Goal: Task Accomplishment & Management: Use online tool/utility

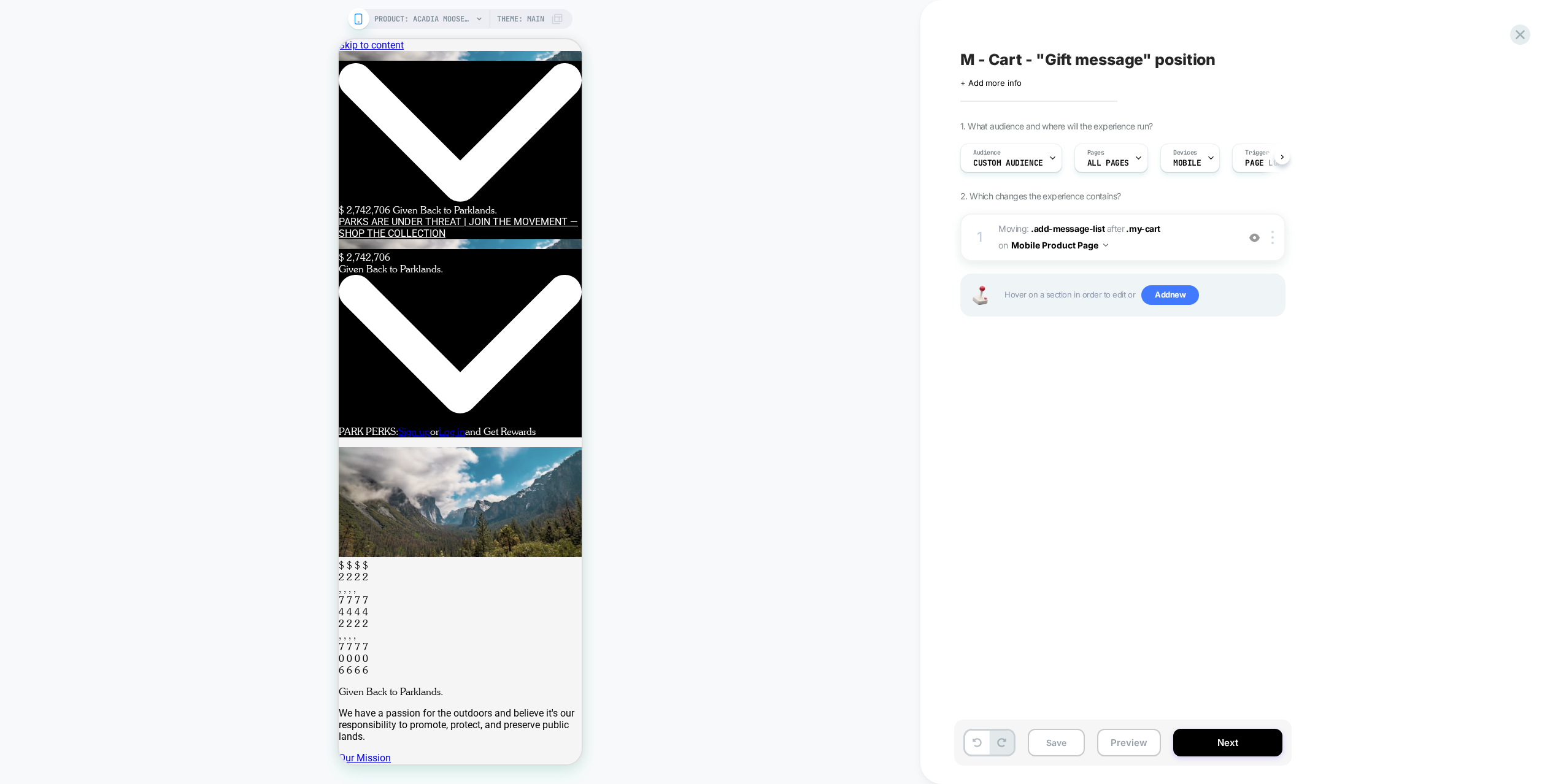
scroll to position [0, 1]
select select "**"
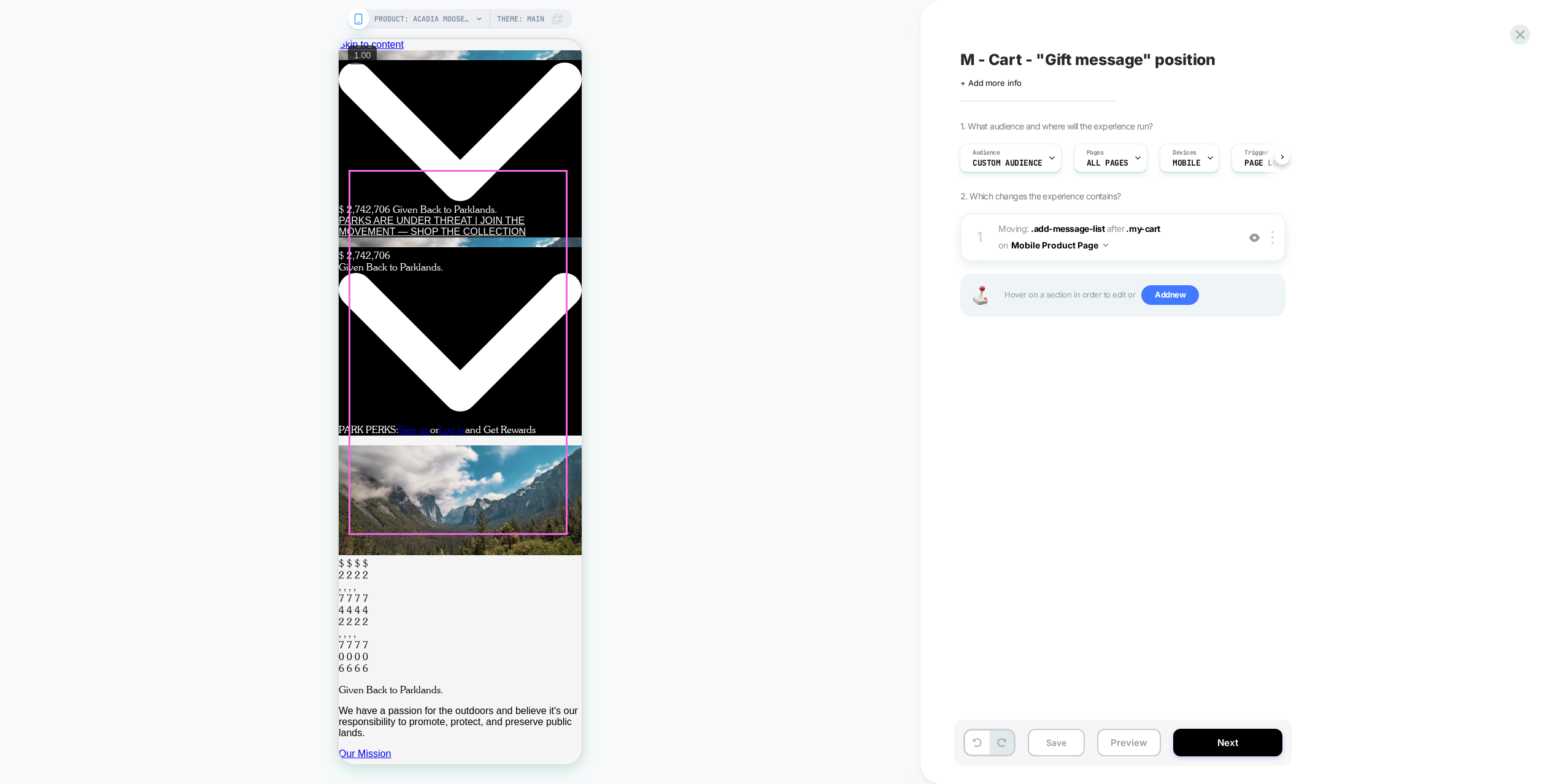
scroll to position [409, 0]
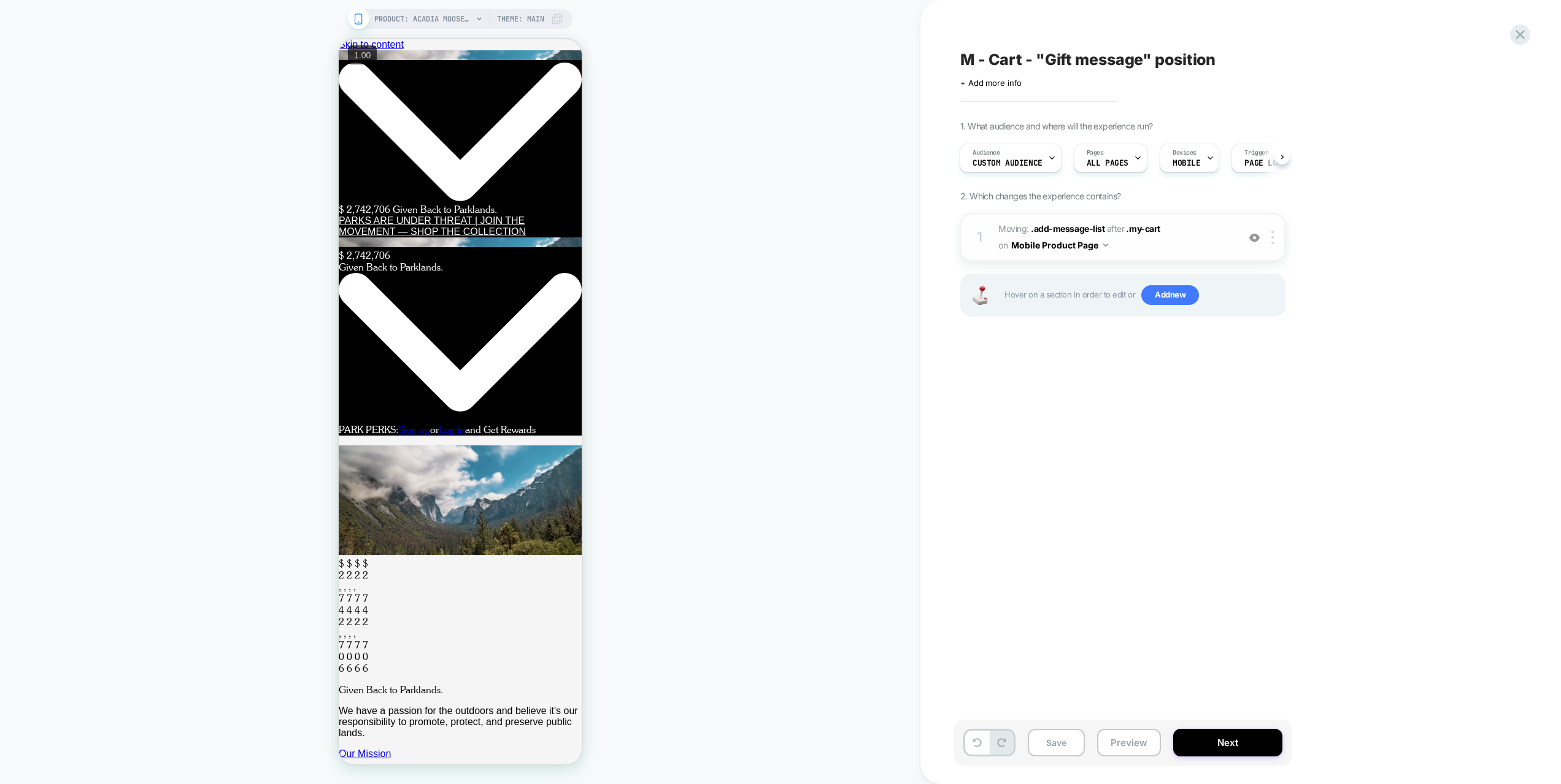
click at [1259, 236] on img at bounding box center [1255, 238] width 11 height 11
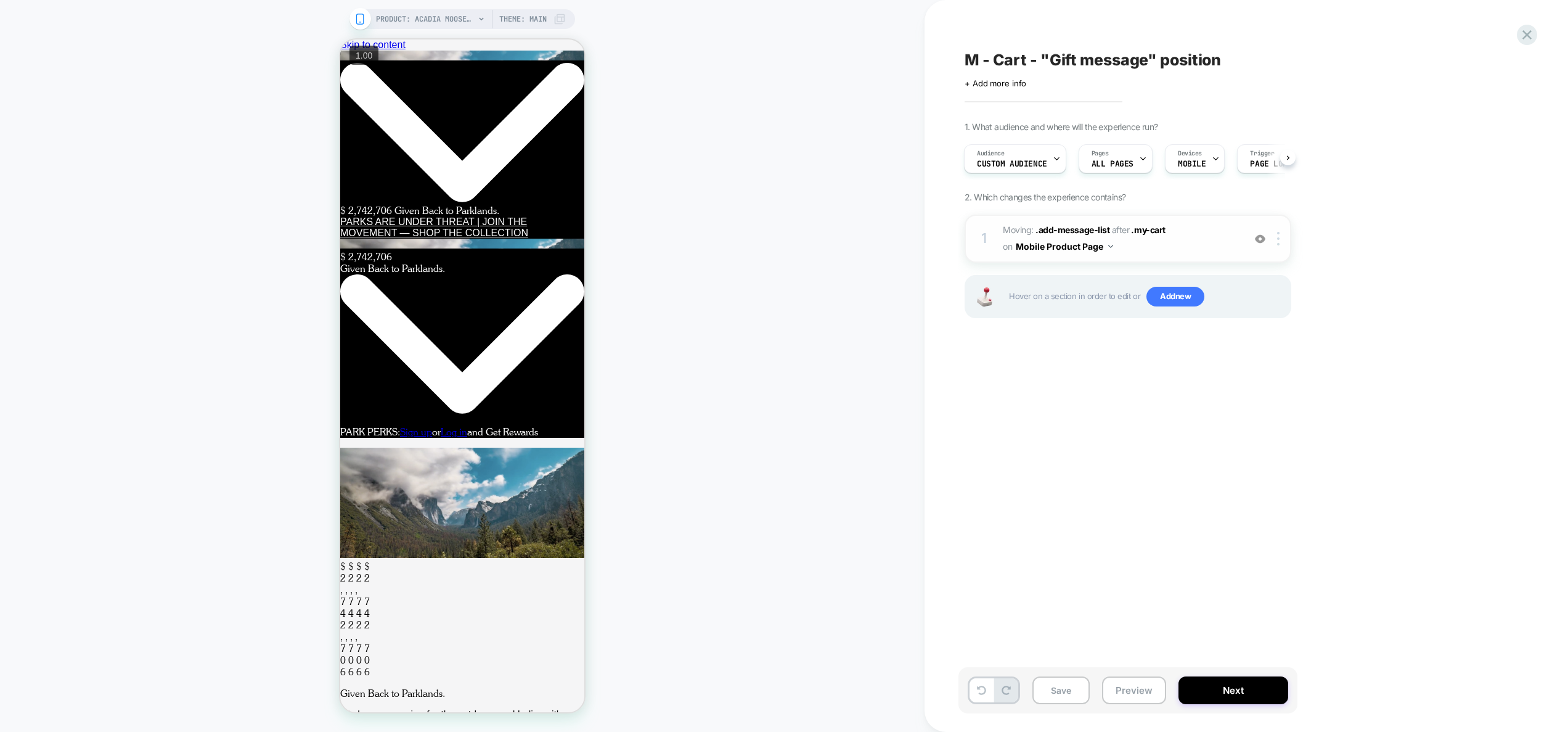
scroll to position [0, 1]
click at [1141, 681] on button "Preview" at bounding box center [1134, 690] width 64 height 28
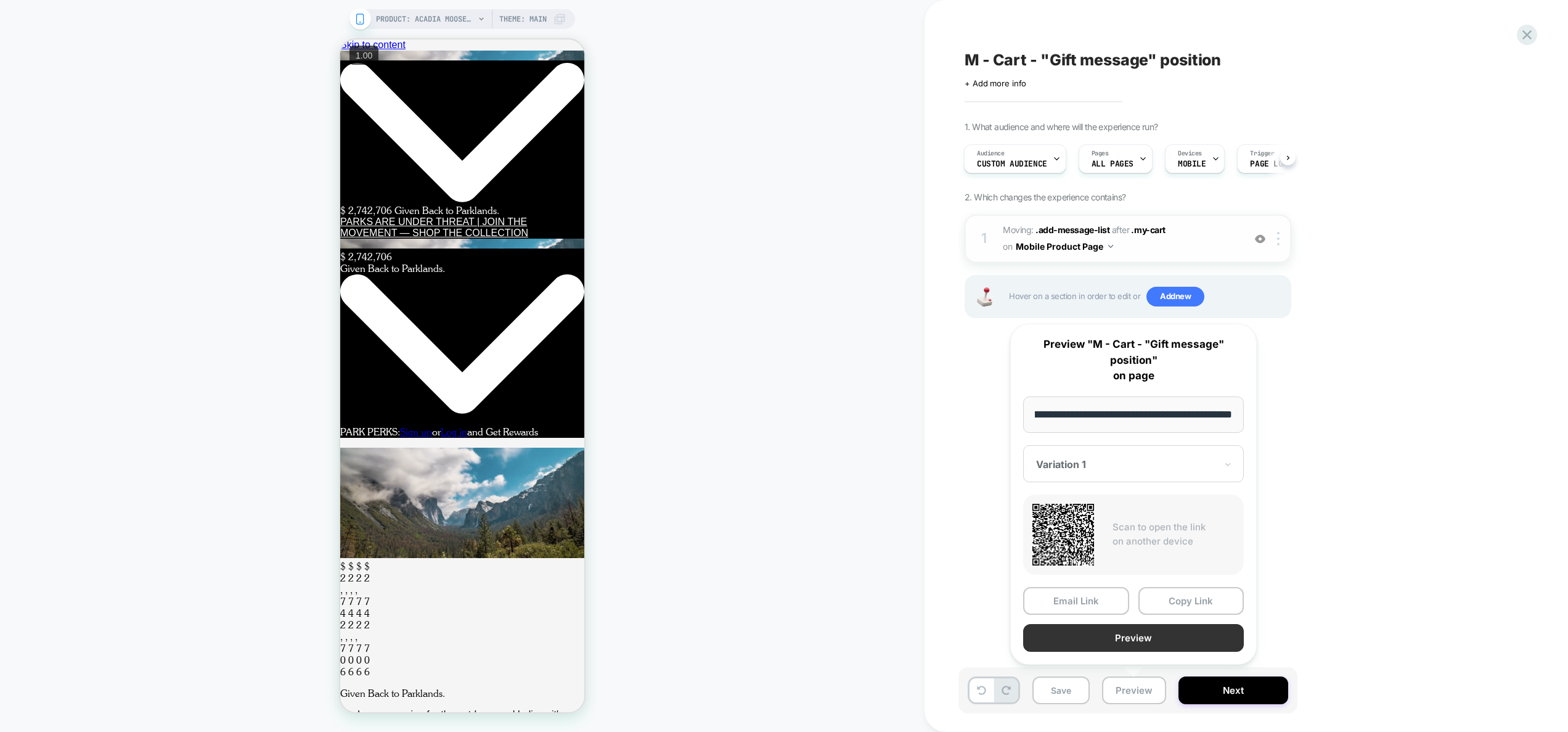
scroll to position [0, 0]
click at [1146, 637] on button "Preview" at bounding box center [1133, 638] width 221 height 28
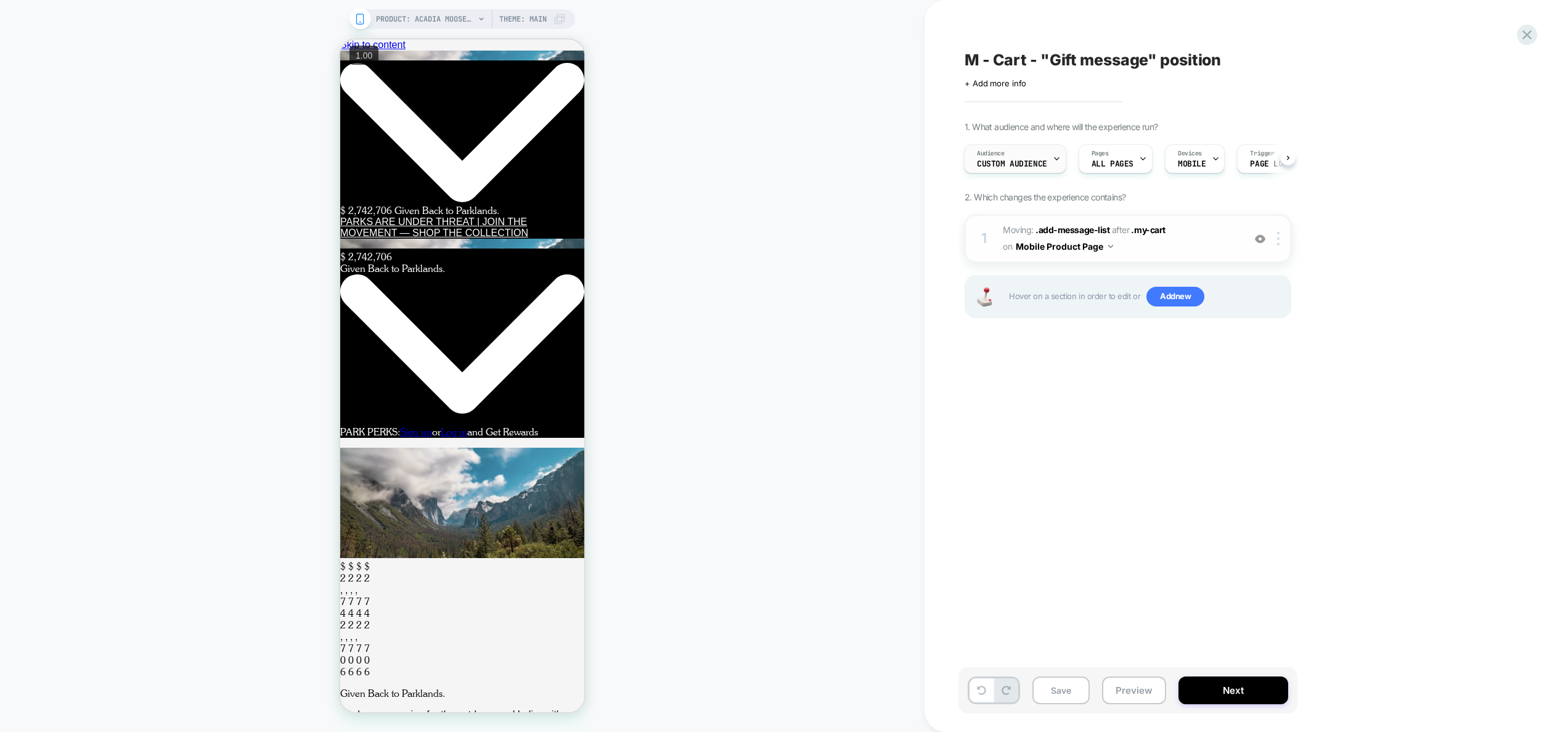
click at [1003, 162] on span "Custom Audience" at bounding box center [1012, 164] width 70 height 9
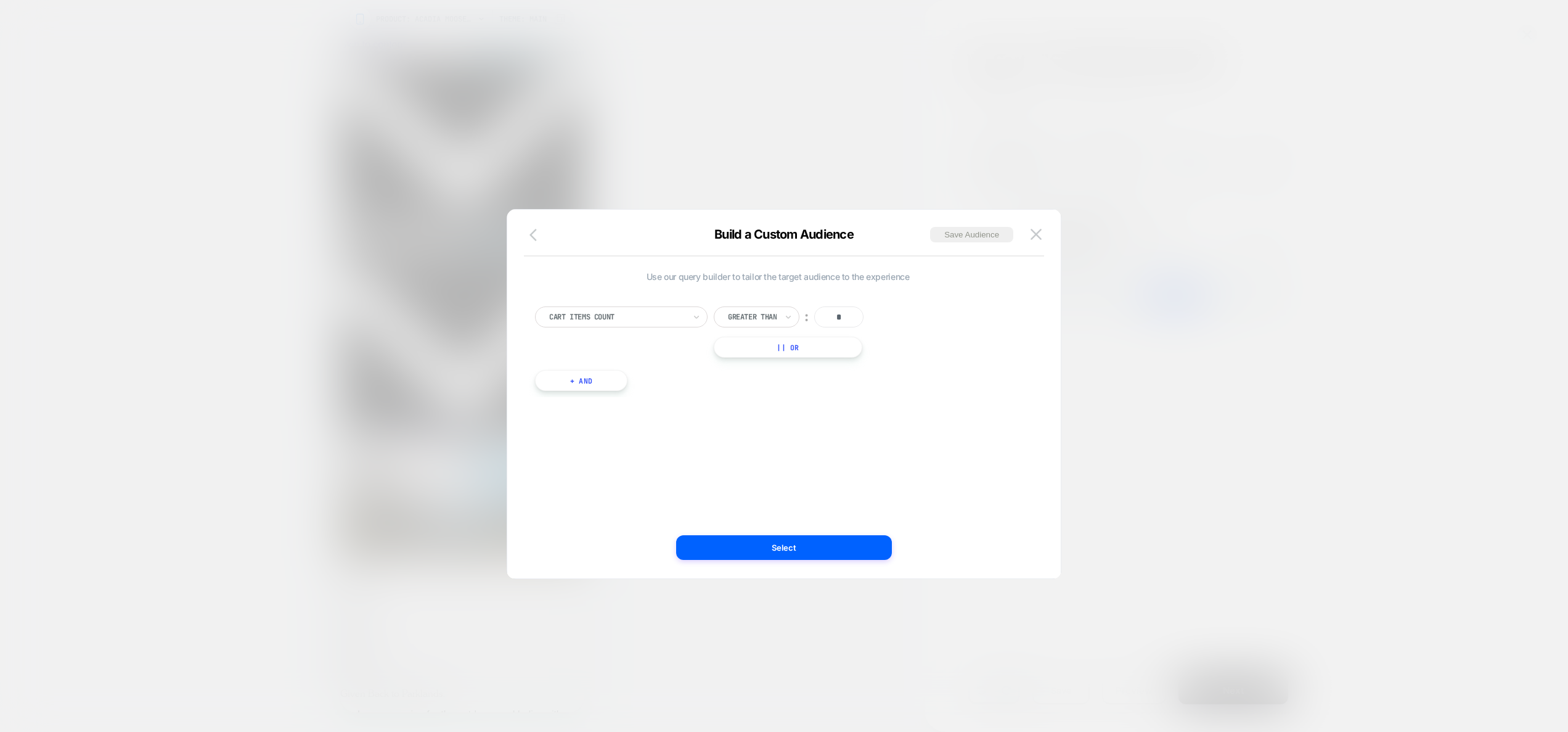
click at [543, 233] on icon "button" at bounding box center [537, 235] width 15 height 15
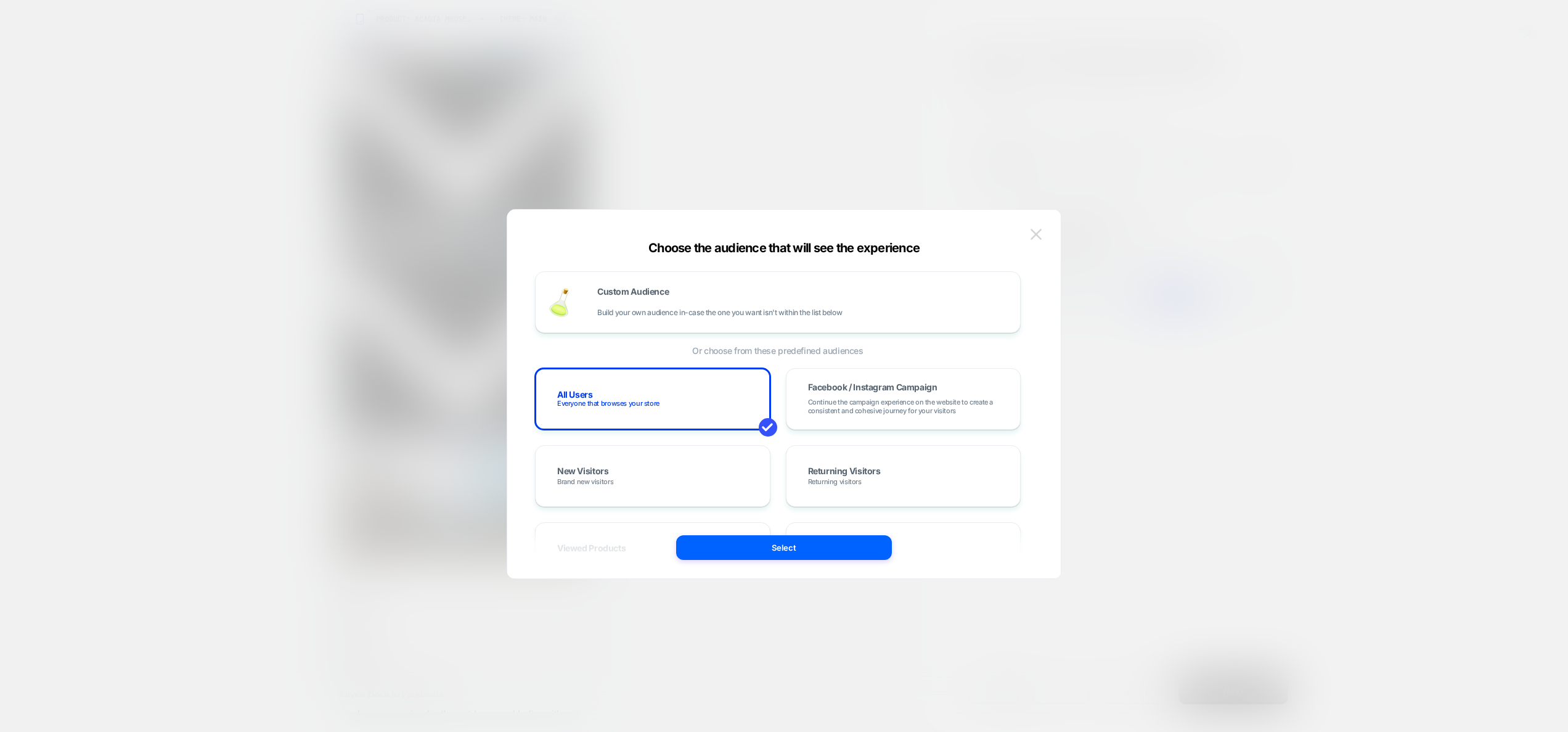
click at [1039, 239] on img at bounding box center [1036, 234] width 11 height 11
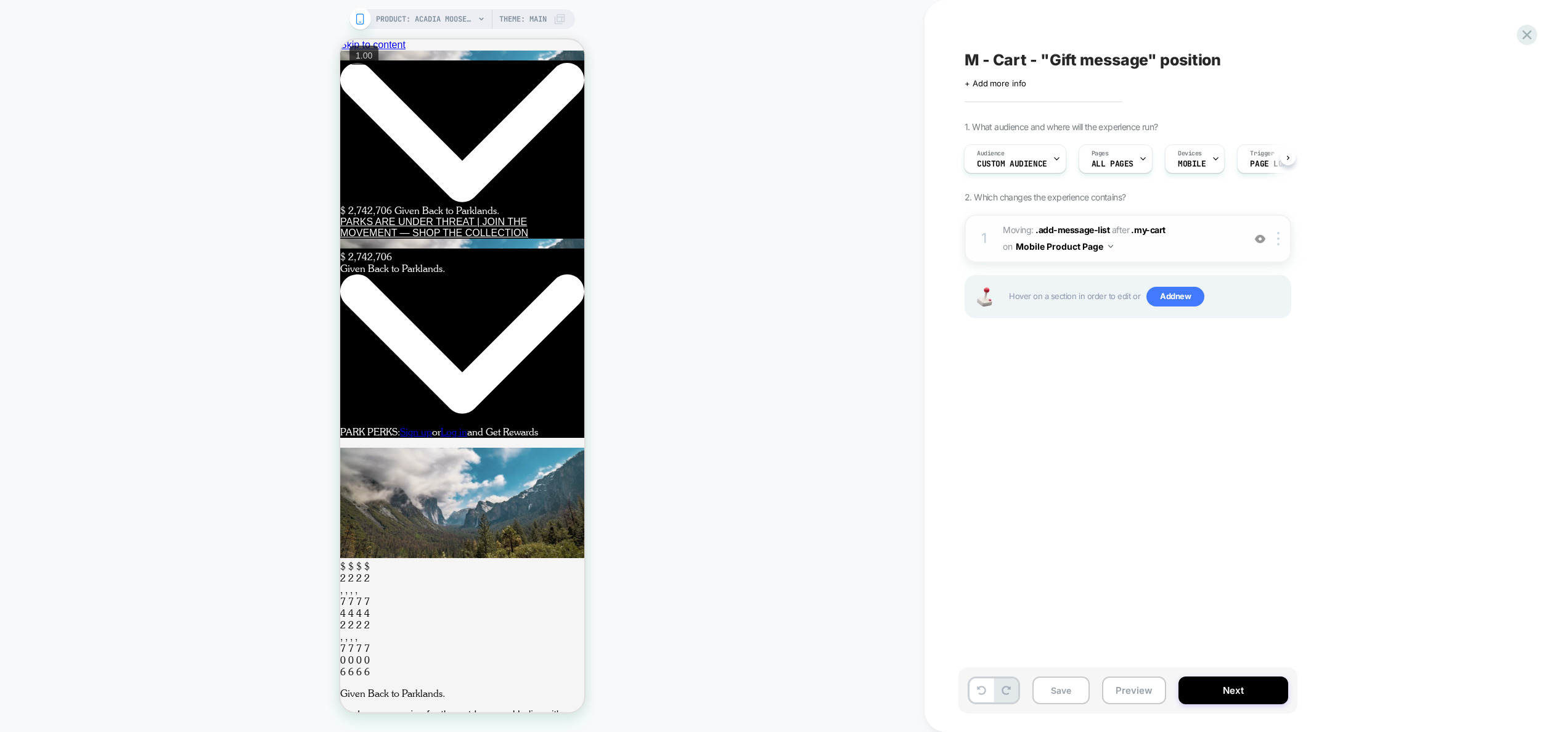
click at [1260, 243] on img at bounding box center [1260, 239] width 11 height 11
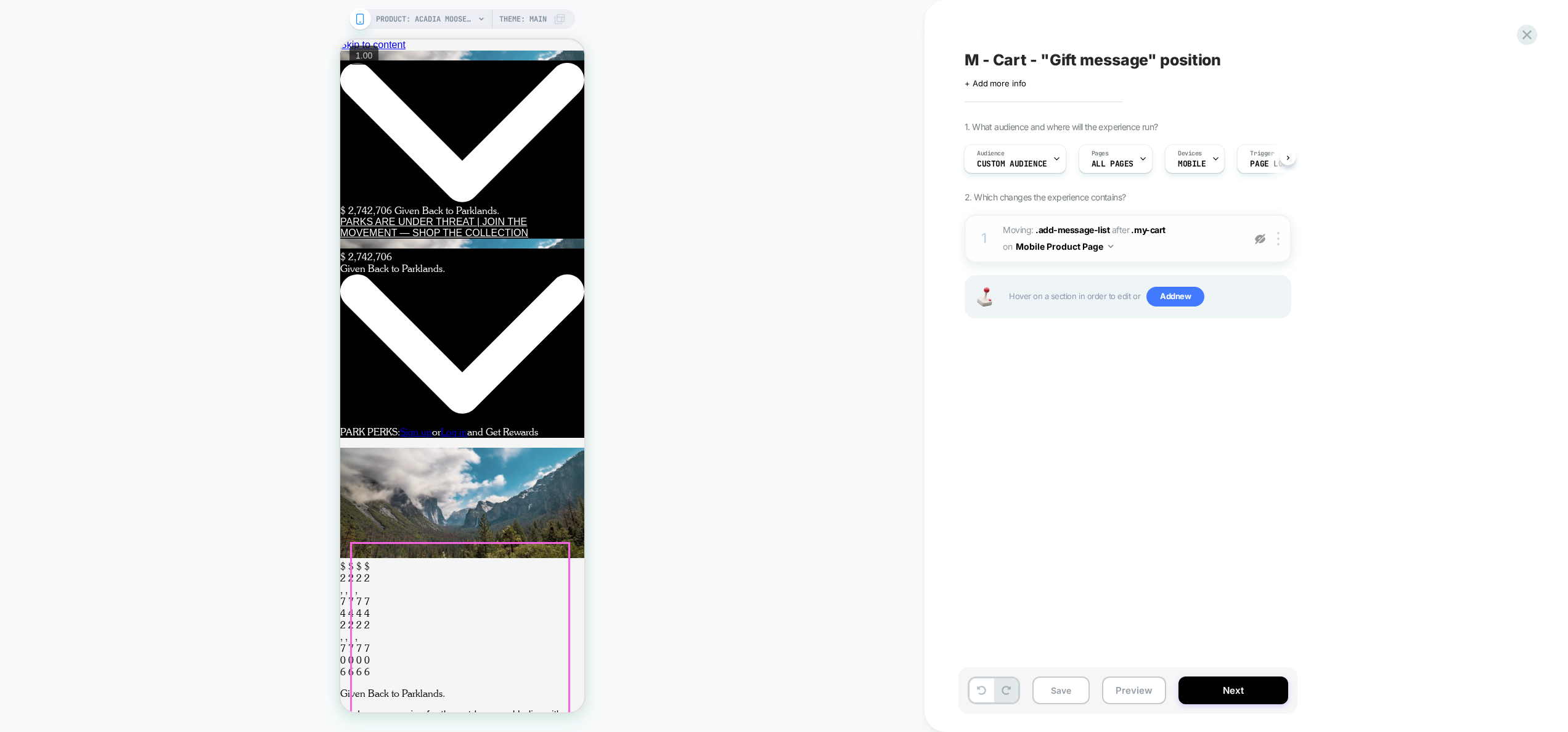
scroll to position [467, 0]
click at [1257, 239] on img at bounding box center [1260, 239] width 11 height 11
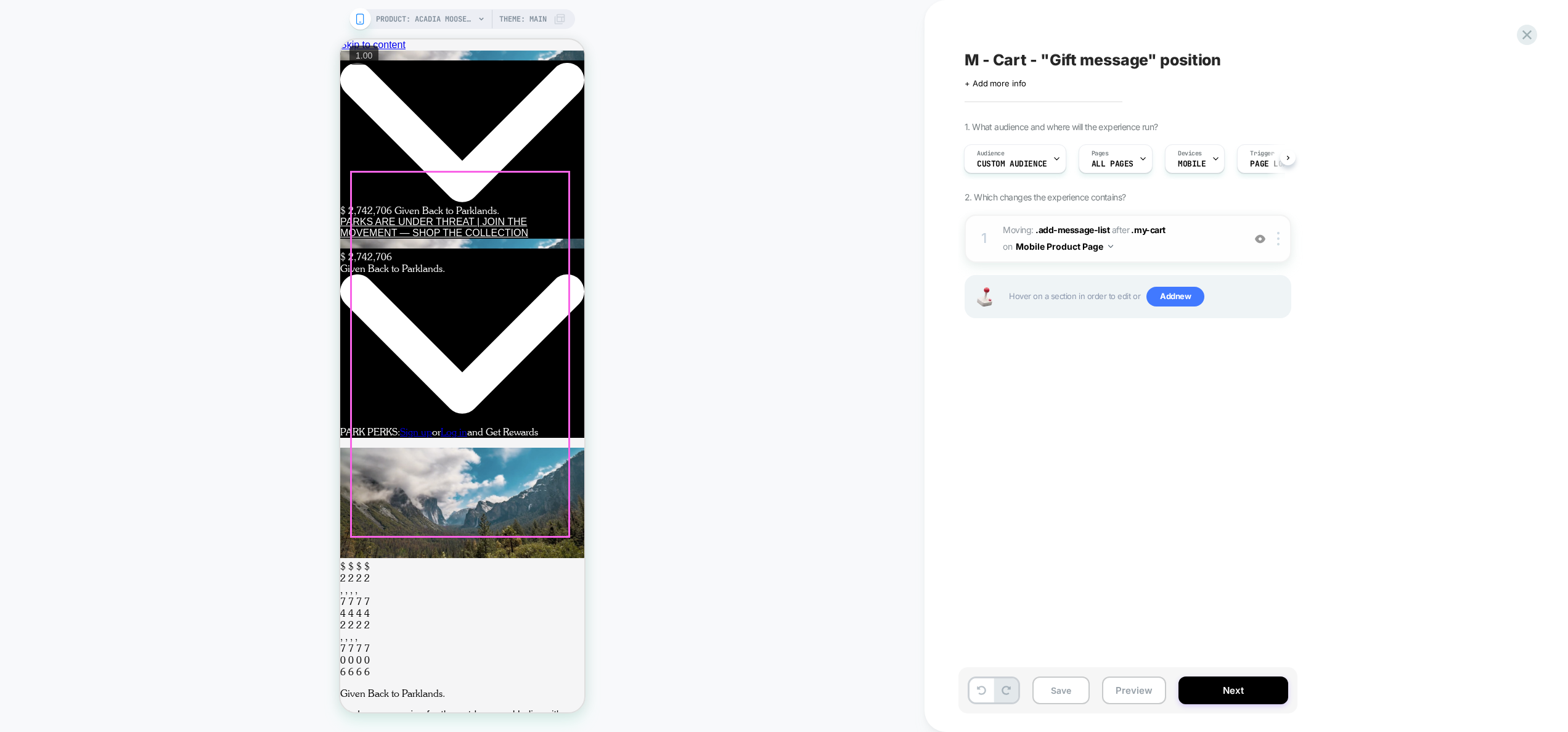
scroll to position [466, 0]
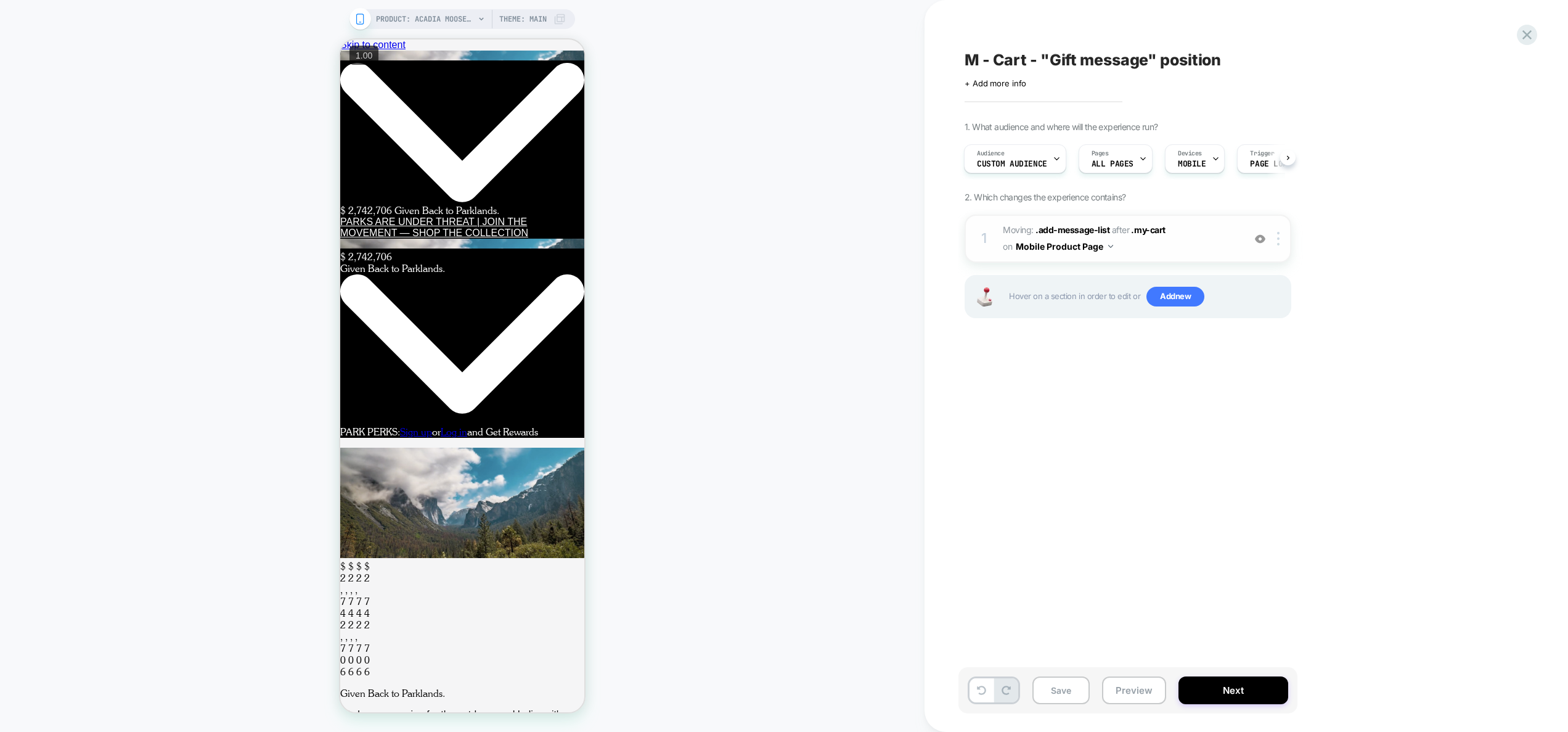
click at [1260, 241] on img at bounding box center [1260, 239] width 11 height 11
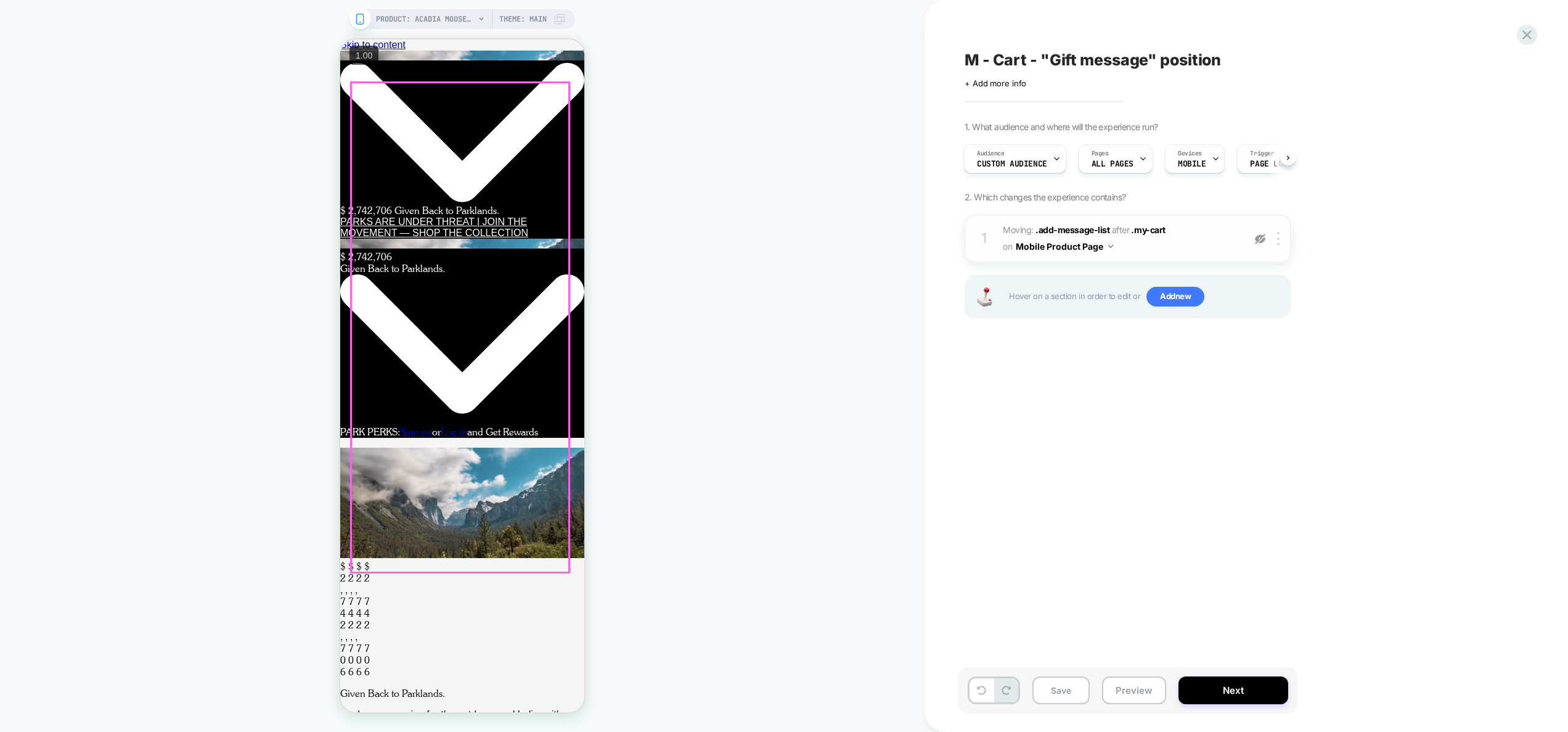
scroll to position [0, 0]
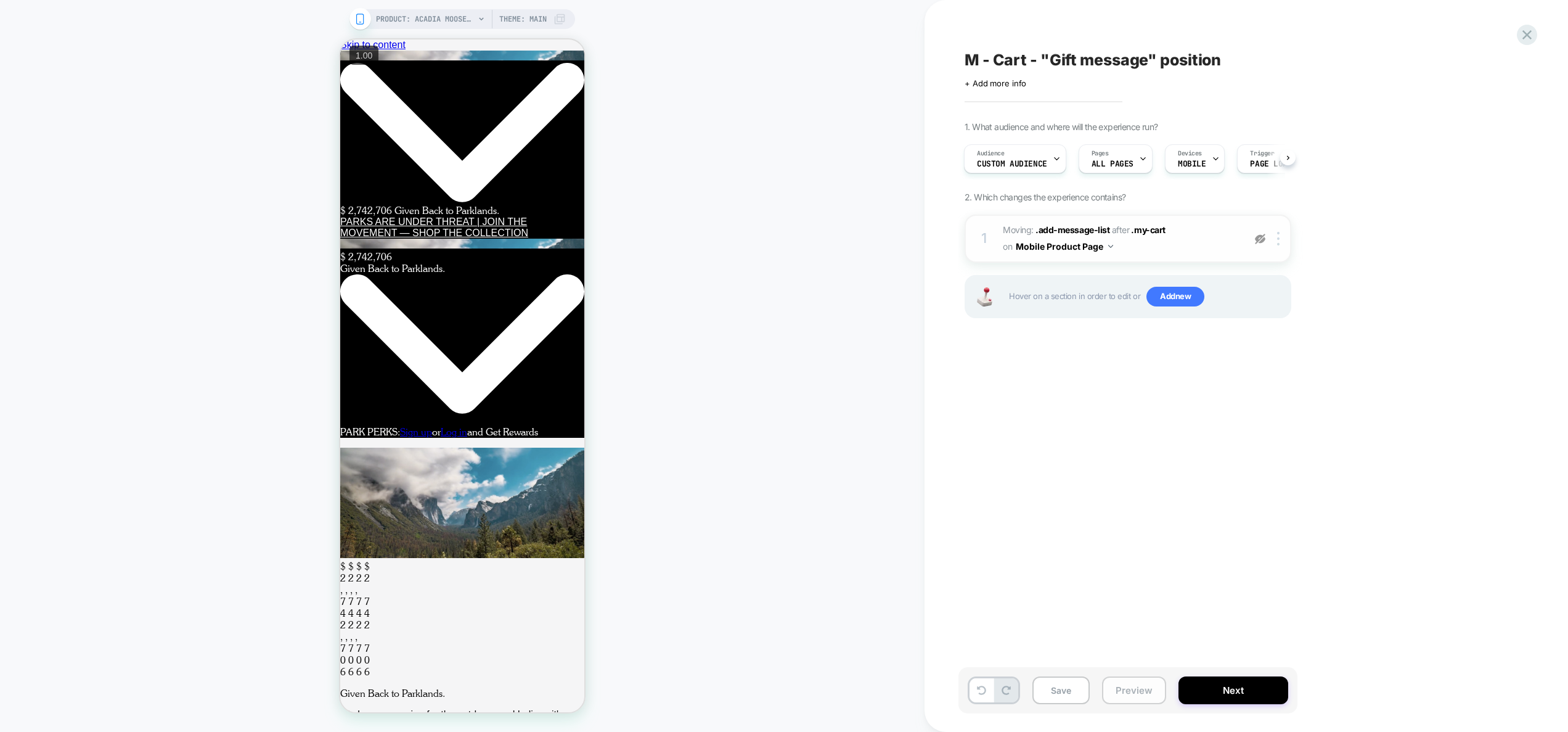
click at [1130, 696] on button "Preview" at bounding box center [1134, 690] width 64 height 28
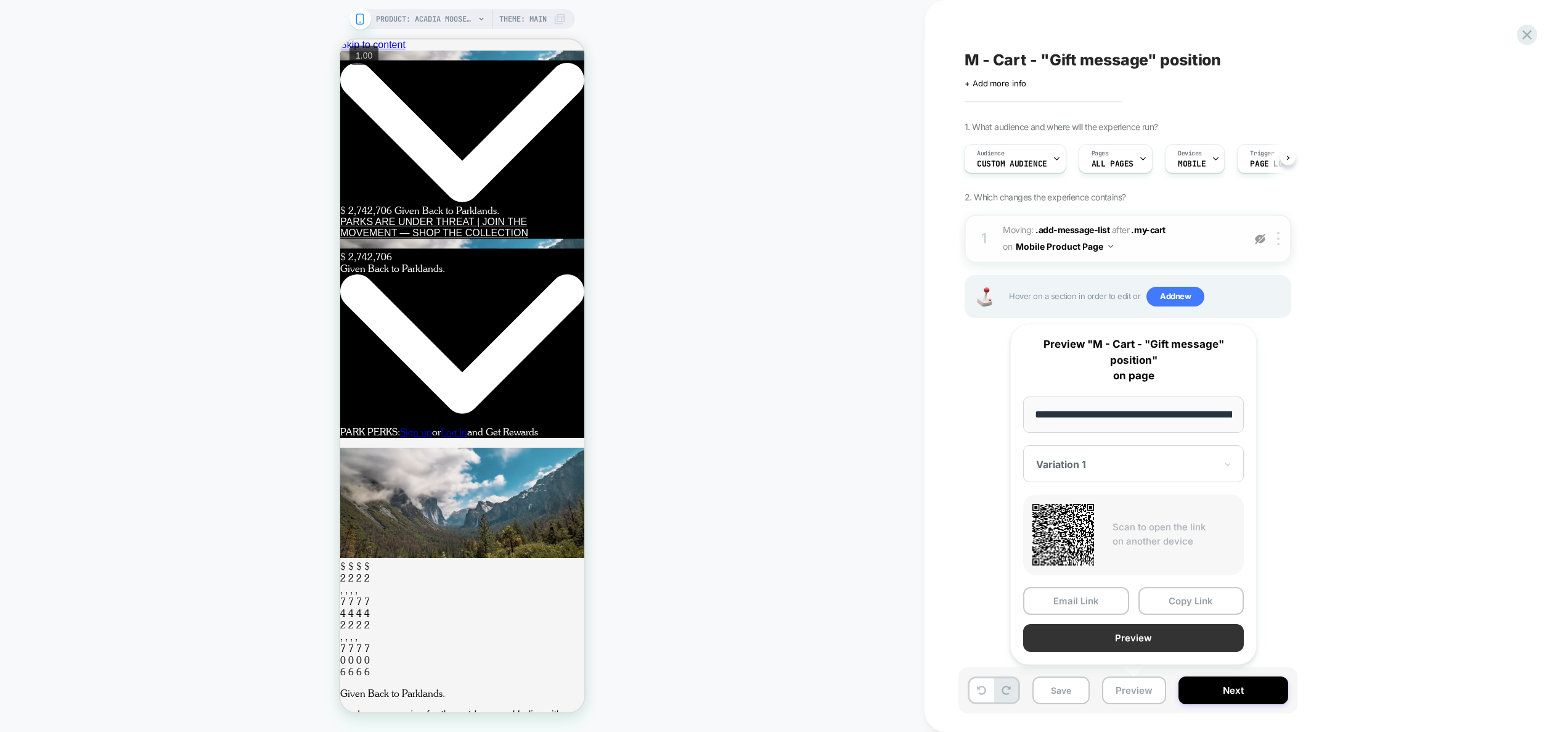
click at [1128, 644] on button "Preview" at bounding box center [1133, 638] width 221 height 28
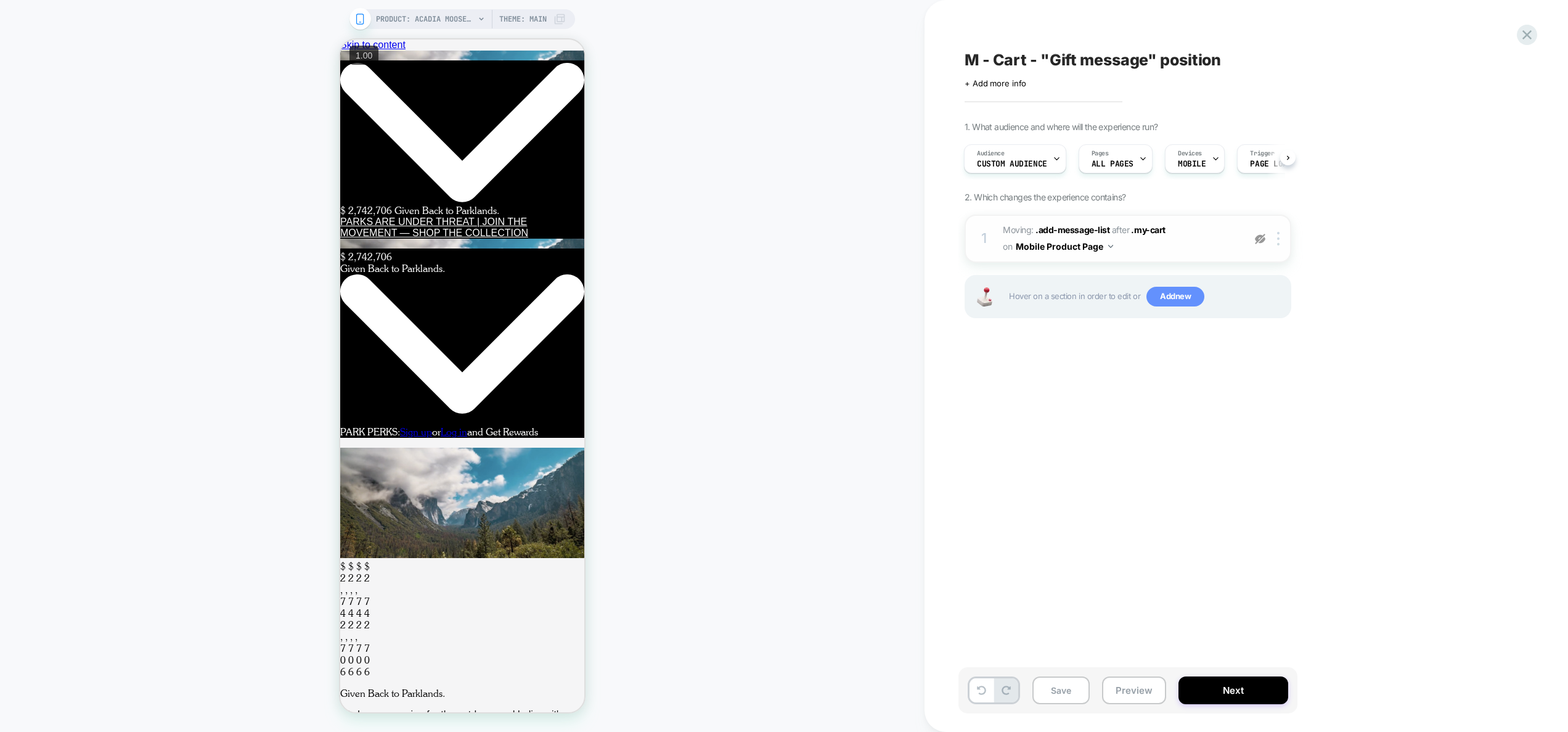
click at [1172, 295] on span "Add new" at bounding box center [1175, 296] width 58 height 20
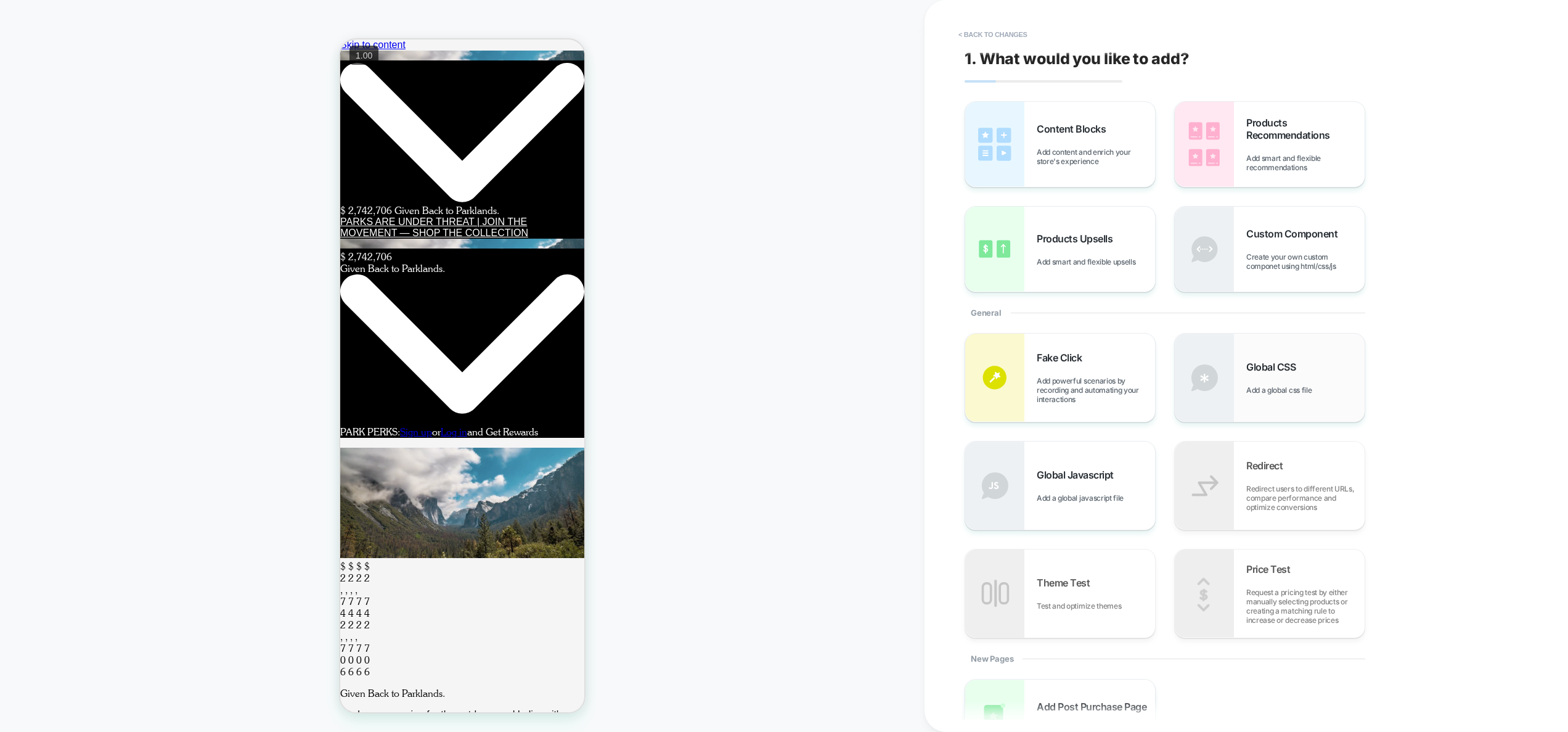
click at [1262, 379] on div "Global CSS Add a global css file" at bounding box center [1305, 377] width 119 height 34
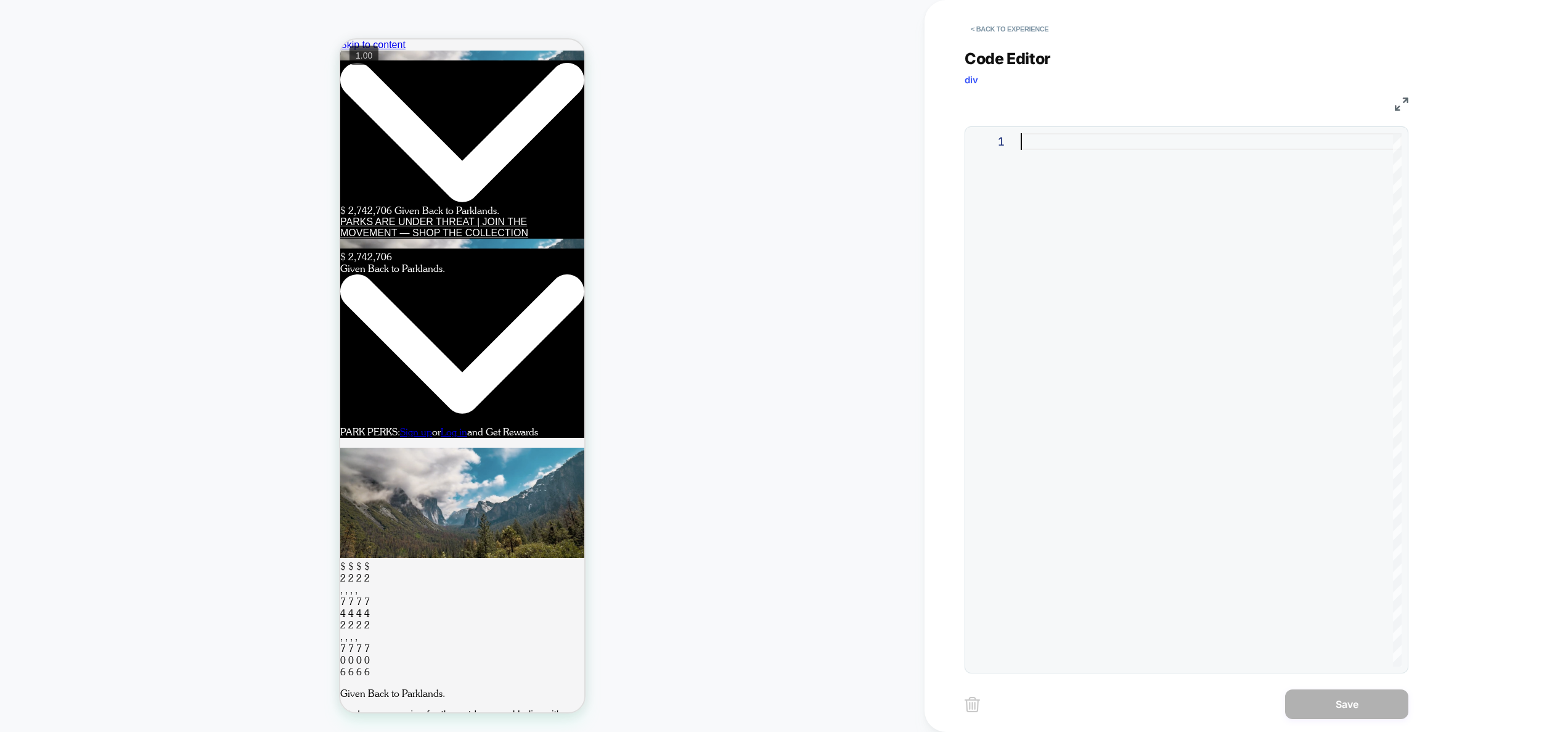
click at [1162, 304] on div at bounding box center [1211, 400] width 381 height 533
type textarea "**********"
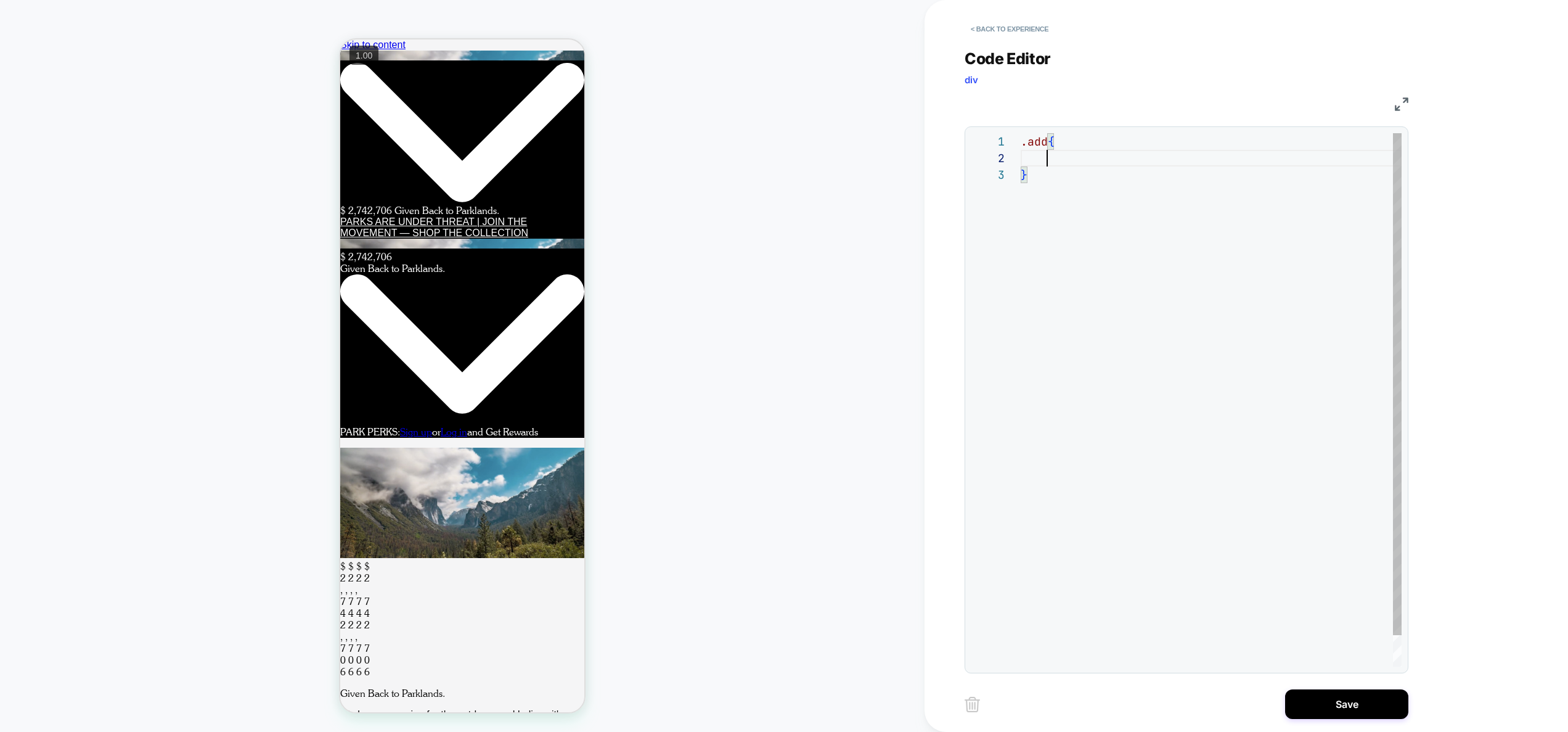
scroll to position [33, 153]
drag, startPoint x: 1048, startPoint y: 143, endPoint x: 1029, endPoint y: 142, distance: 19.0
click at [1029, 142] on div ".add { border: 1px solid rgb ( 0 , 0 , 0 ) ; border-radius: 8px ; }" at bounding box center [1211, 425] width 381 height 583
type textarea "**********"
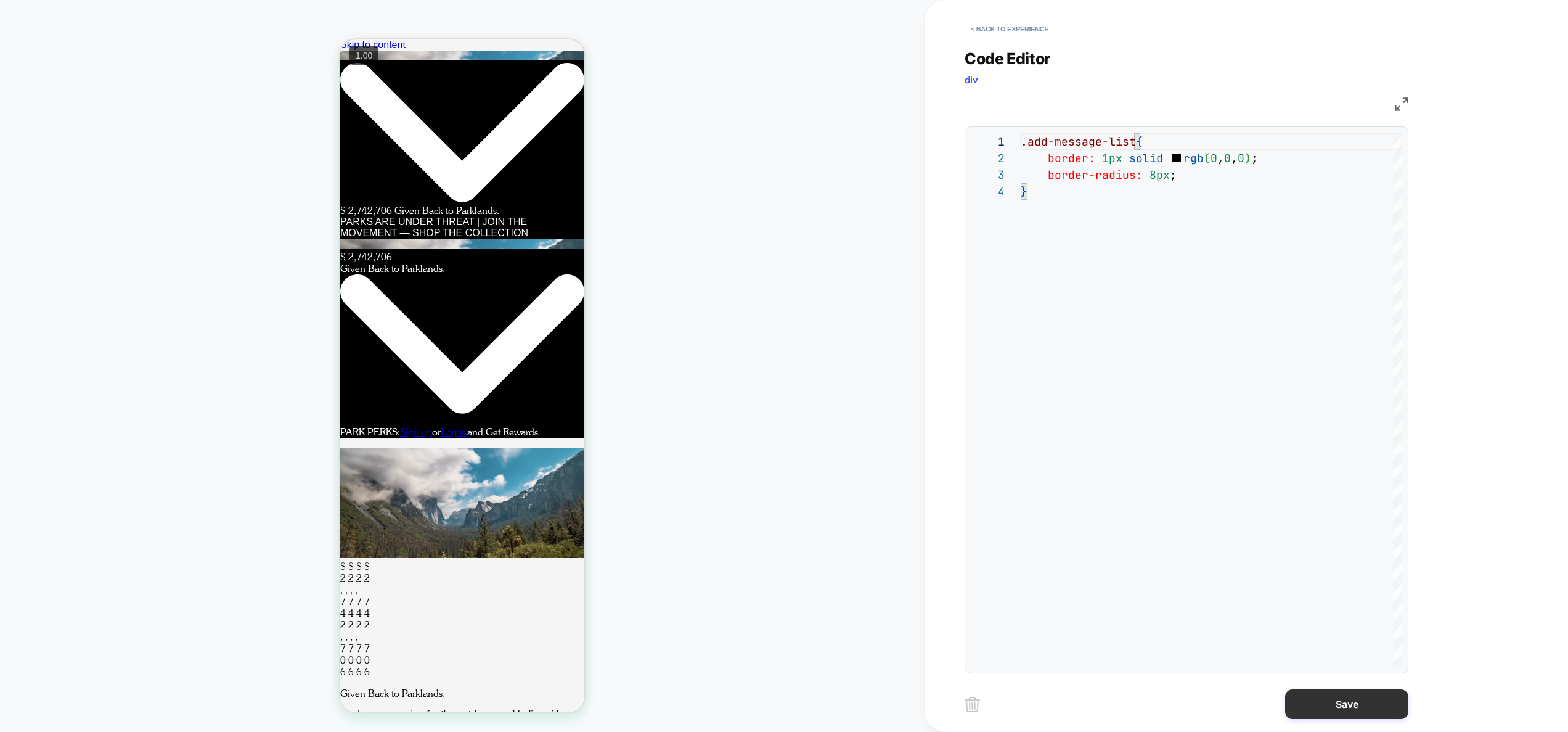
click at [1350, 707] on button "Save" at bounding box center [1347, 704] width 123 height 30
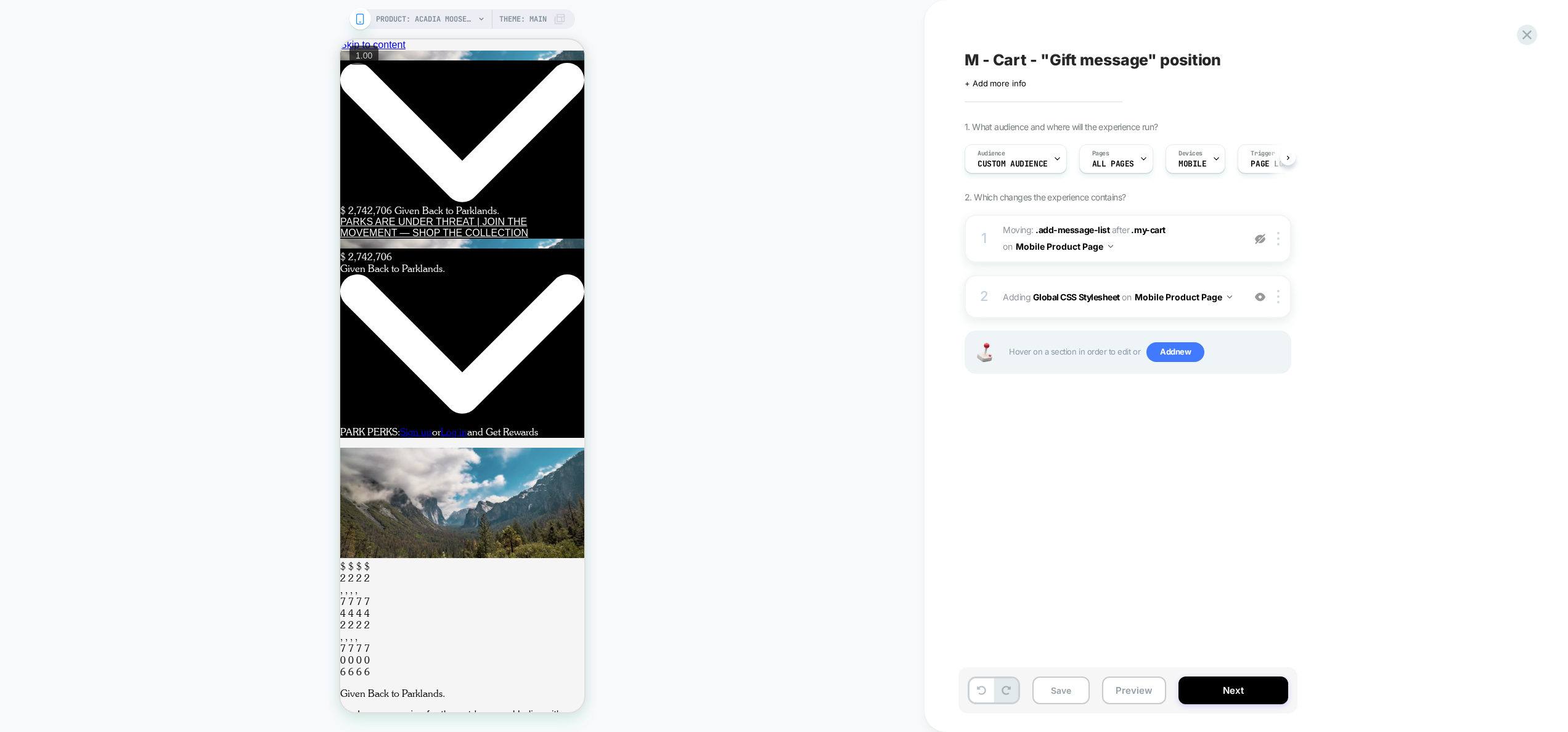
scroll to position [0, 1]
click at [1260, 235] on img at bounding box center [1260, 239] width 11 height 11
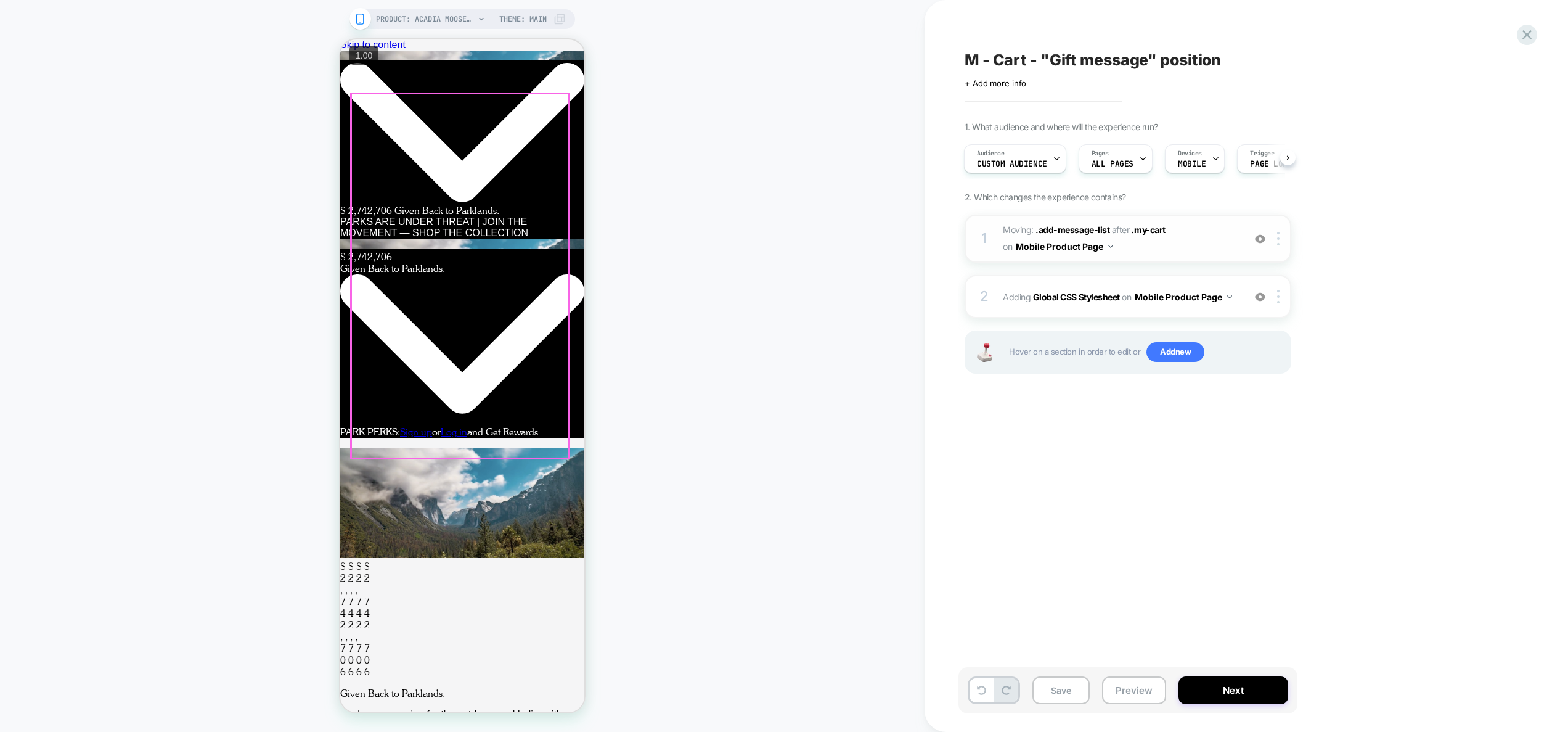
scroll to position [467, 0]
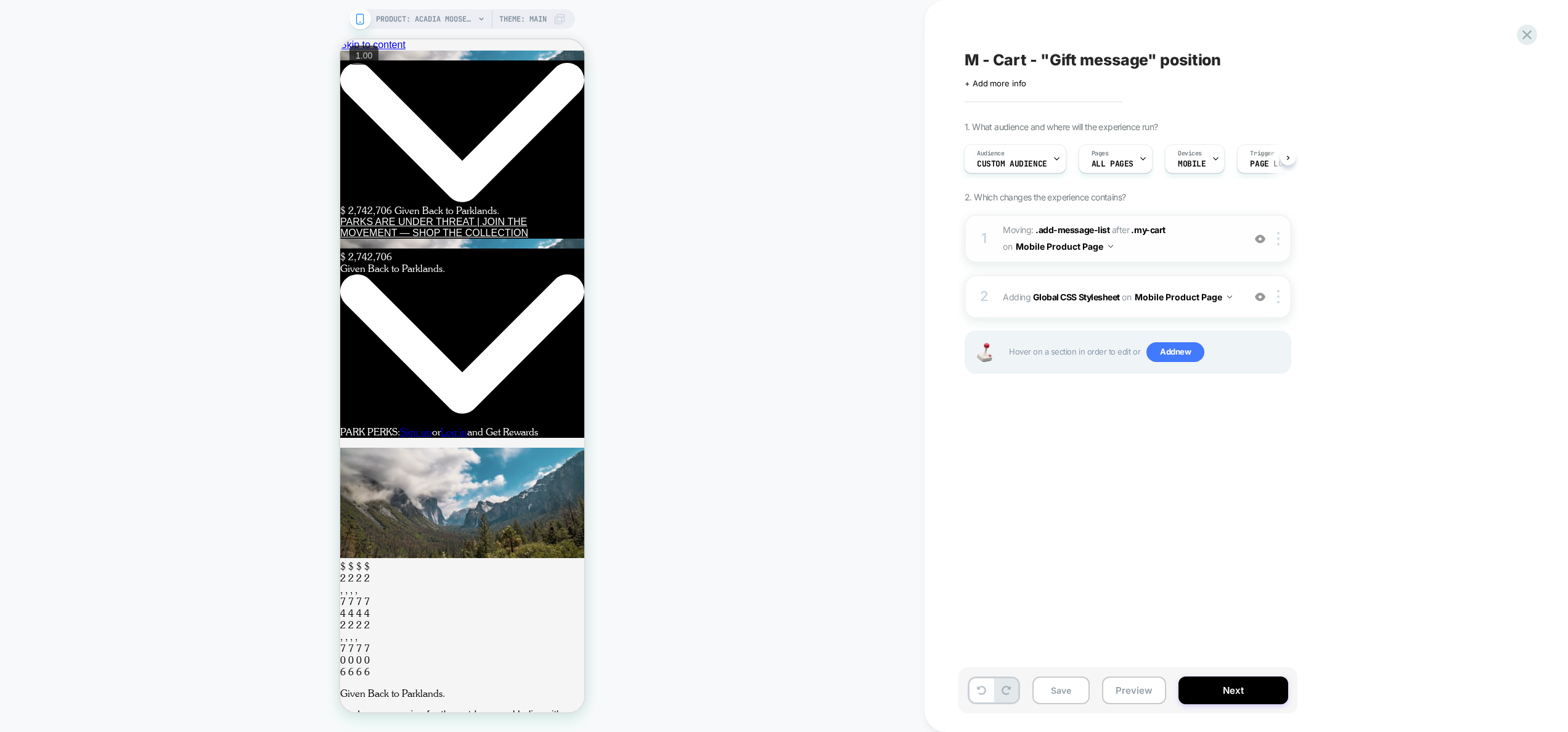
click at [1260, 237] on img at bounding box center [1260, 239] width 11 height 11
click at [1266, 239] on div at bounding box center [1260, 239] width 21 height 13
click at [1132, 700] on button "Preview" at bounding box center [1134, 690] width 64 height 28
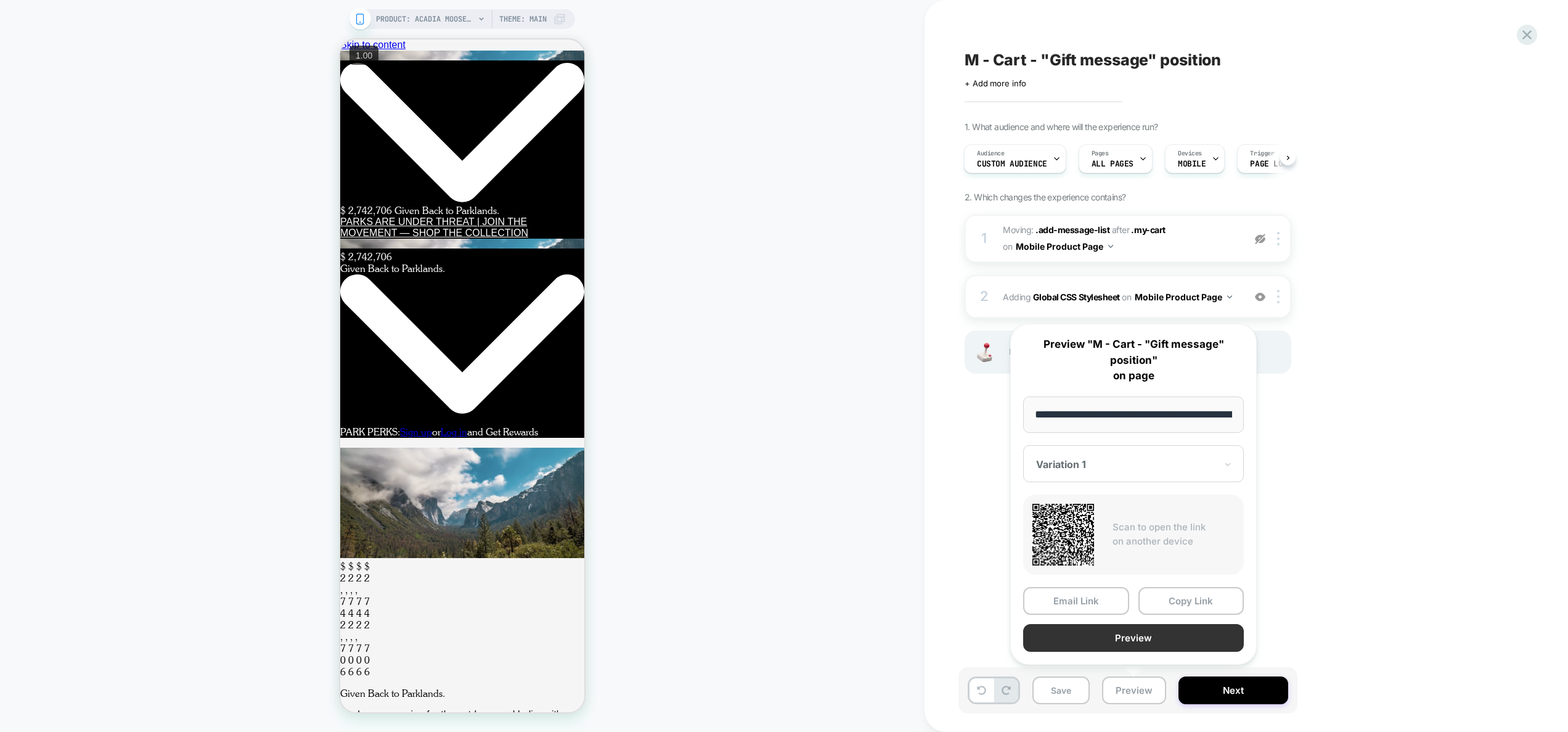
click at [1130, 646] on button "Preview" at bounding box center [1133, 638] width 221 height 28
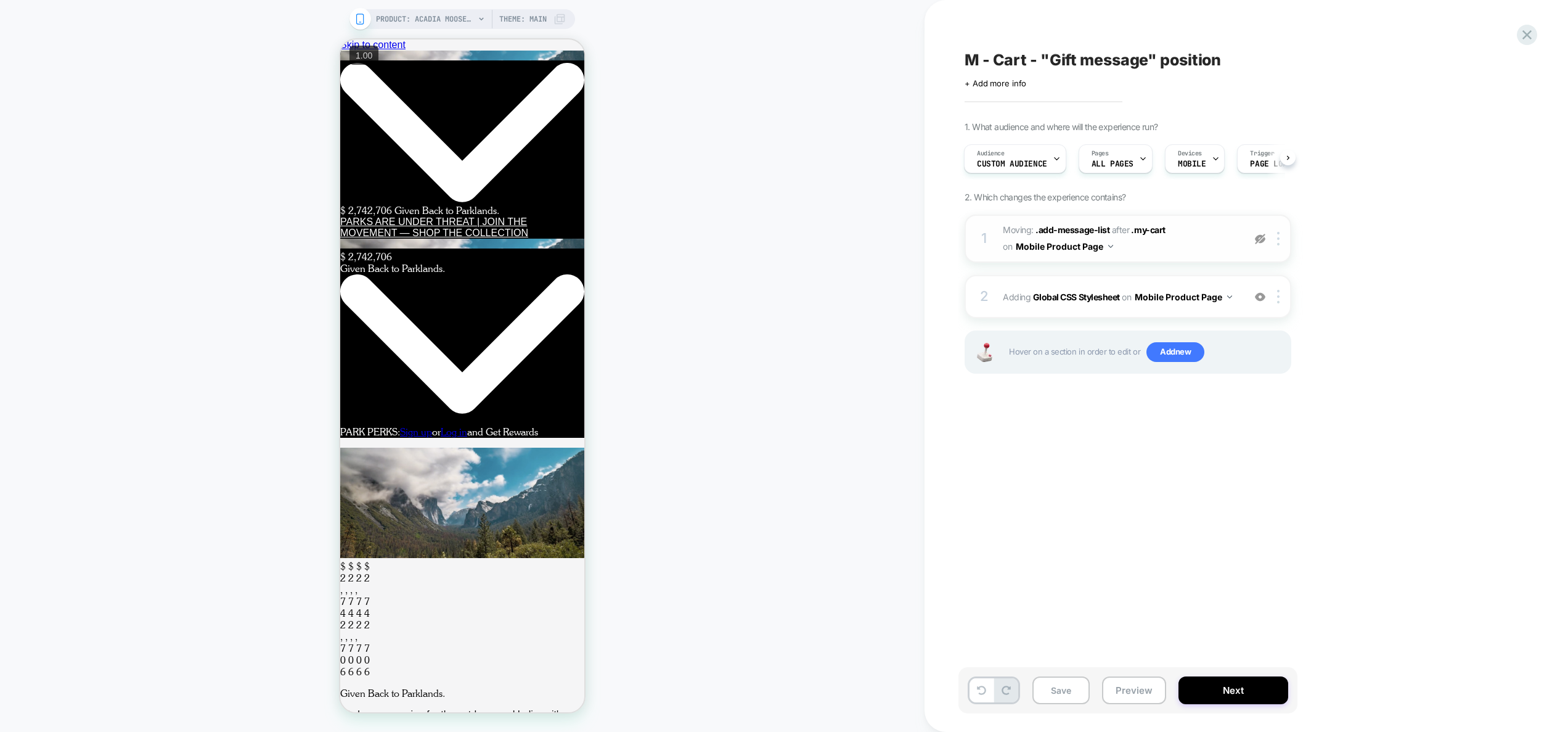
click at [1260, 237] on img at bounding box center [1260, 239] width 11 height 11
click at [1136, 697] on button "Preview" at bounding box center [1134, 690] width 64 height 28
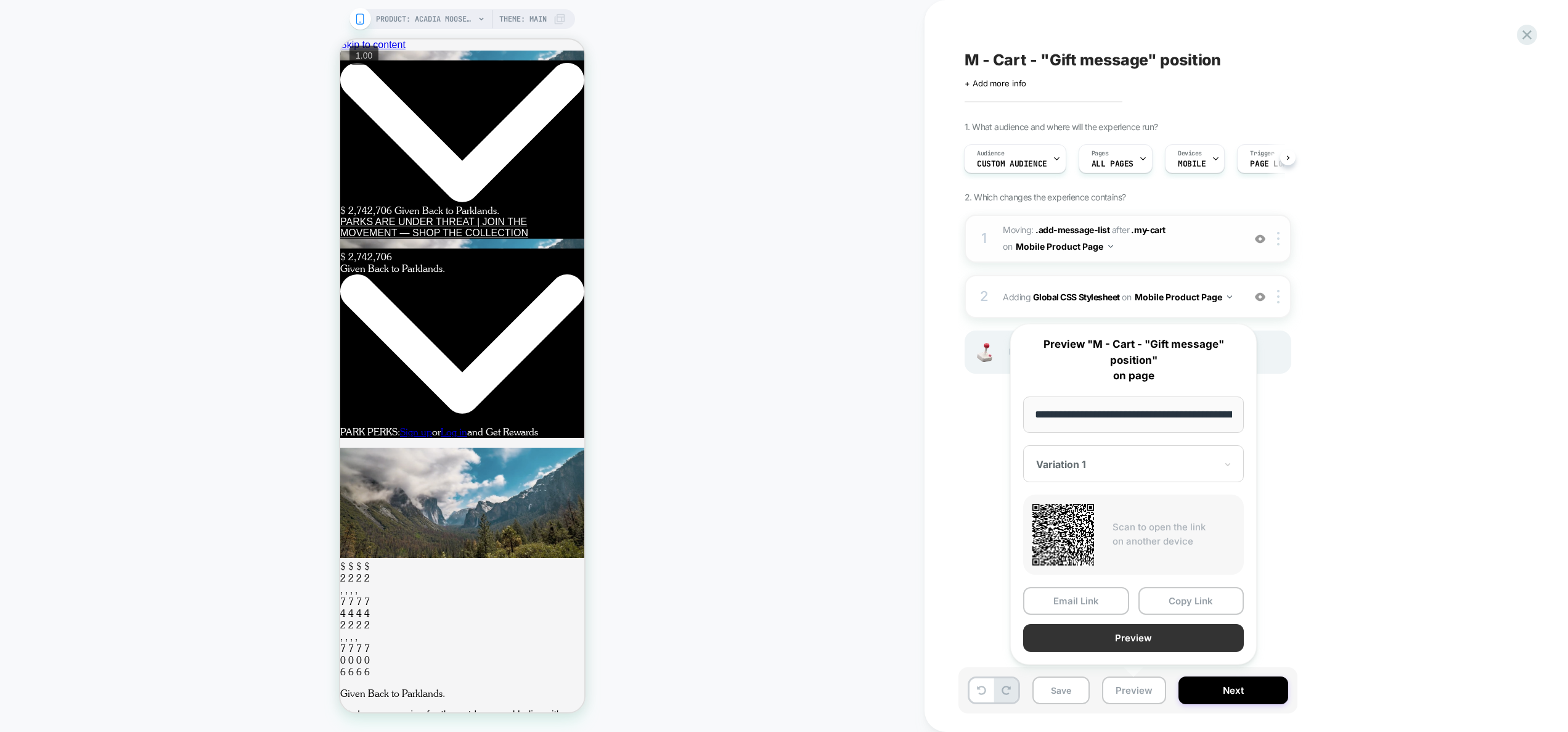
click at [1144, 644] on button "Preview" at bounding box center [1133, 638] width 221 height 28
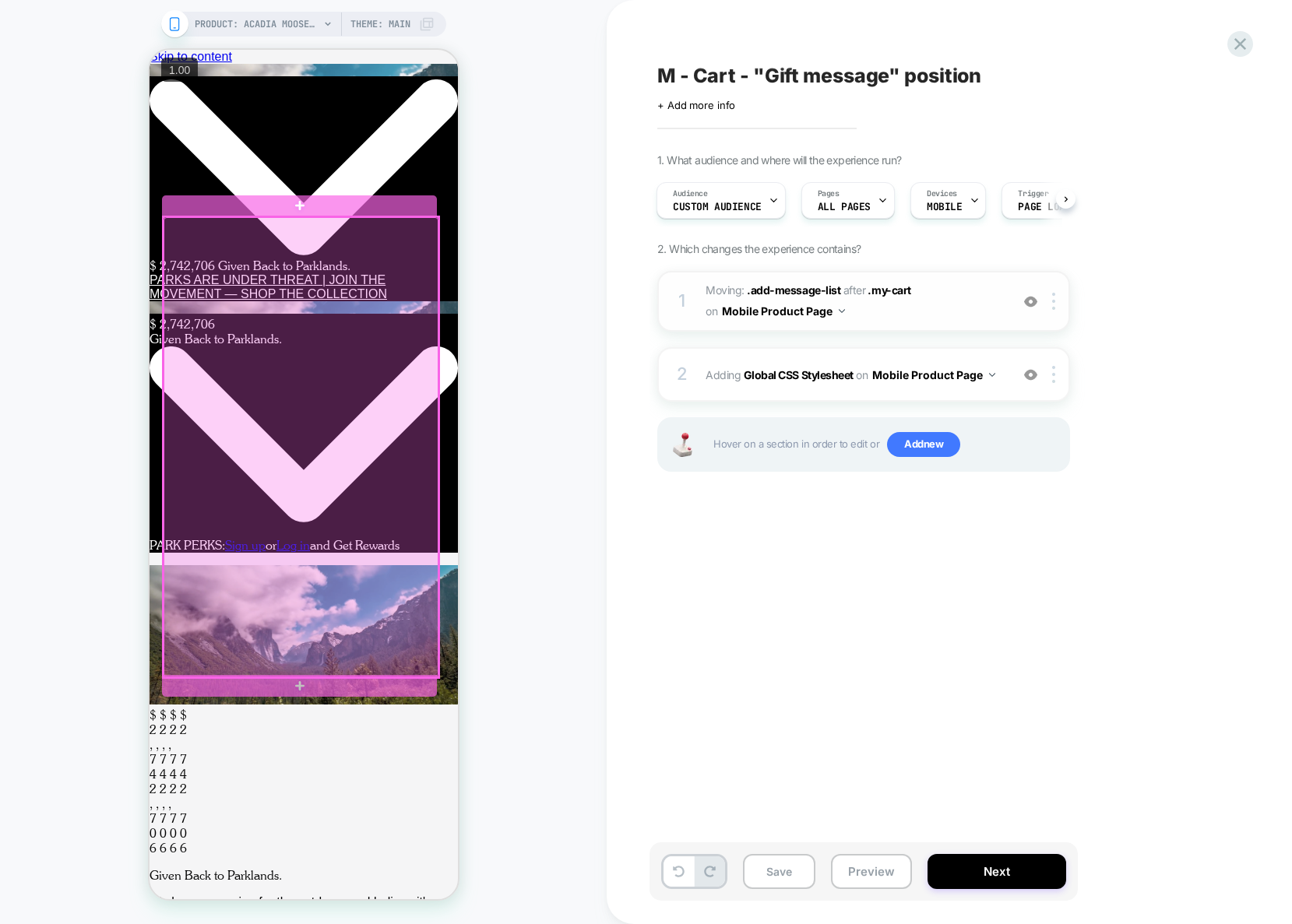
click at [291, 305] on div at bounding box center [300, 447] width 275 height 460
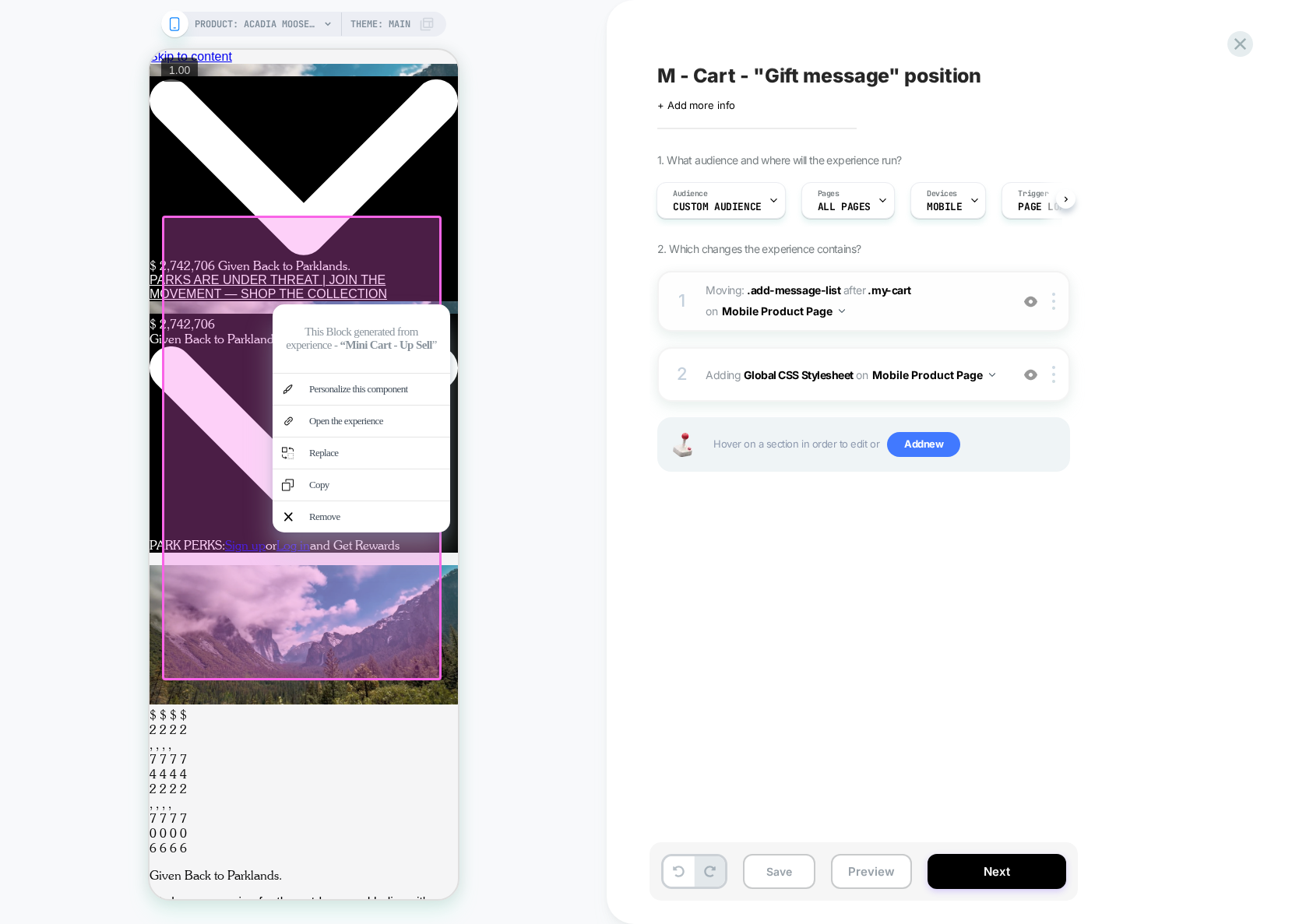
click at [465, 230] on div "PRODUCT: Acadia Moose Quarter Zip Fleece PRODUCT: Acadia Moose Quarter Zip Flee…" at bounding box center [303, 462] width 606 height 892
click at [371, 264] on div at bounding box center [301, 448] width 280 height 465
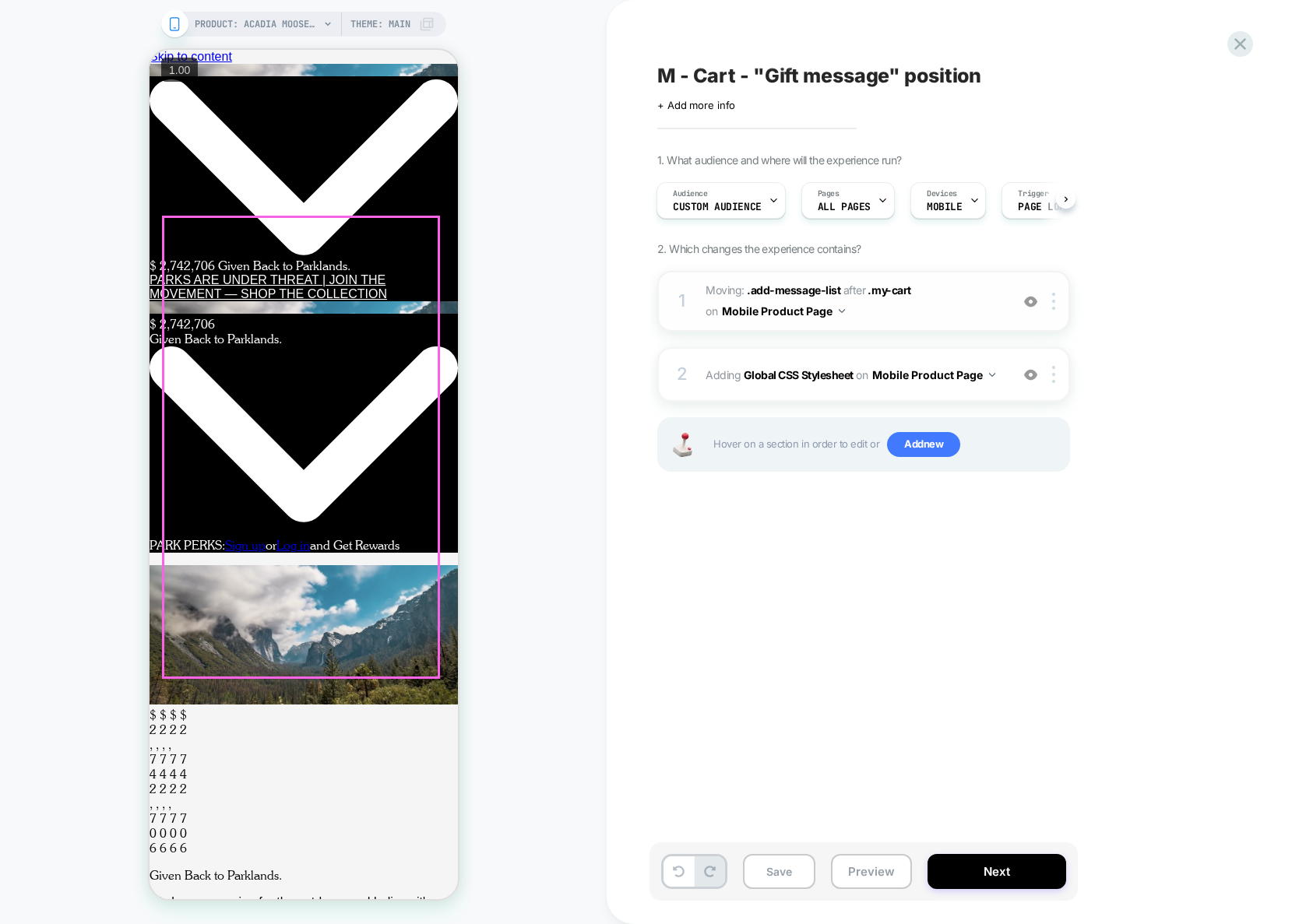
scroll to position [590, 0]
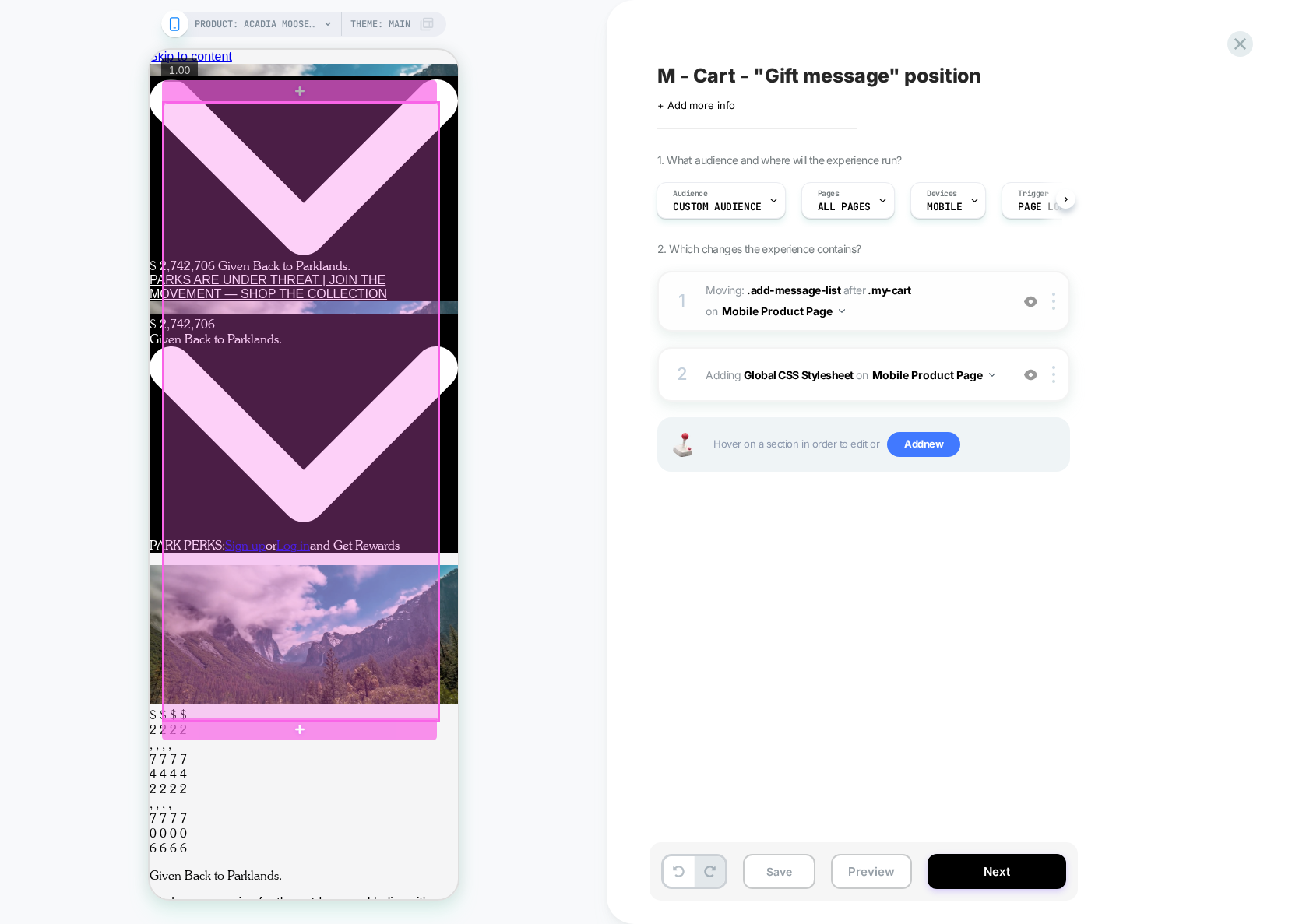
click at [389, 290] on div at bounding box center [300, 412] width 275 height 618
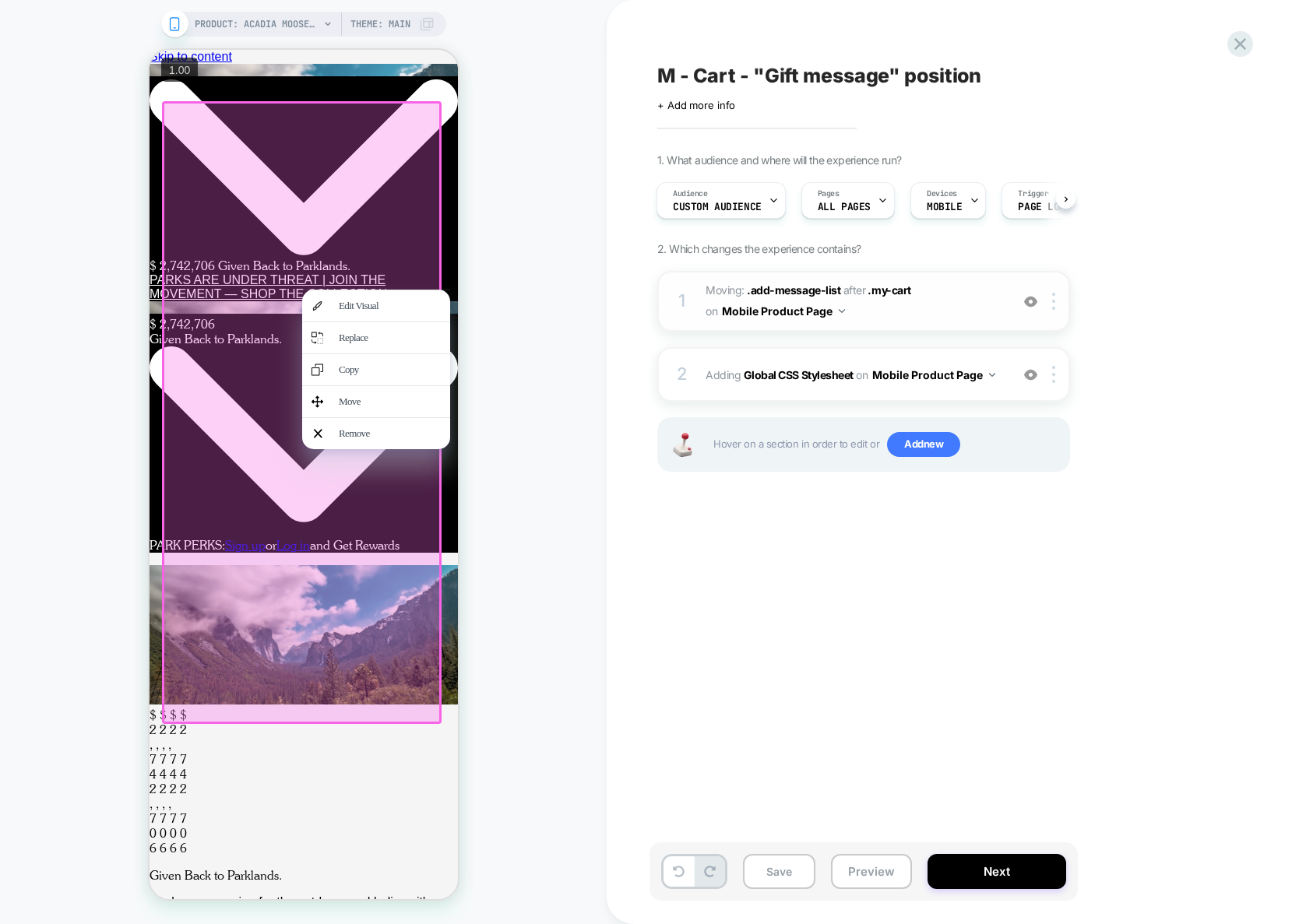
click at [379, 257] on div at bounding box center [301, 413] width 280 height 623
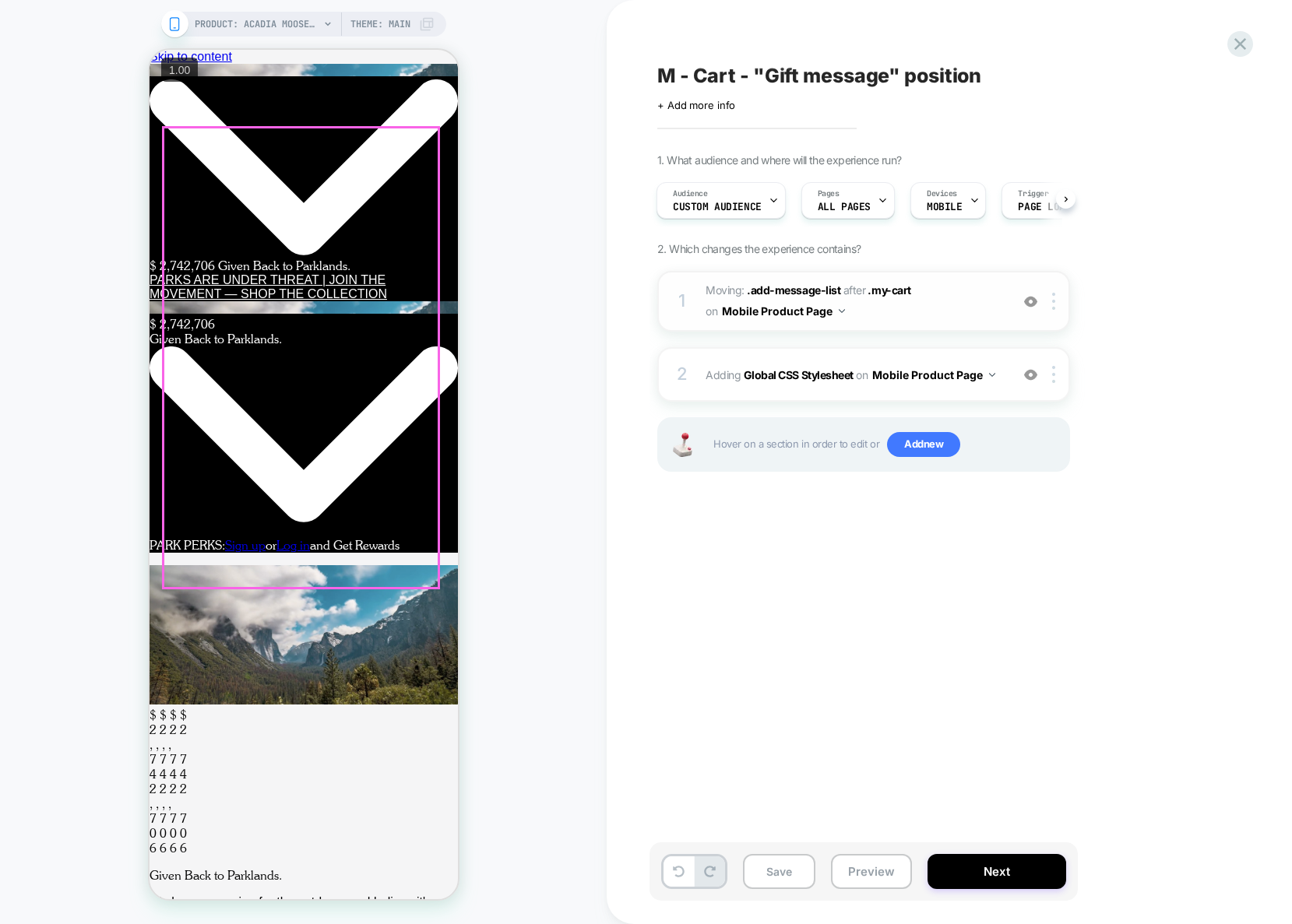
scroll to position [0, 0]
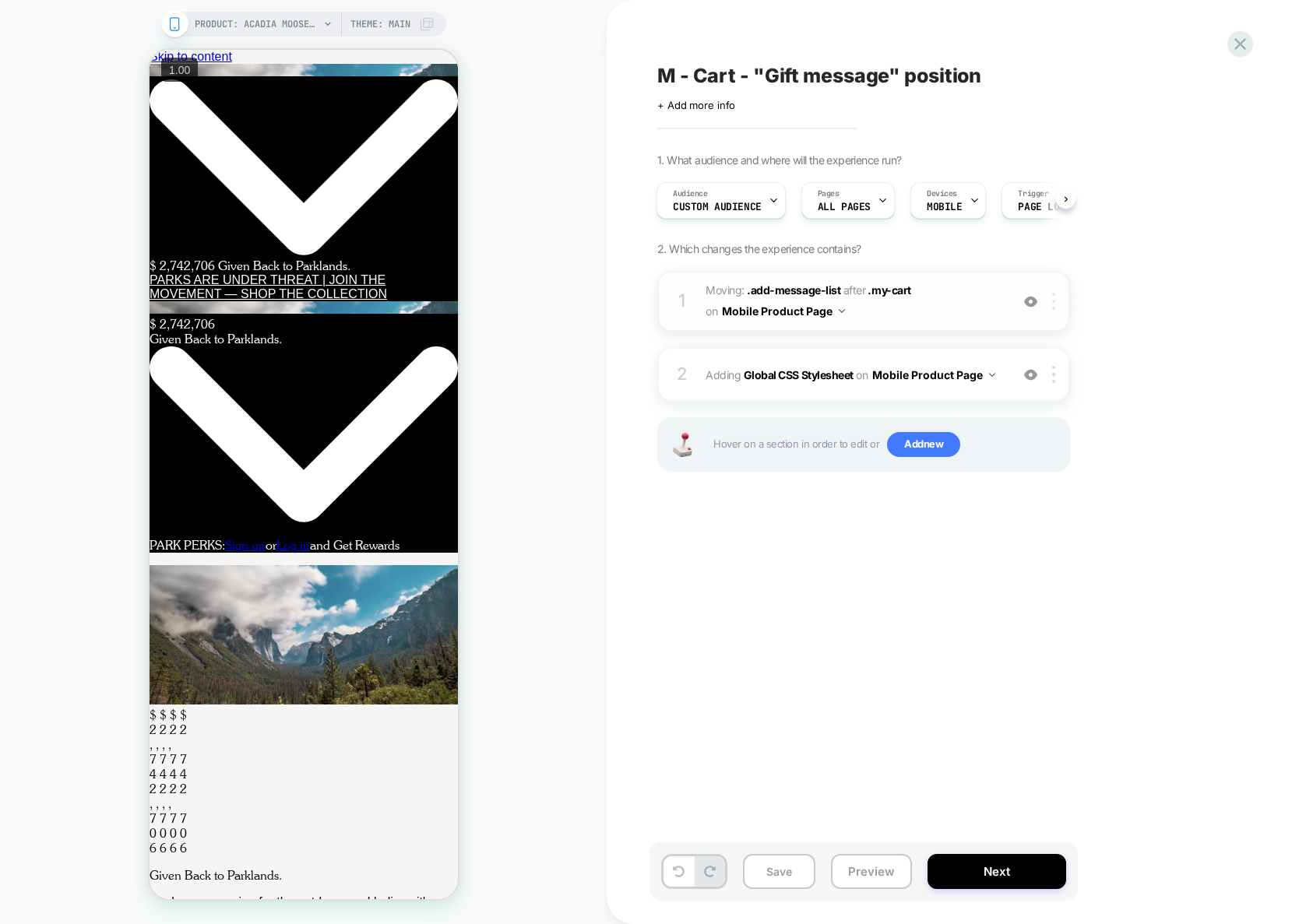
click at [1054, 305] on img at bounding box center [1053, 301] width 3 height 17
click at [1057, 305] on div at bounding box center [1056, 301] width 26 height 17
click at [1053, 305] on img at bounding box center [1053, 301] width 3 height 17
click at [1044, 372] on div "Add After" at bounding box center [1055, 382] width 139 height 43
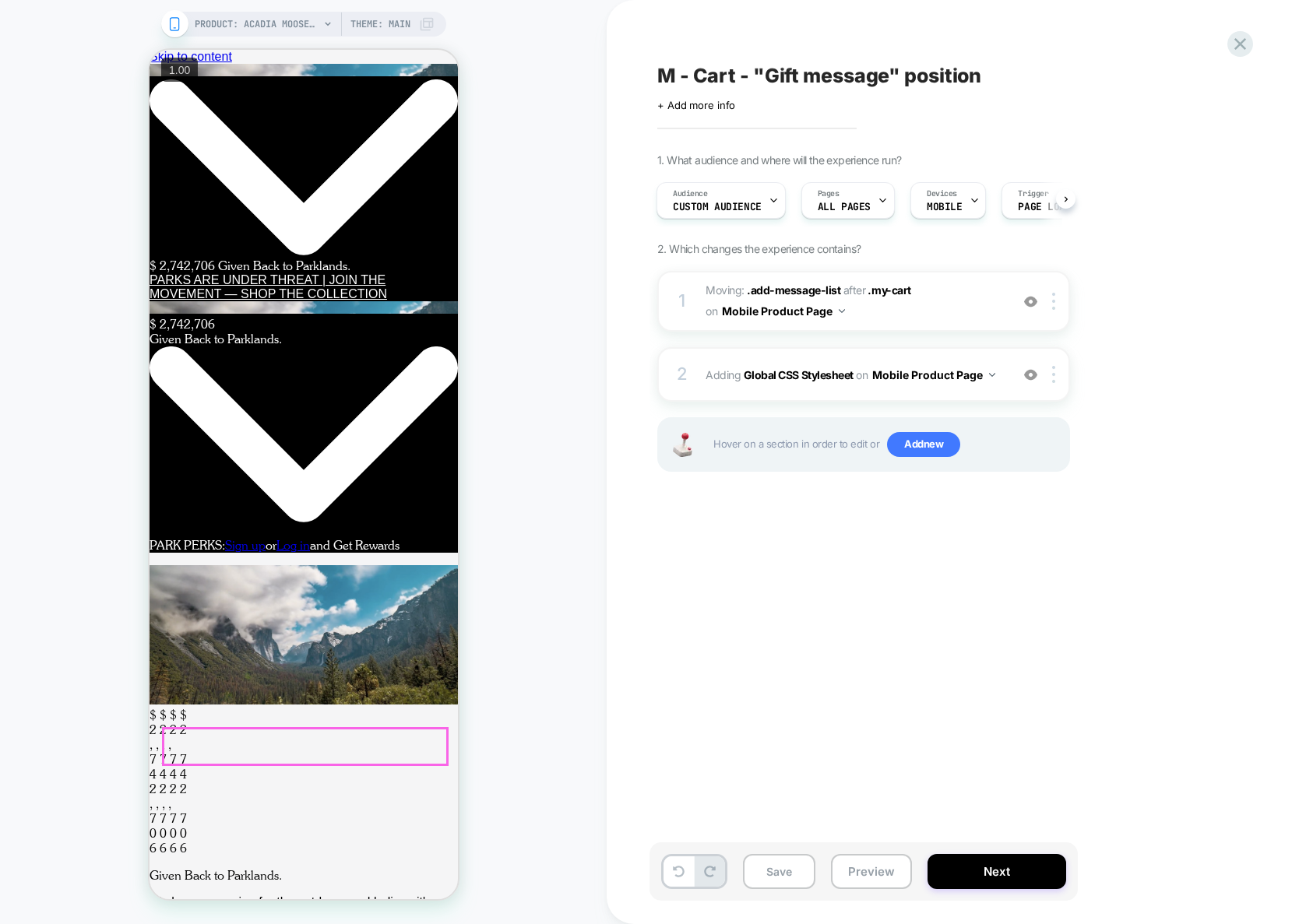
click at [1052, 303] on img at bounding box center [1053, 301] width 3 height 17
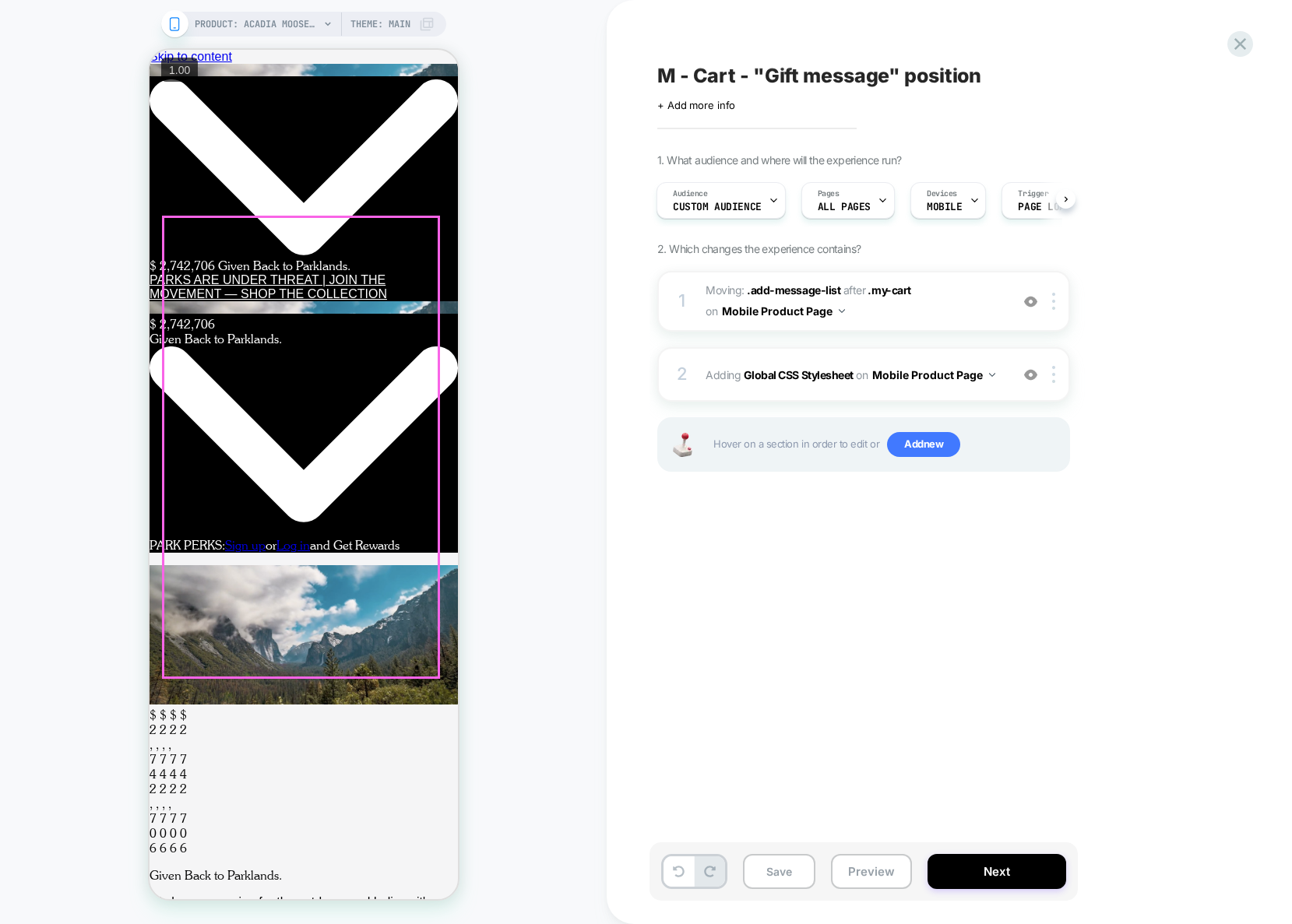
scroll to position [590, 0]
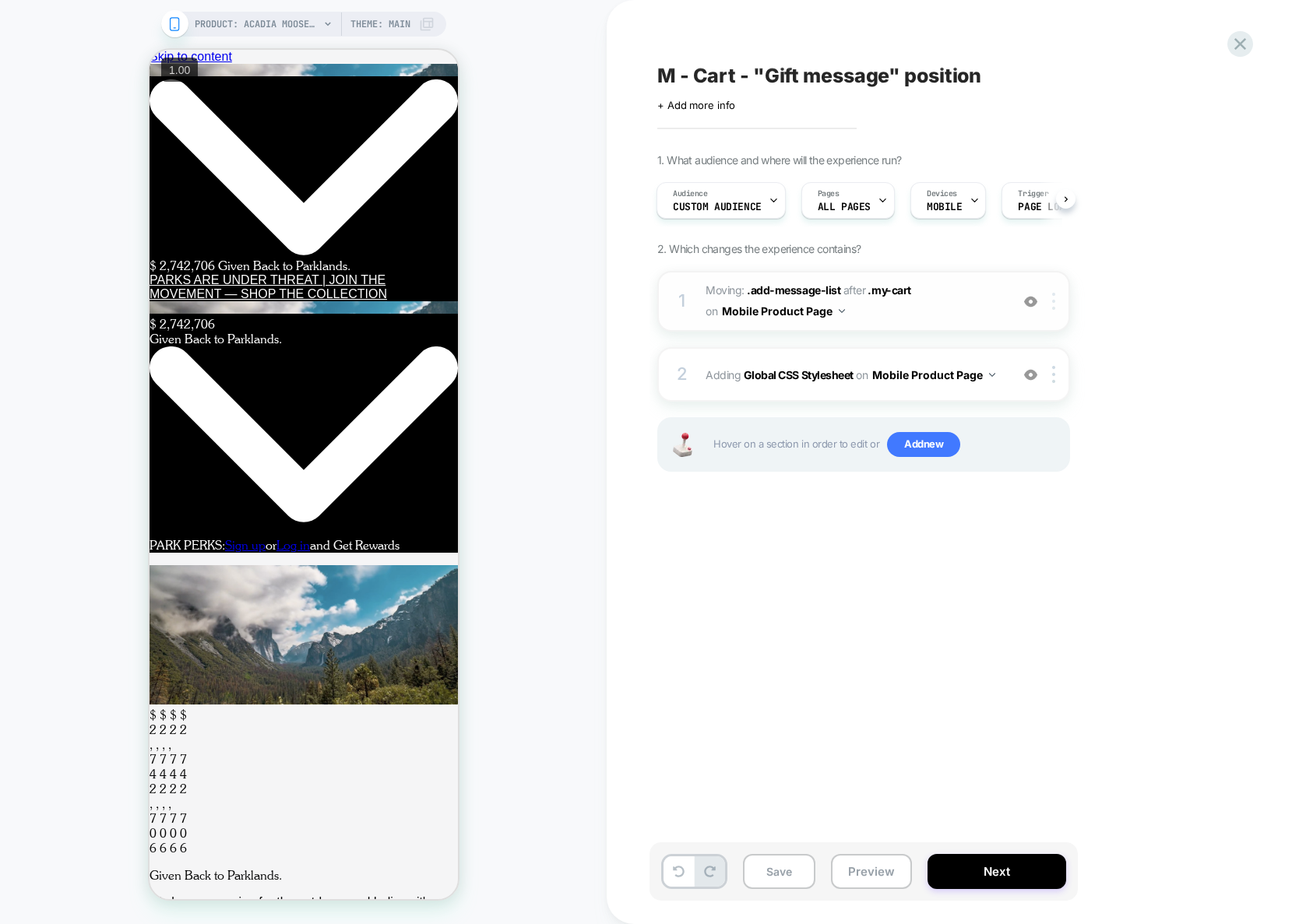
click at [1054, 304] on img at bounding box center [1053, 301] width 3 height 17
click at [1026, 429] on div "Delete" at bounding box center [1055, 425] width 139 height 42
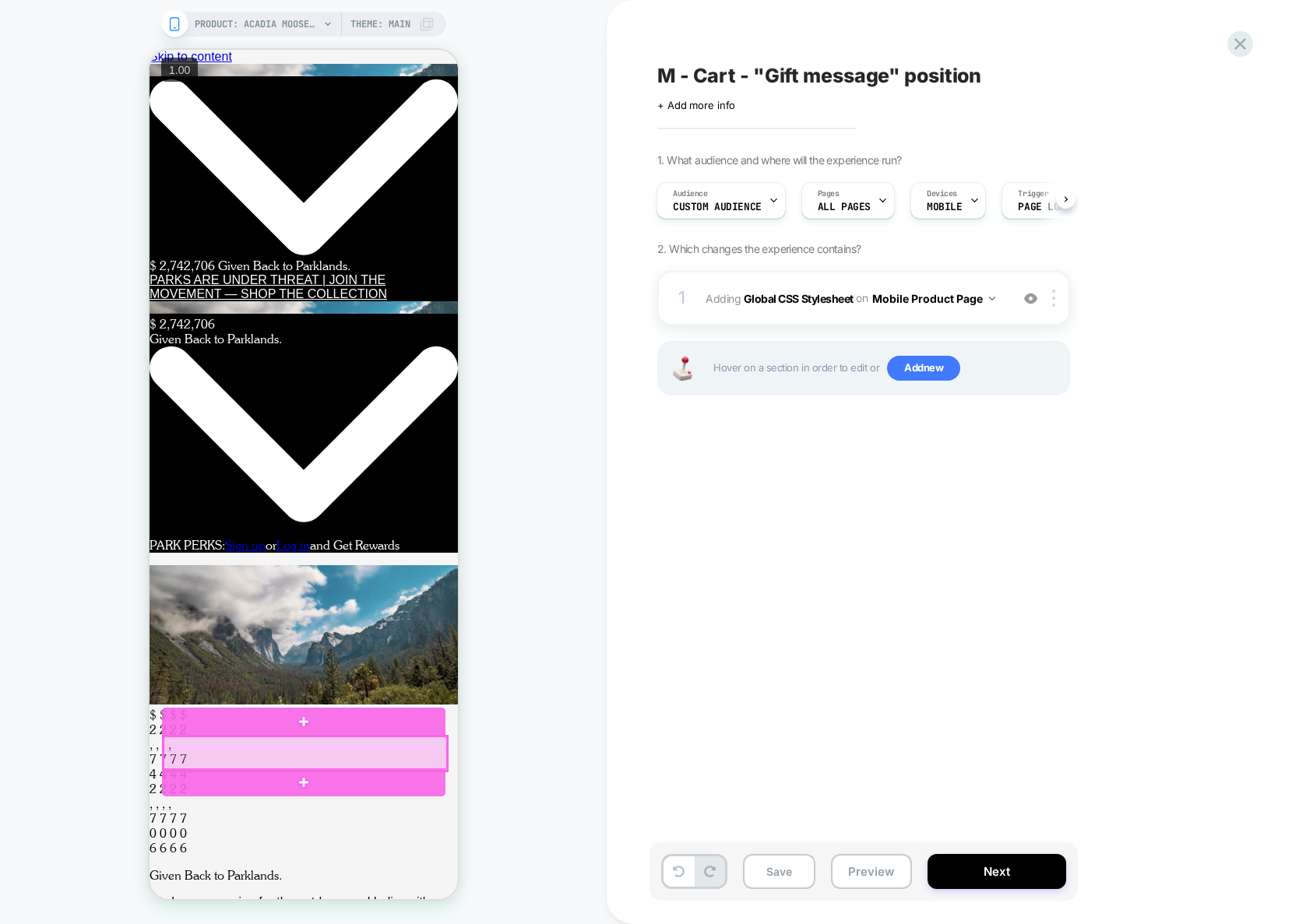
click at [397, 747] on div at bounding box center [304, 753] width 283 height 34
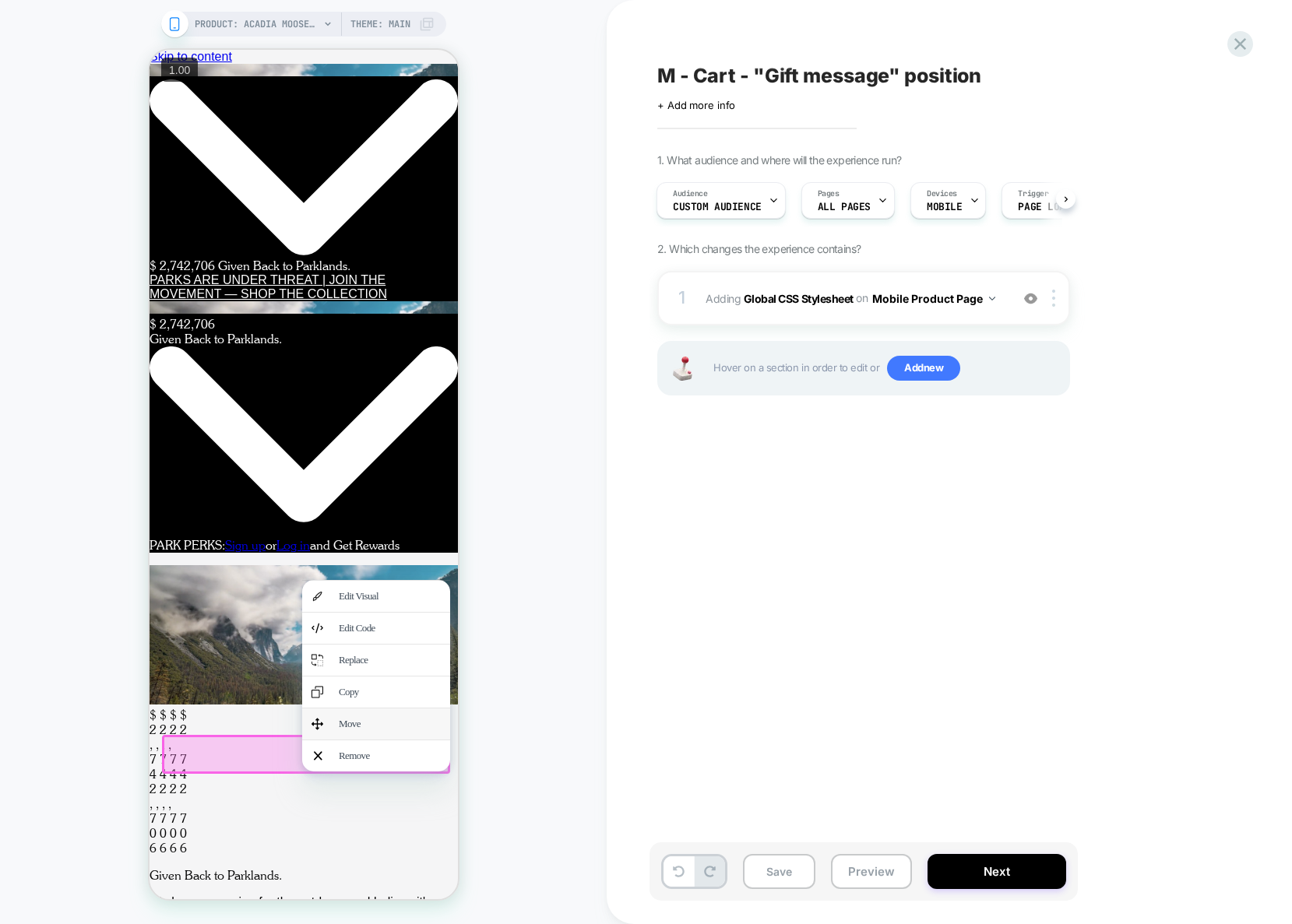
click at [389, 730] on div "Move" at bounding box center [389, 723] width 102 height 13
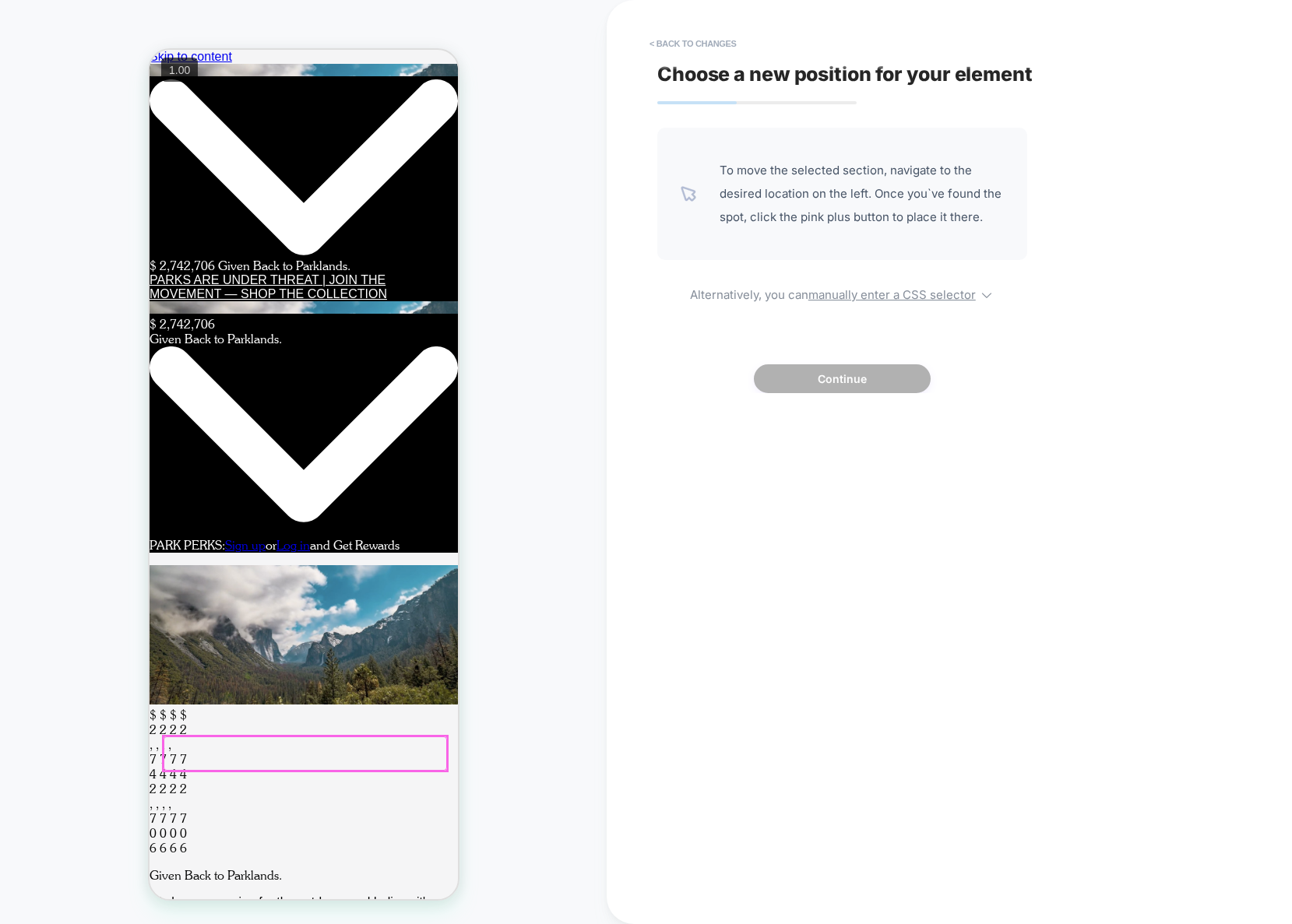
scroll to position [0, 0]
click at [877, 299] on u "manually enter a CSS selector" at bounding box center [892, 295] width 167 height 15
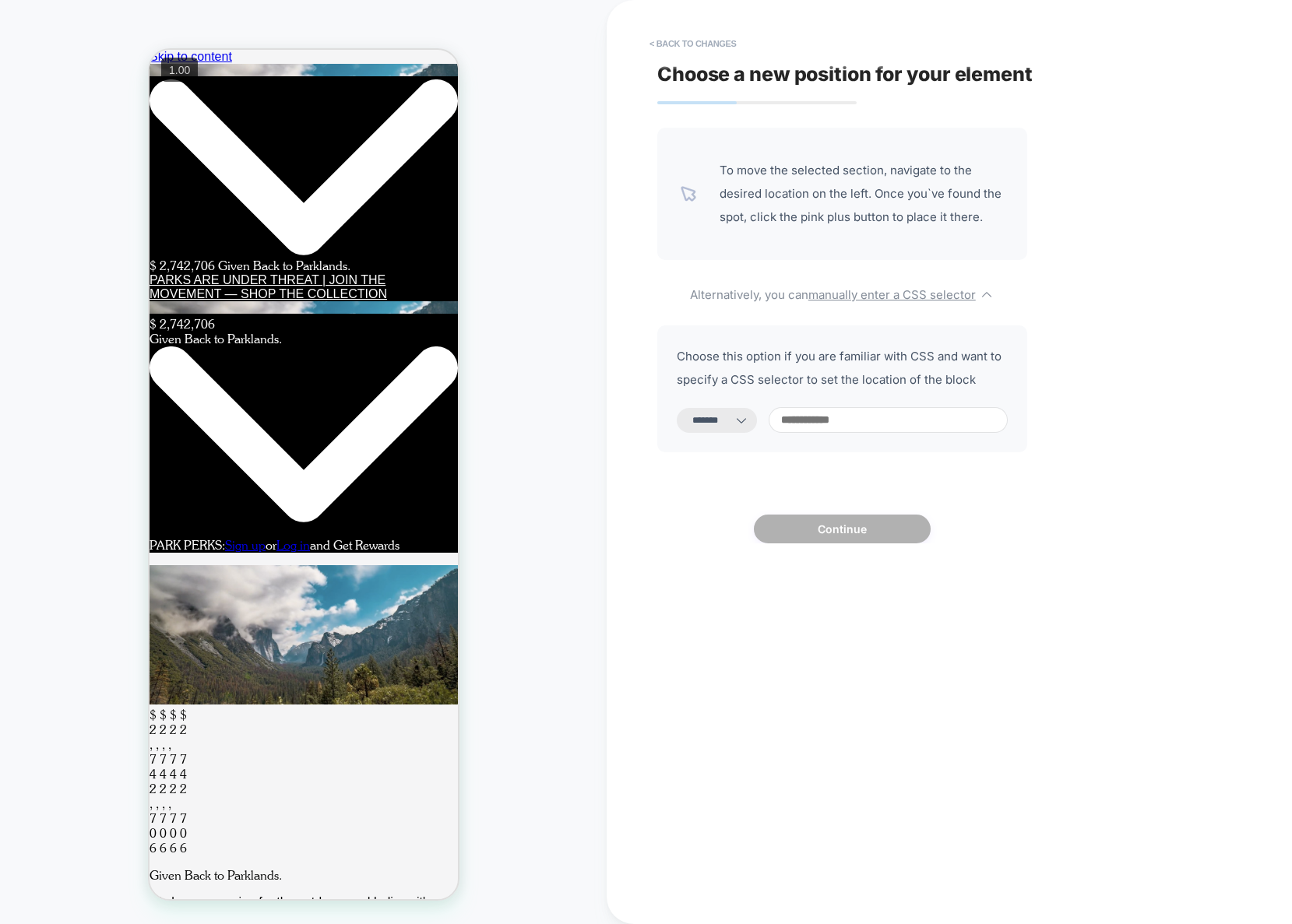
click at [741, 416] on select "**********" at bounding box center [717, 420] width 80 height 25
select select "*********"
click at [867, 420] on input at bounding box center [888, 419] width 239 height 26
paste input "**********"
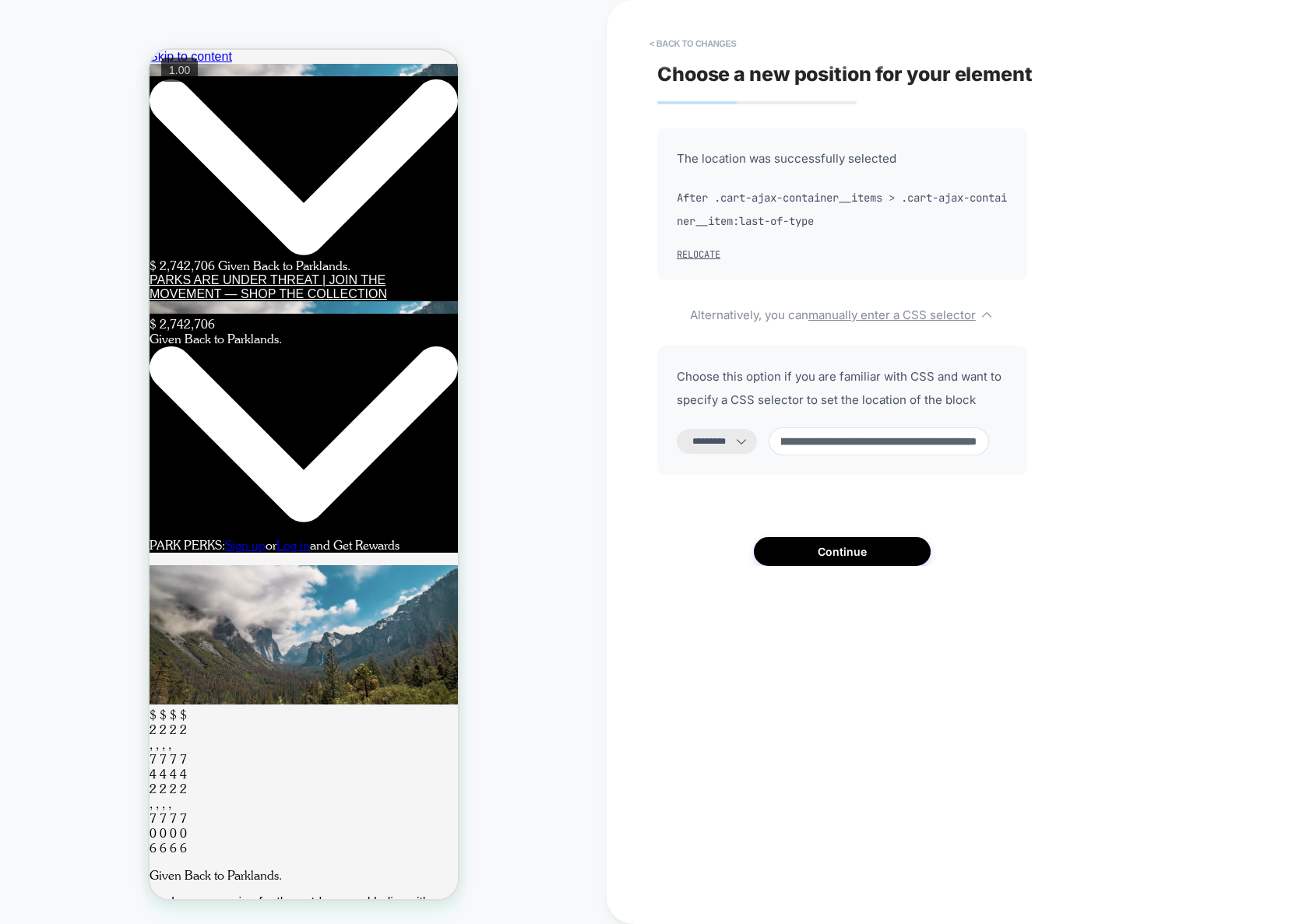
type input "**********"
click at [871, 536] on div "**********" at bounding box center [842, 346] width 370 height 438
click at [870, 546] on button "Continue" at bounding box center [842, 552] width 177 height 28
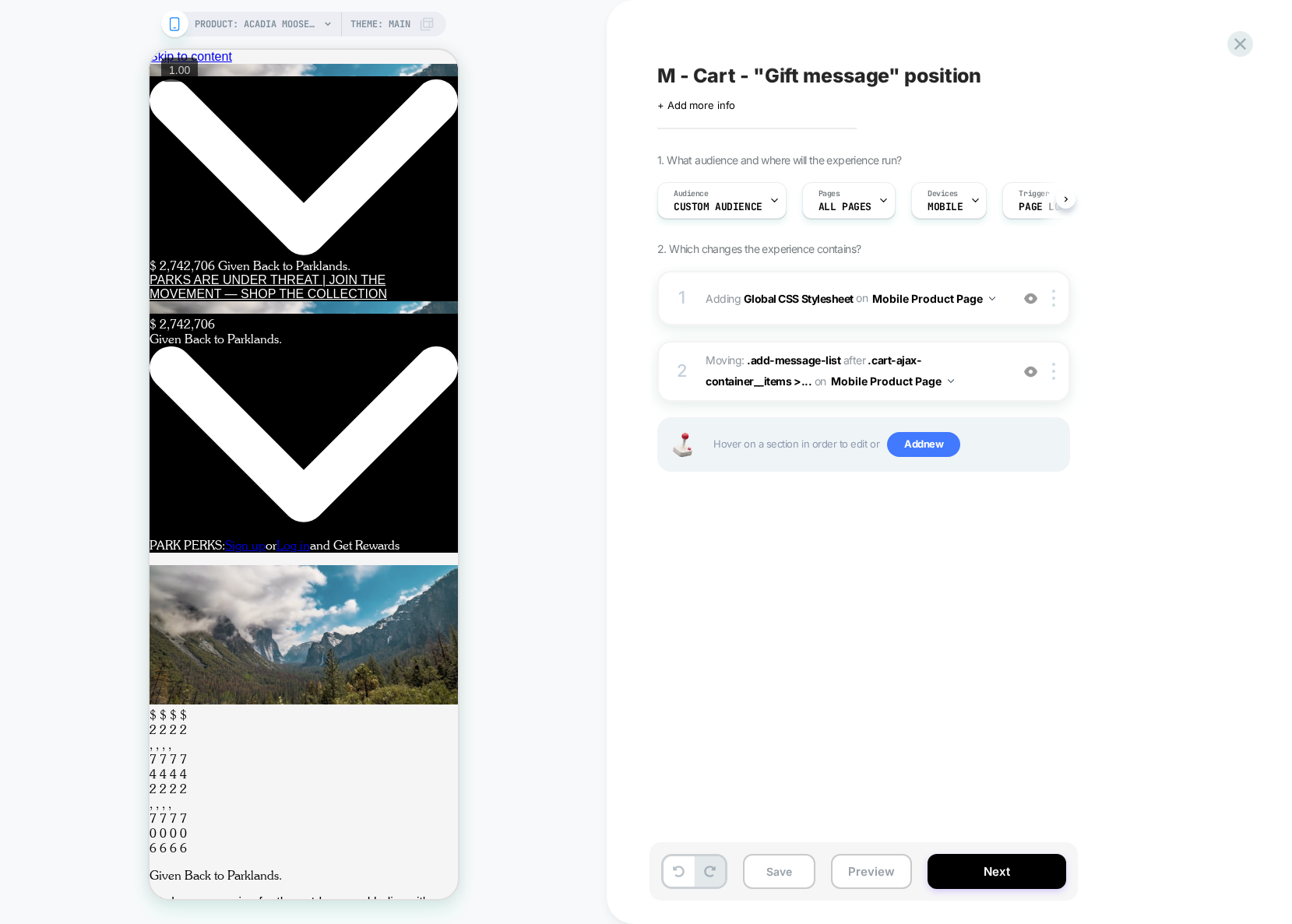
scroll to position [0, 1]
click at [782, 855] on button "Save" at bounding box center [779, 871] width 72 height 35
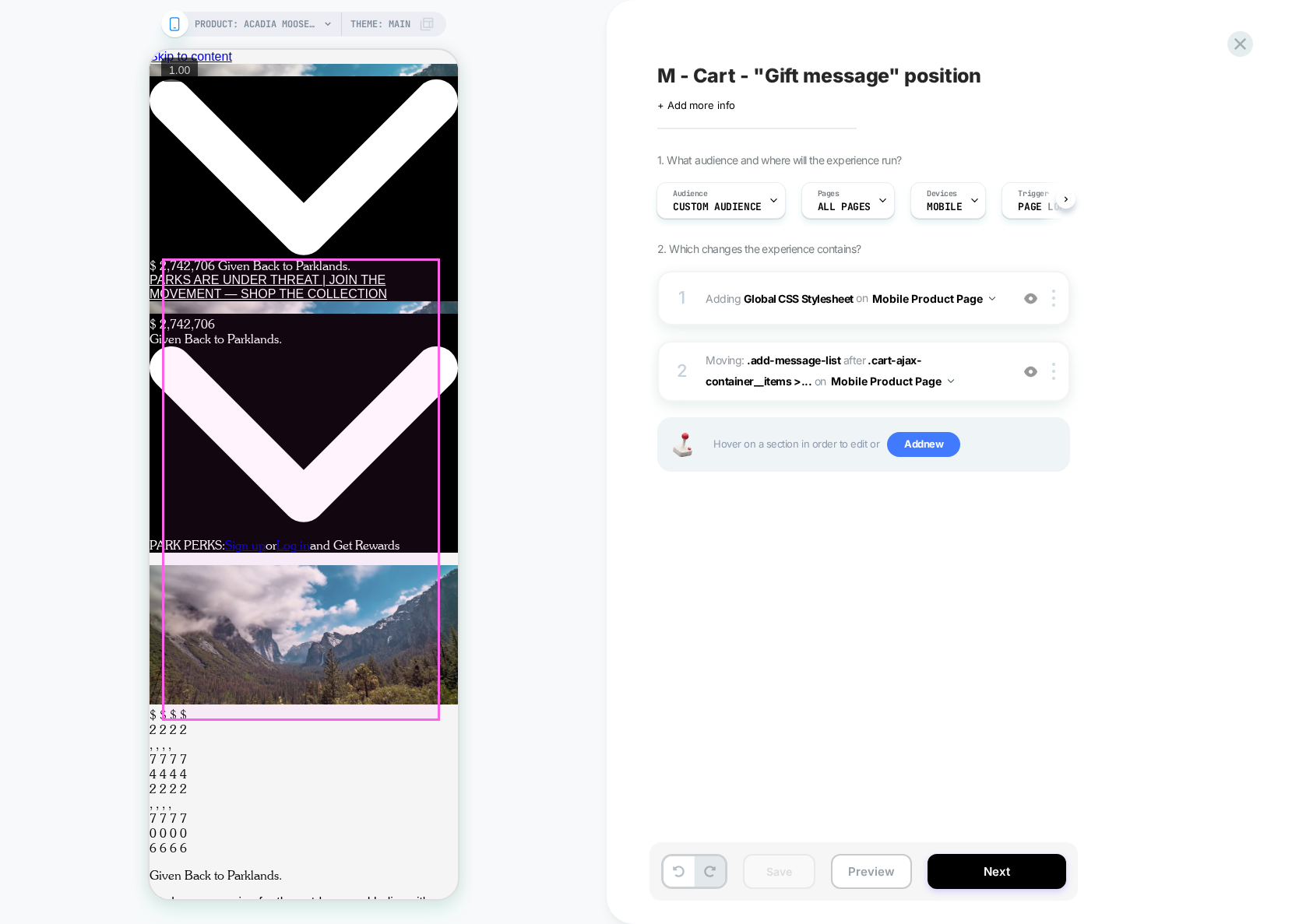
scroll to position [0, 0]
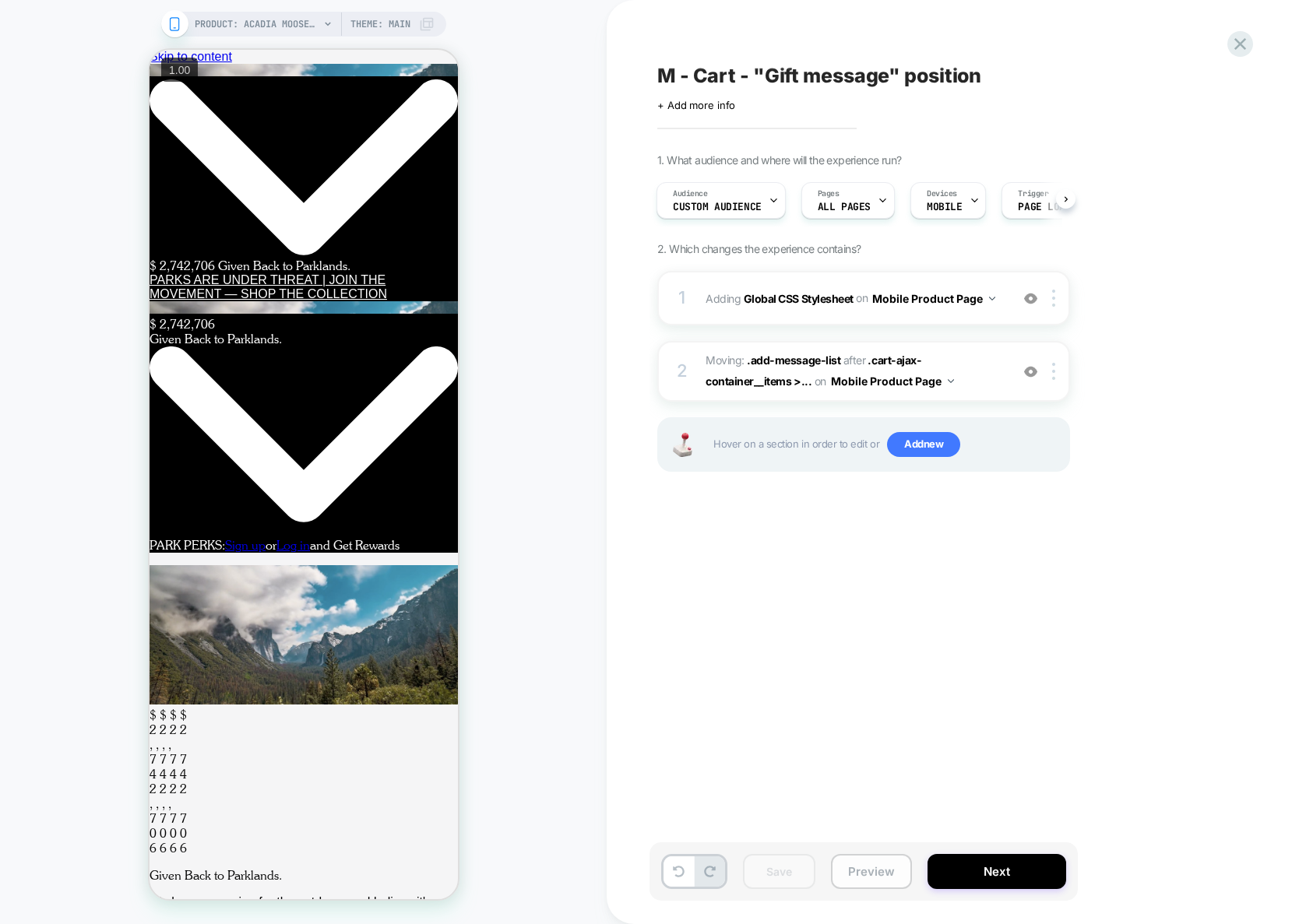
click at [860, 863] on button "Preview" at bounding box center [871, 871] width 81 height 35
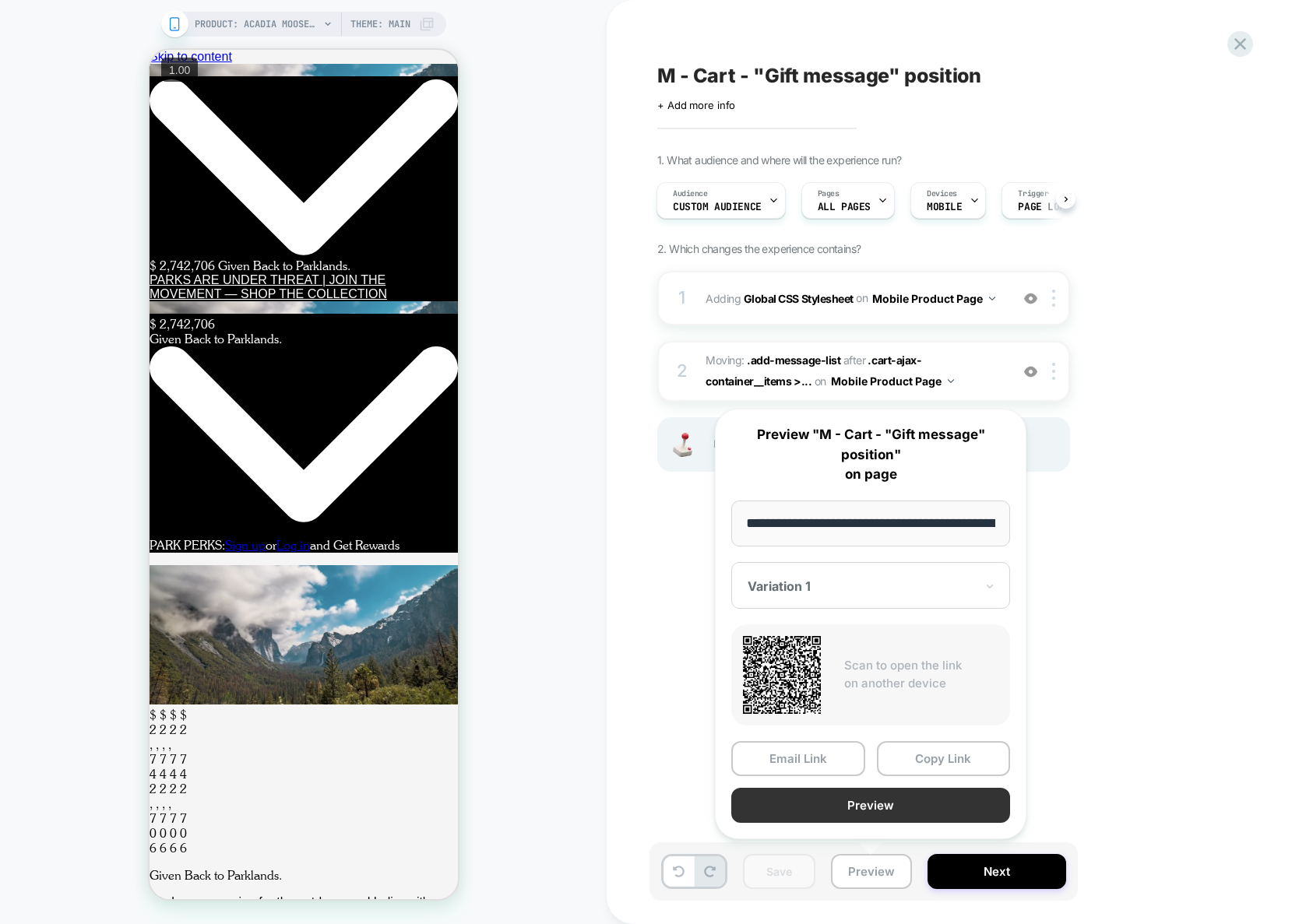
click at [887, 806] on button "Preview" at bounding box center [870, 805] width 279 height 35
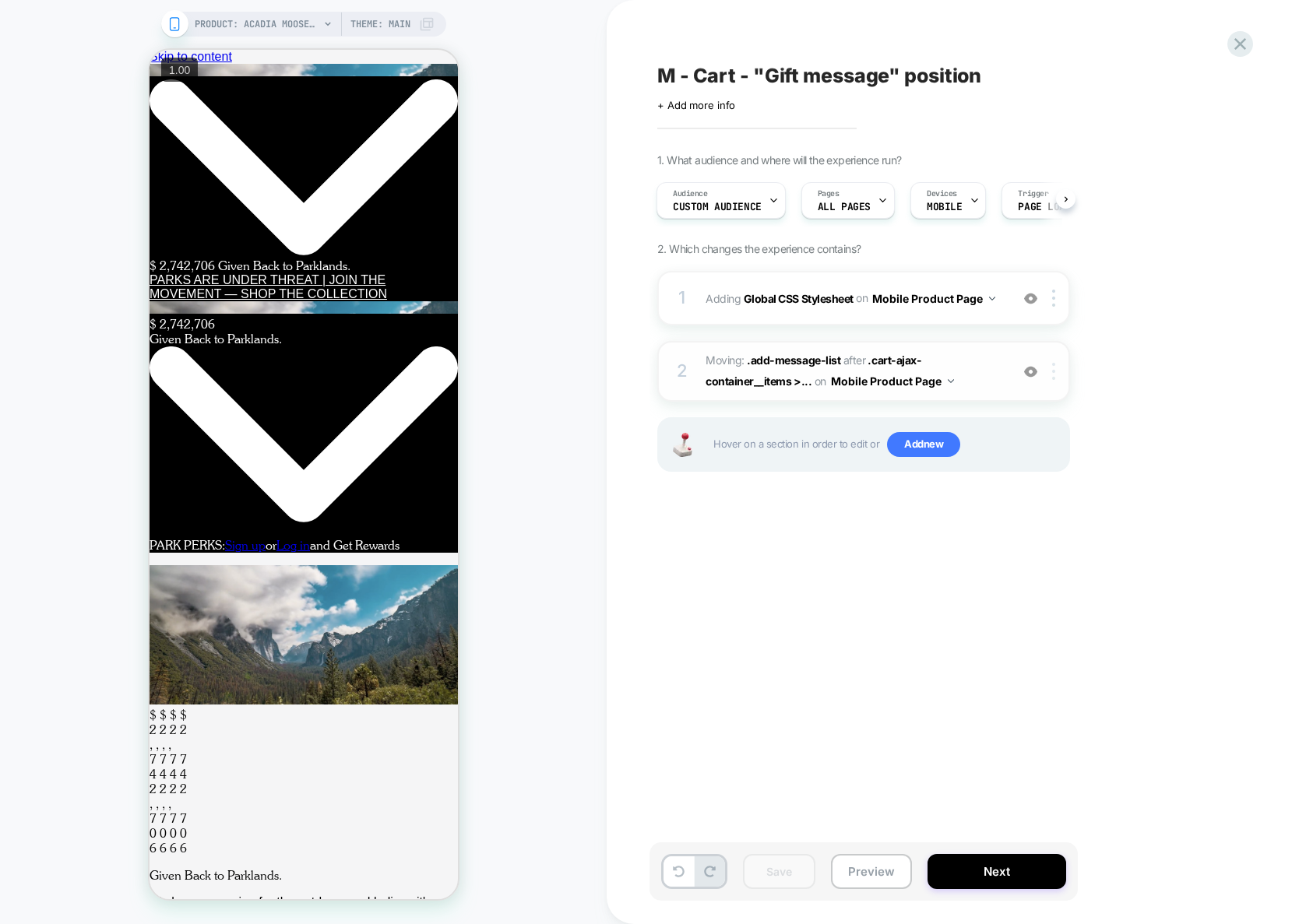
click at [1055, 370] on div at bounding box center [1056, 371] width 26 height 17
click at [1027, 493] on div "Delete" at bounding box center [1055, 495] width 139 height 42
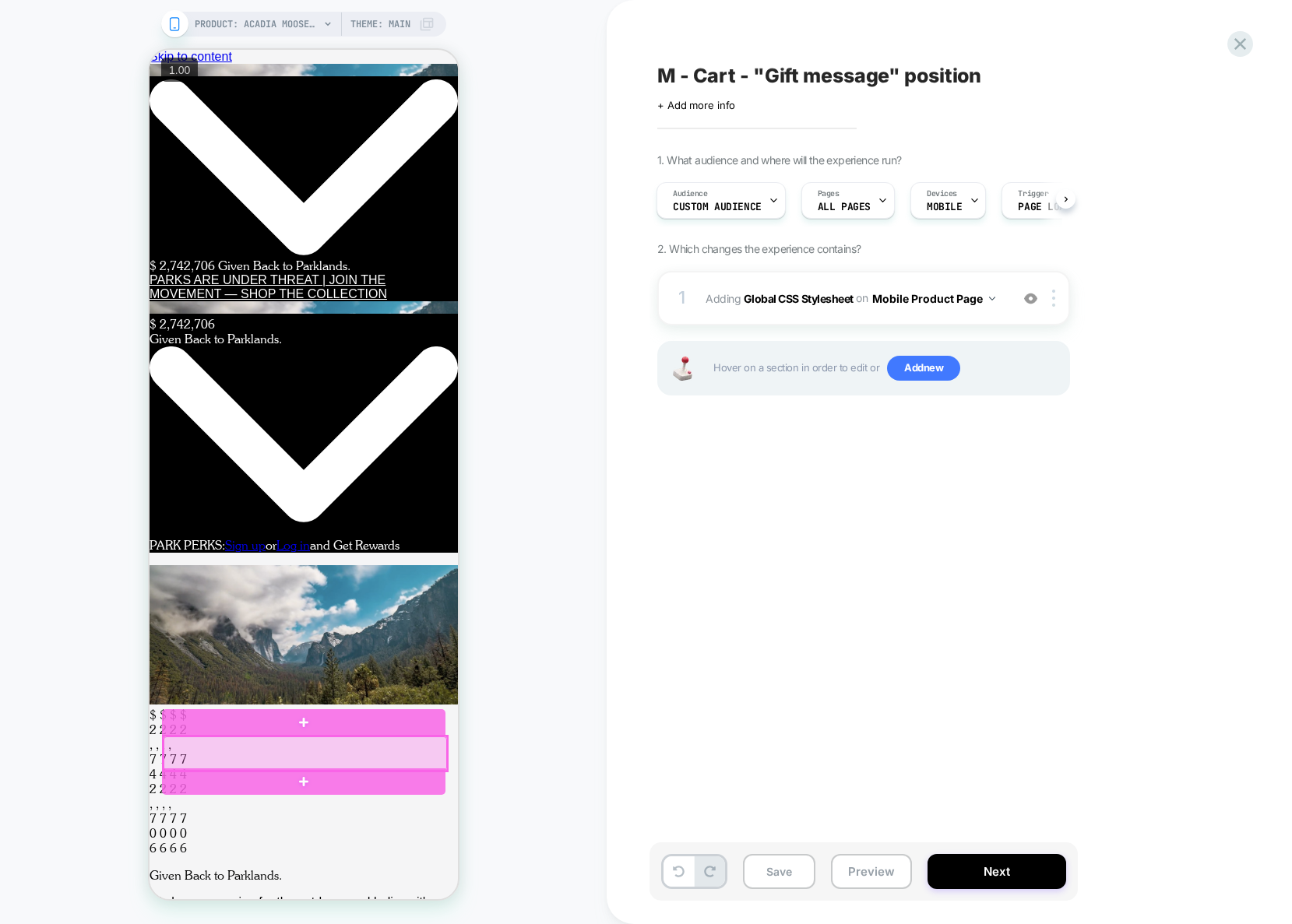
click at [343, 752] on div at bounding box center [304, 753] width 283 height 34
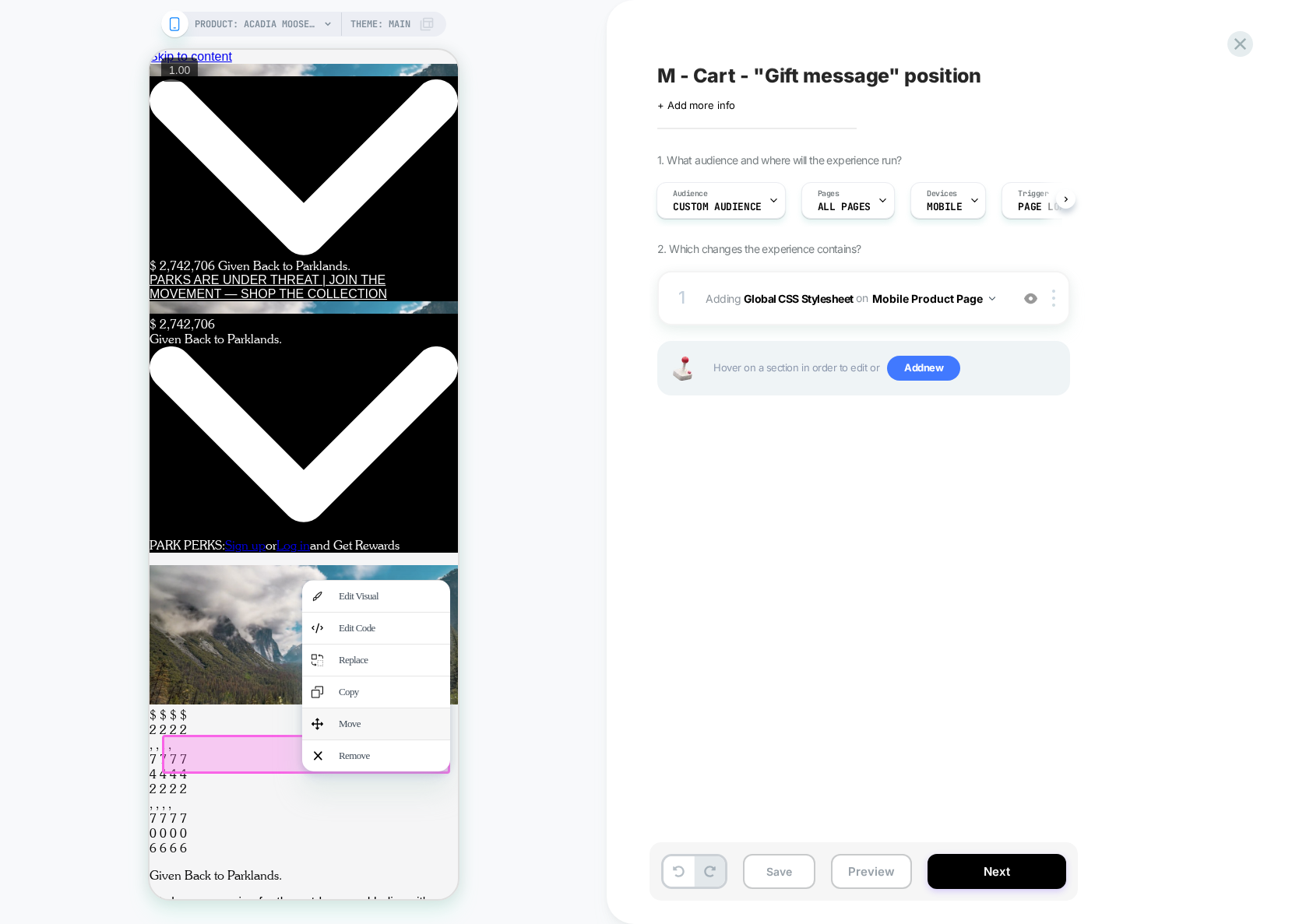
click at [358, 728] on div "Move" at bounding box center [389, 723] width 102 height 13
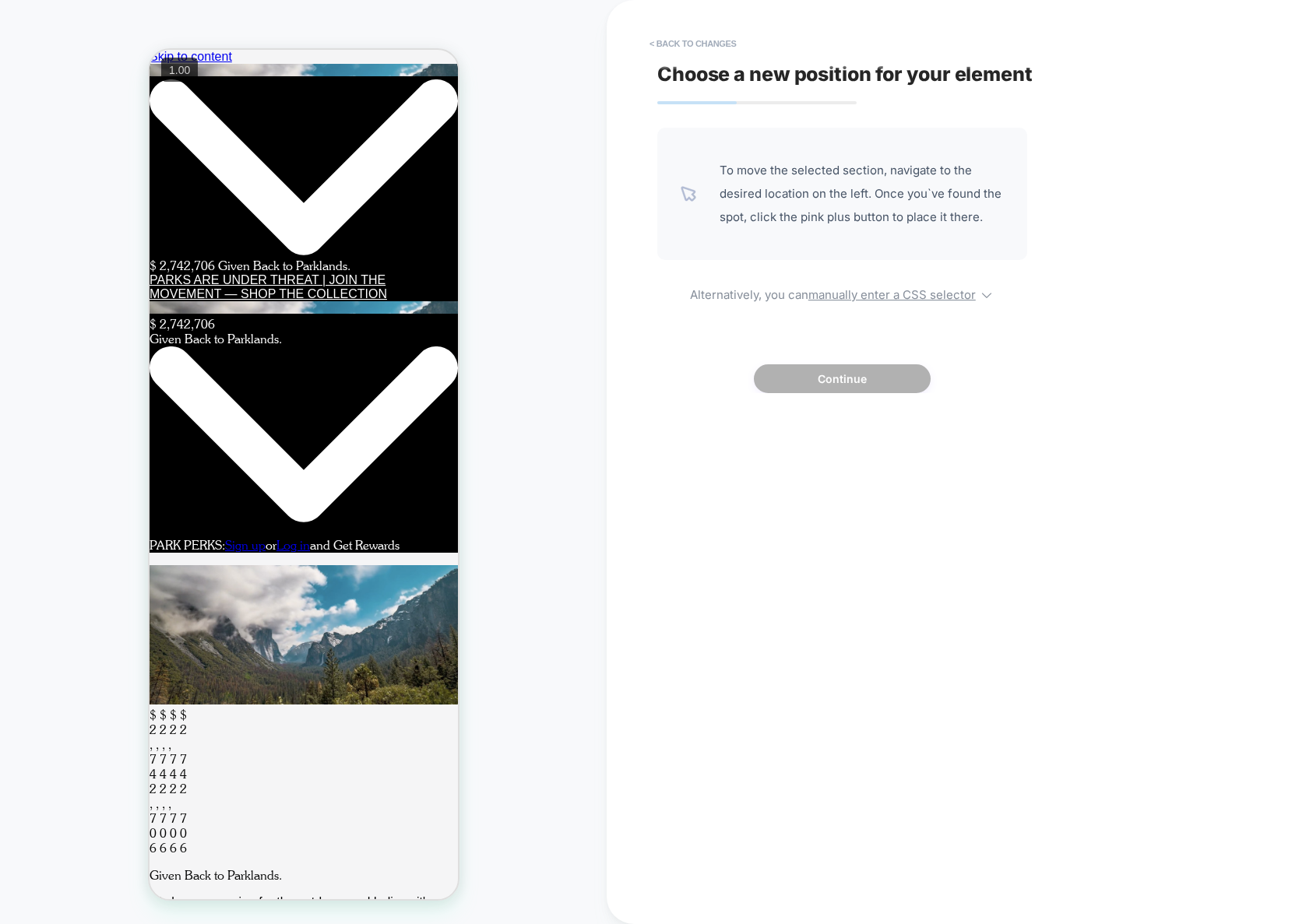
drag, startPoint x: 870, startPoint y: 290, endPoint x: 819, endPoint y: 314, distance: 56.4
click at [870, 290] on u "manually enter a CSS selector" at bounding box center [892, 295] width 167 height 15
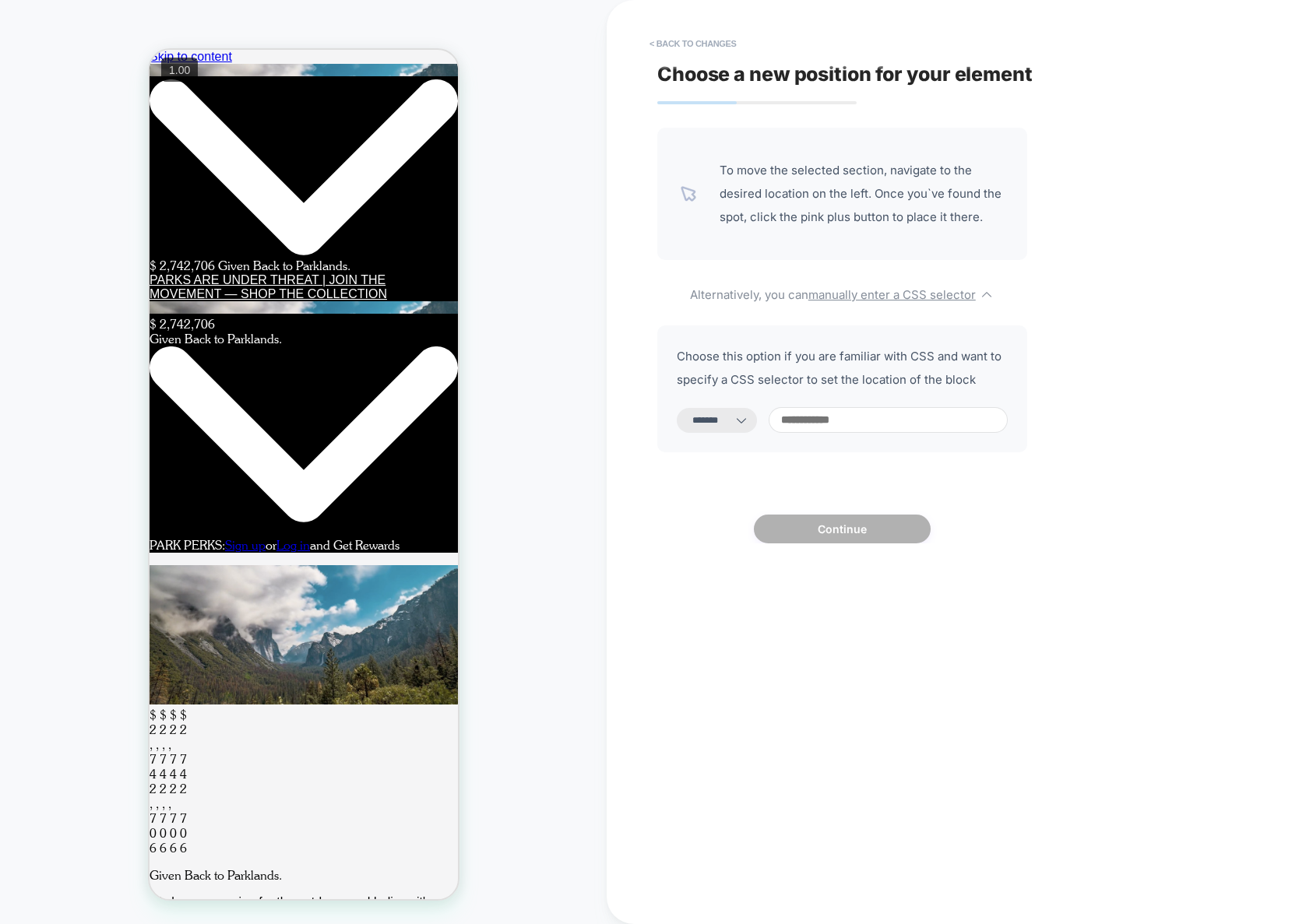
click at [743, 414] on select "**********" at bounding box center [717, 420] width 80 height 25
click at [723, 417] on select "**********" at bounding box center [717, 420] width 80 height 25
select select "*********"
click at [875, 420] on input at bounding box center [888, 419] width 239 height 26
paste input "**********"
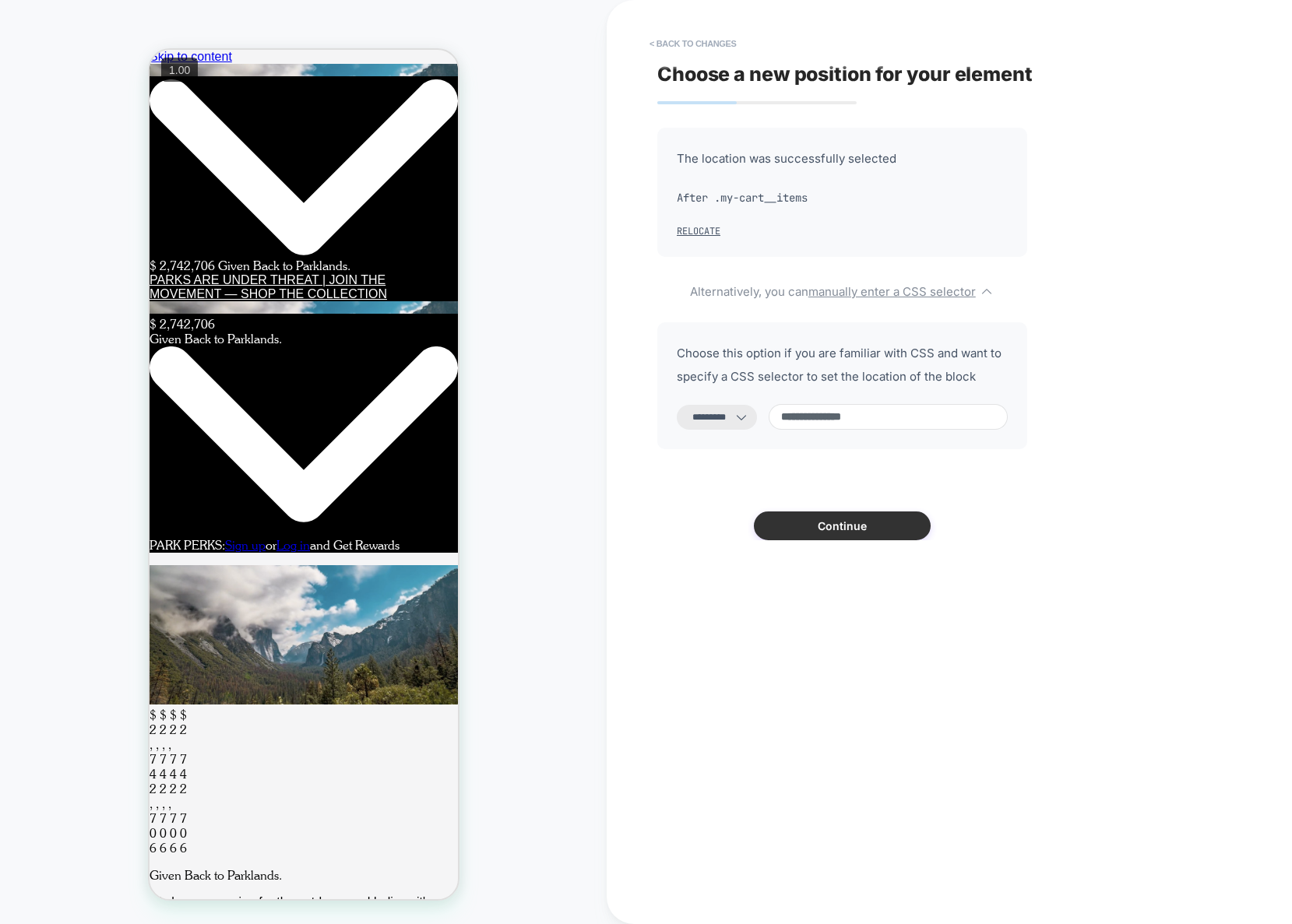
type input "**********"
click at [859, 516] on button "Continue" at bounding box center [842, 526] width 177 height 28
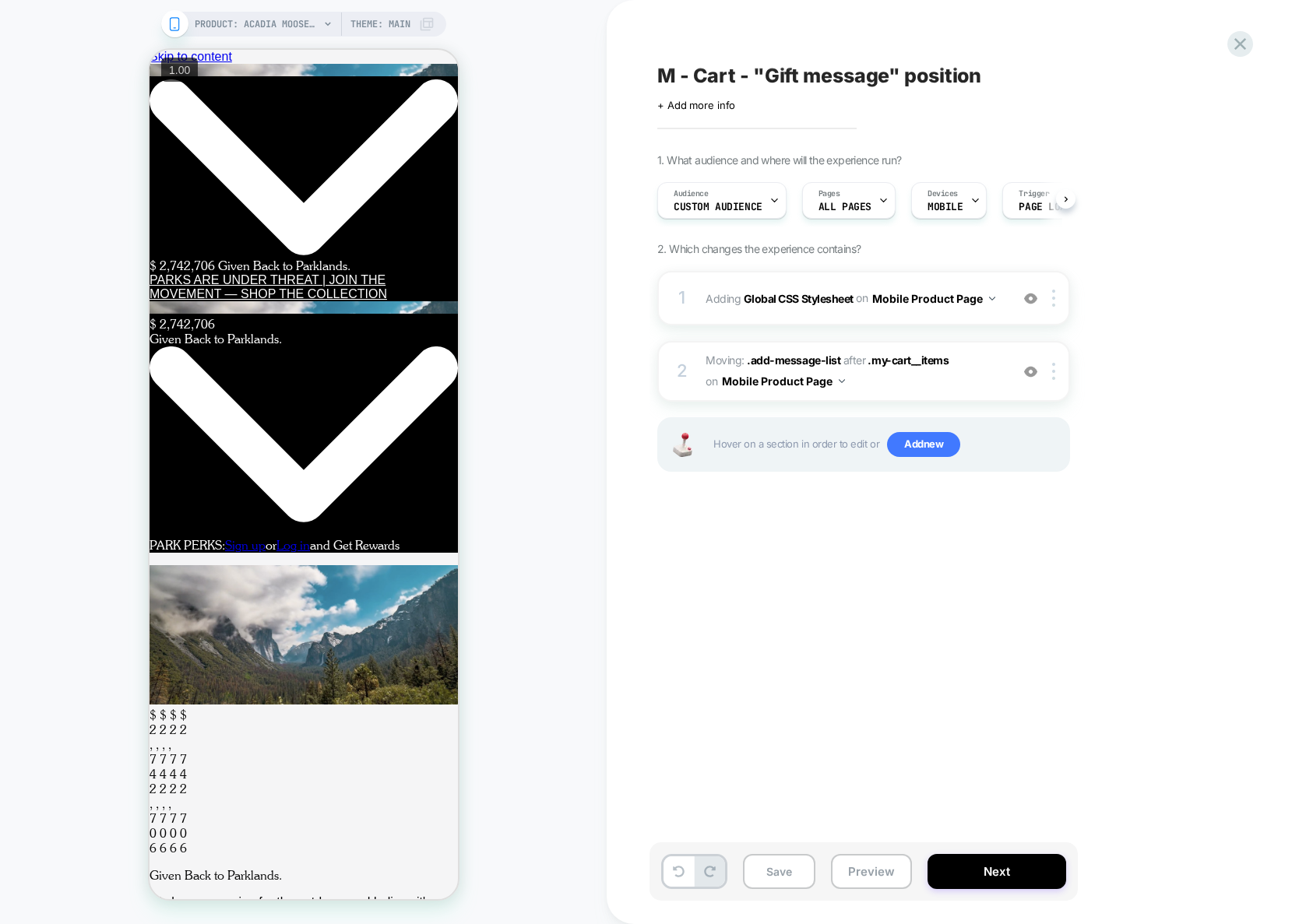
scroll to position [0, 1]
click at [871, 876] on button "Preview" at bounding box center [871, 871] width 81 height 35
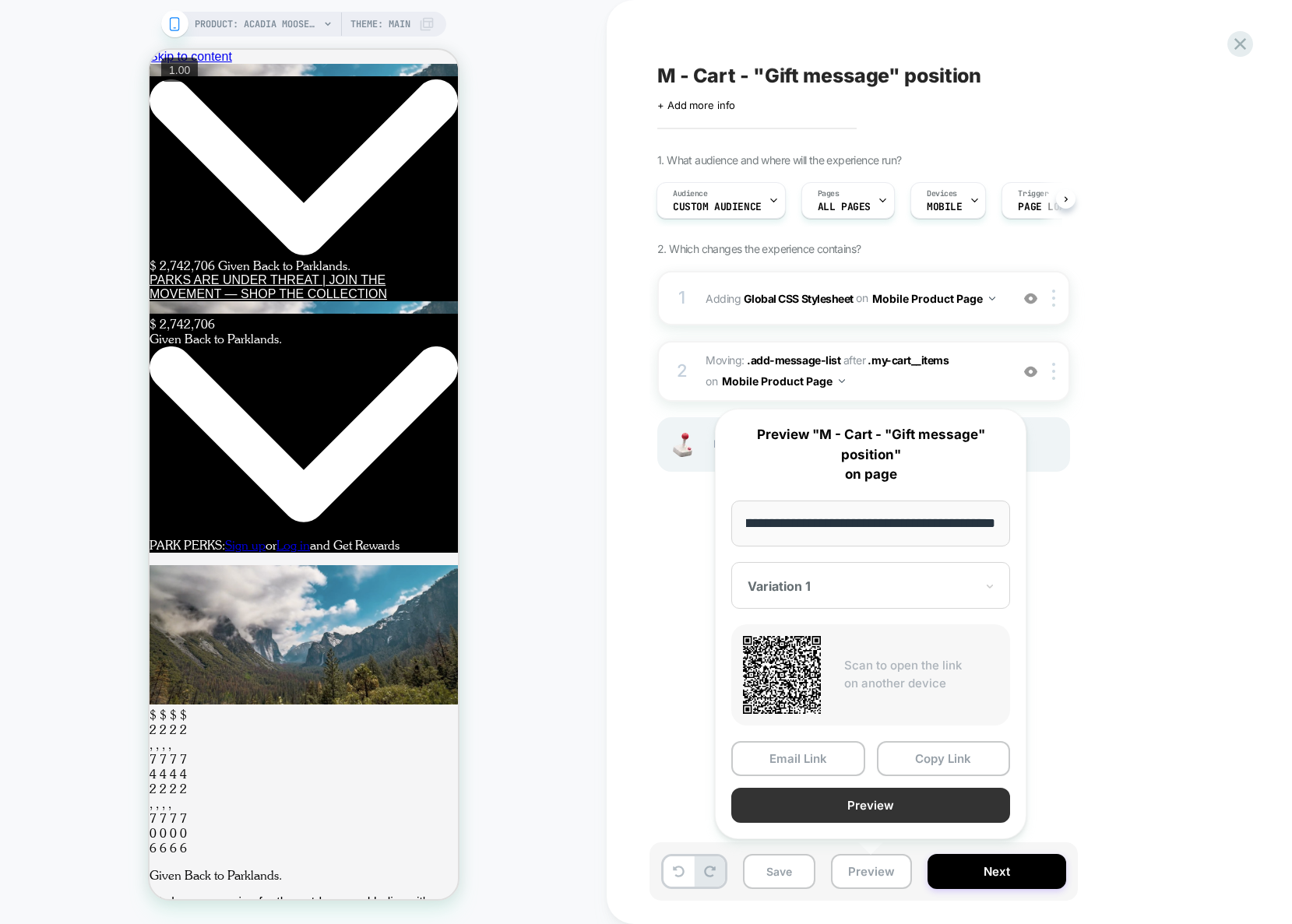
scroll to position [0, 0]
click at [878, 810] on button "Preview" at bounding box center [870, 805] width 279 height 35
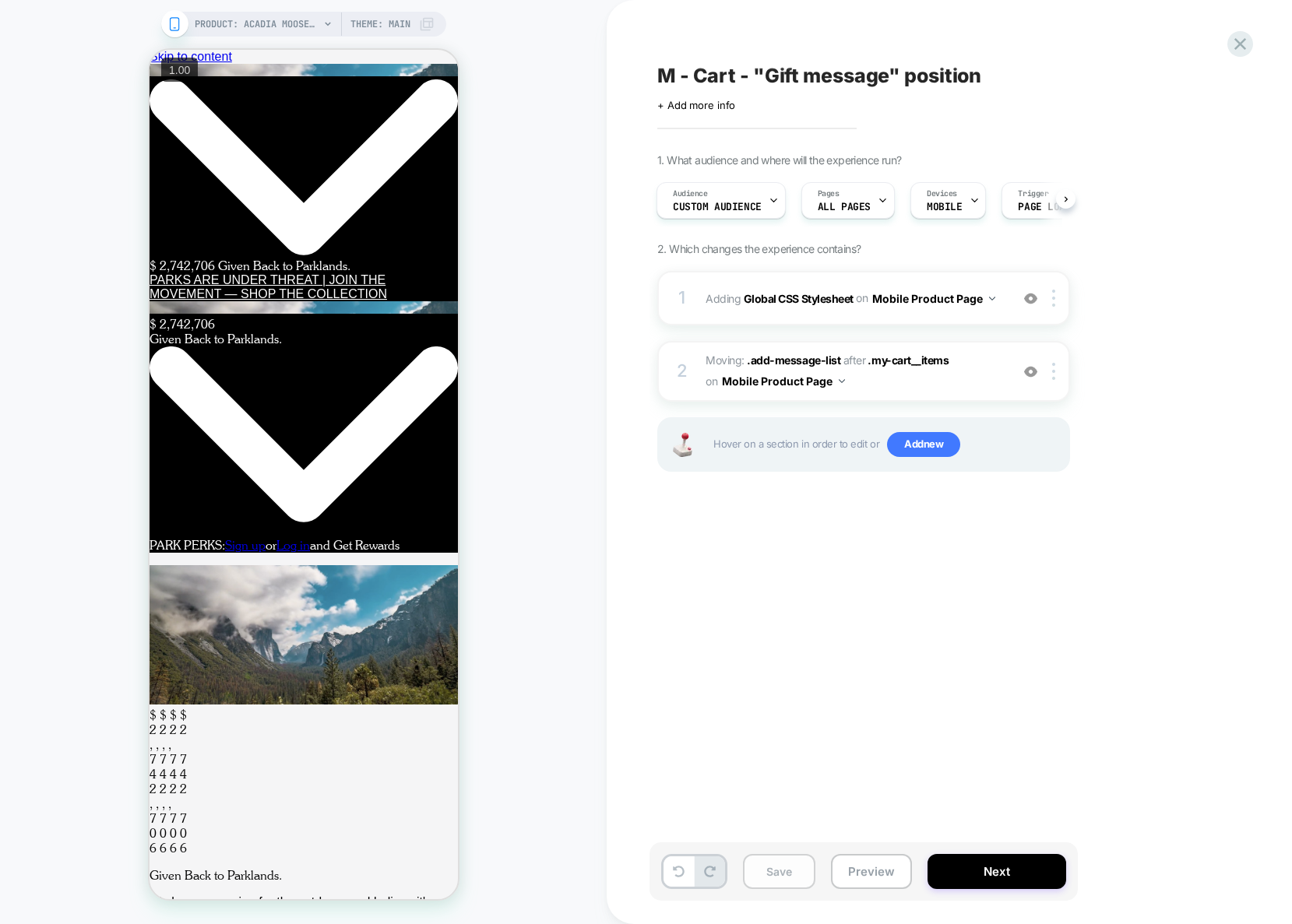
click at [802, 880] on button "Save" at bounding box center [779, 871] width 72 height 35
click at [929, 305] on button "Mobile Product Page" at bounding box center [933, 298] width 123 height 23
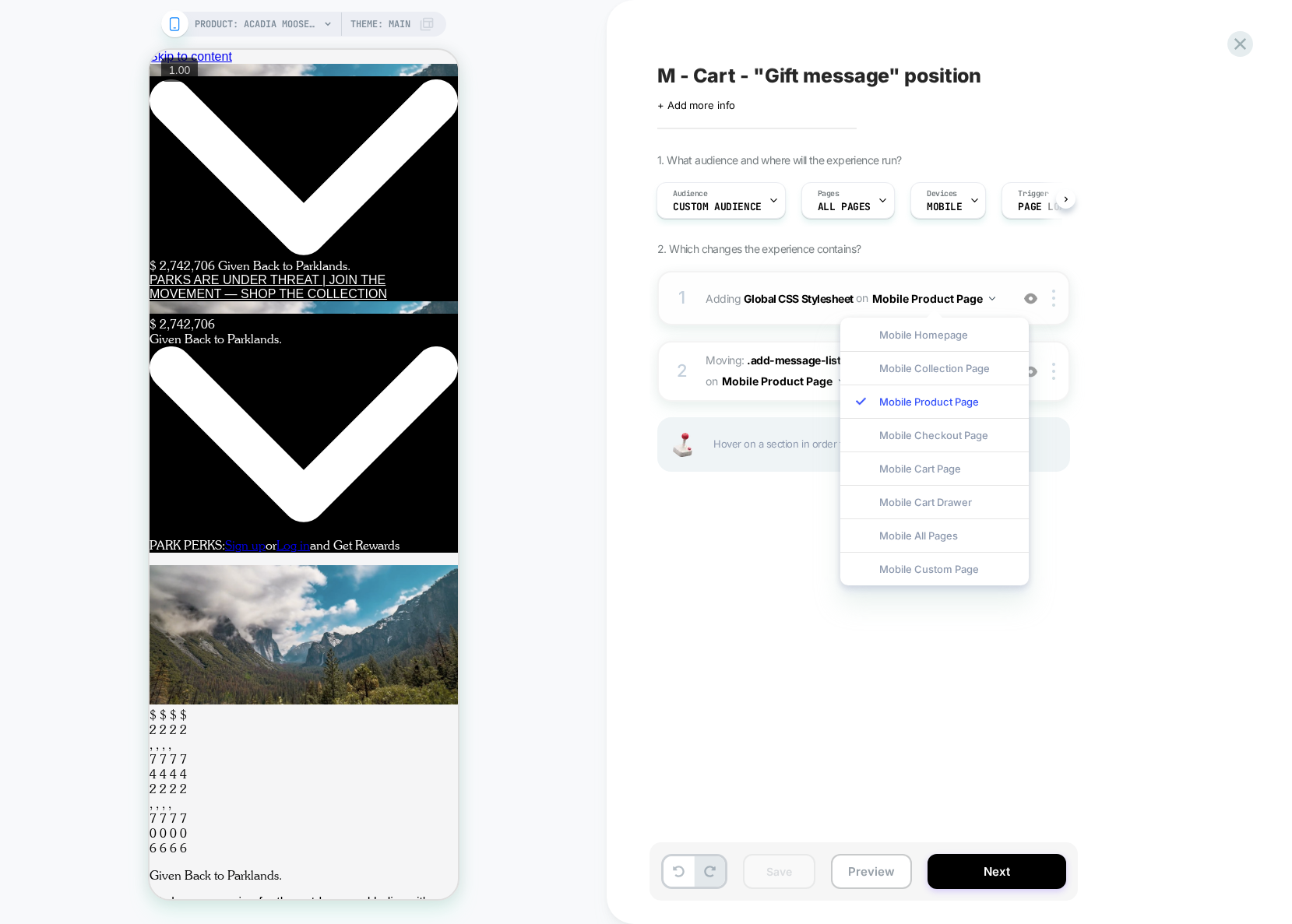
click at [748, 321] on div "1 Adding Global CSS Stylesheet on Mobile Product Page Add Before Add After Copy…" at bounding box center [863, 298] width 413 height 54
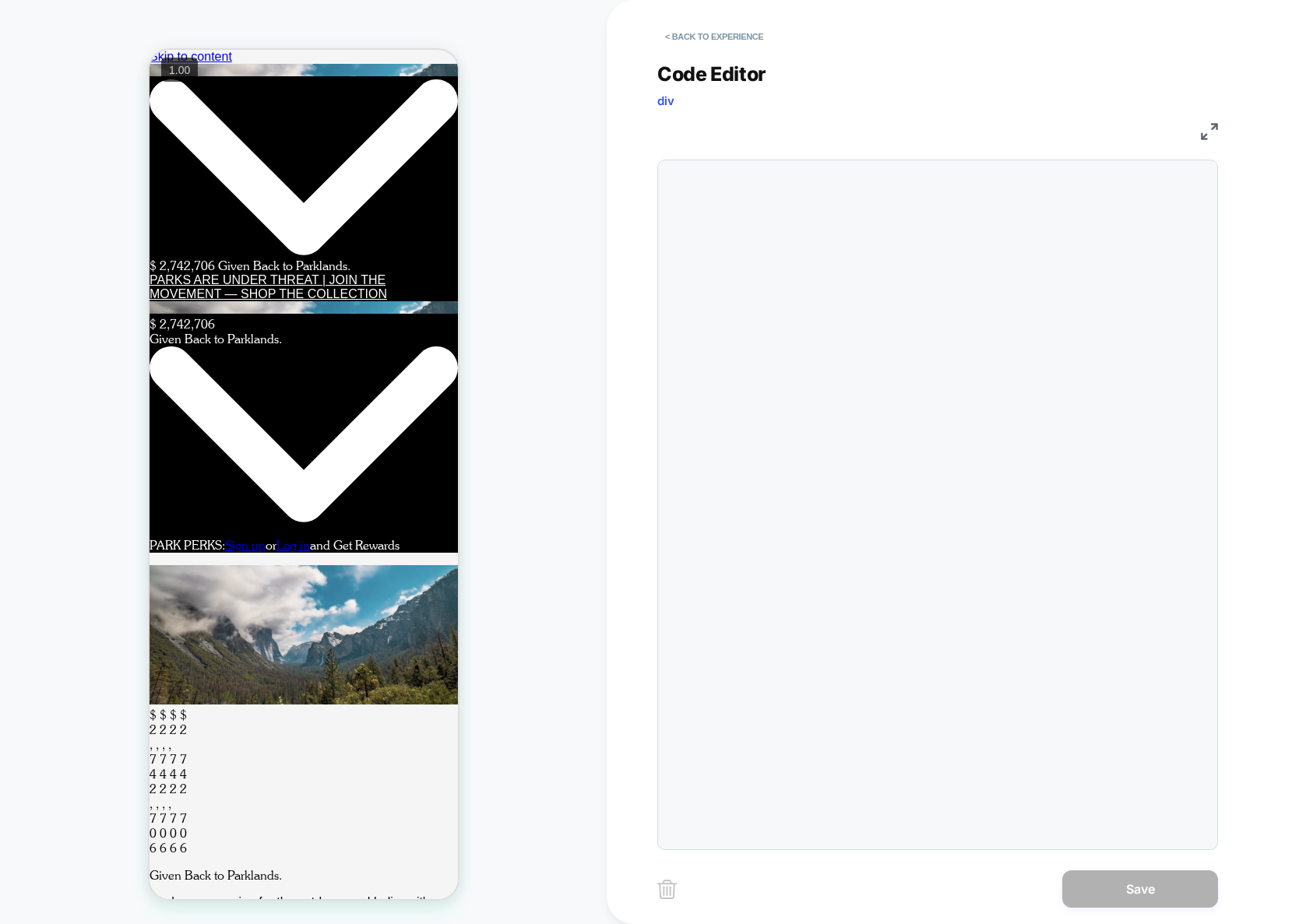
scroll to position [84, 0]
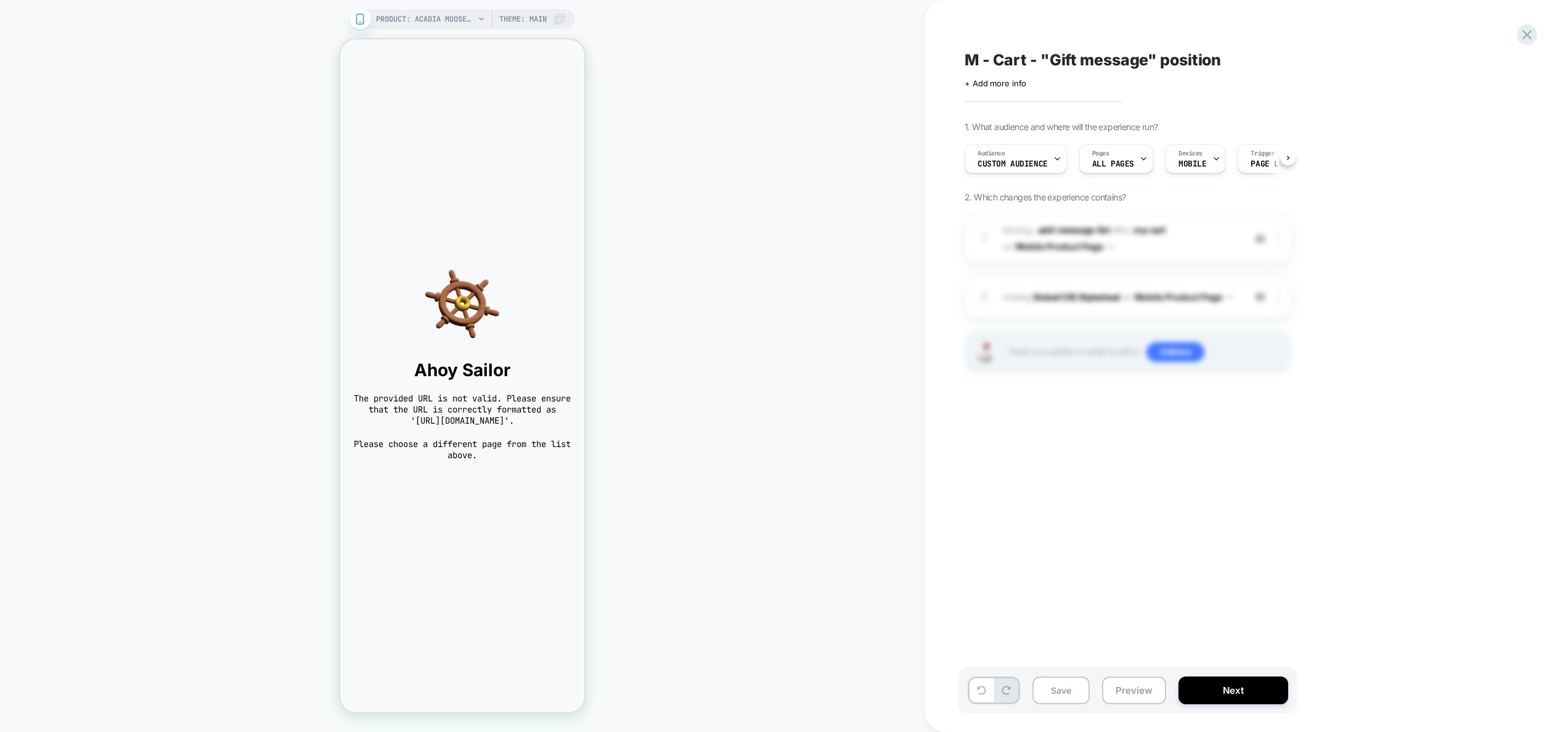
scroll to position [0, 1]
click at [1525, 37] on icon at bounding box center [1528, 35] width 9 height 9
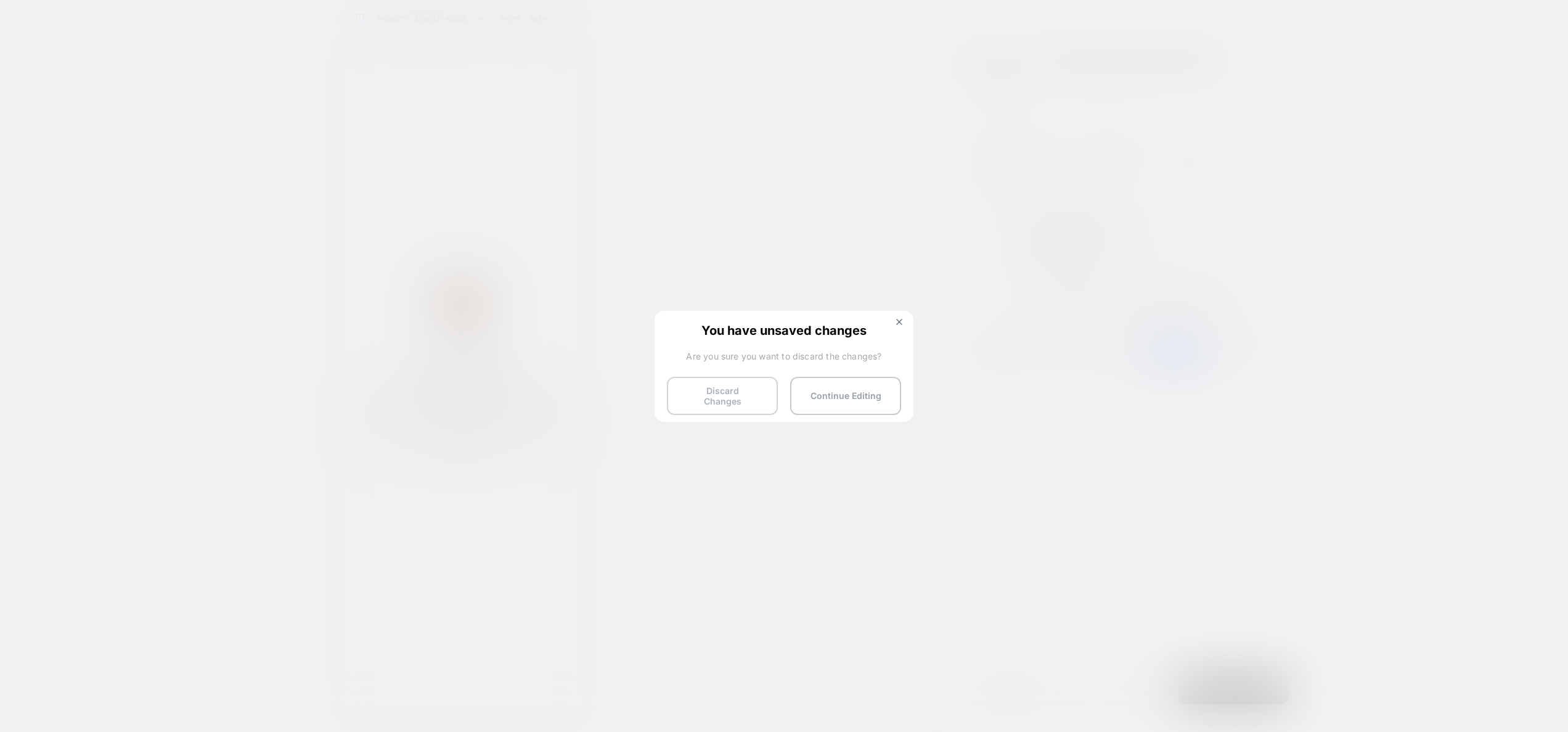
click at [725, 389] on button "Discard Changes" at bounding box center [722, 396] width 111 height 38
click at [728, 387] on button "Discard Changes" at bounding box center [722, 396] width 111 height 38
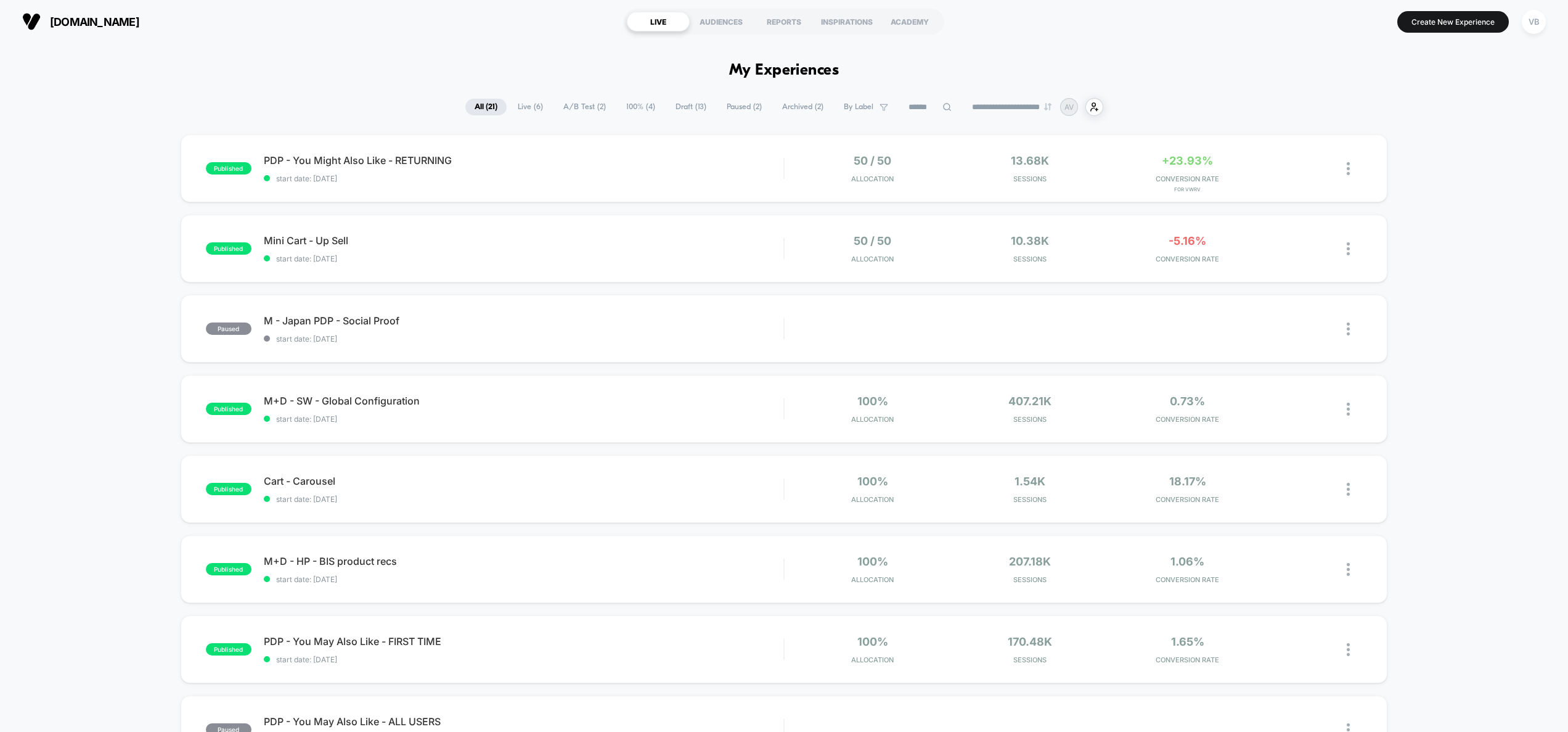
click at [925, 111] on input at bounding box center [930, 107] width 62 height 15
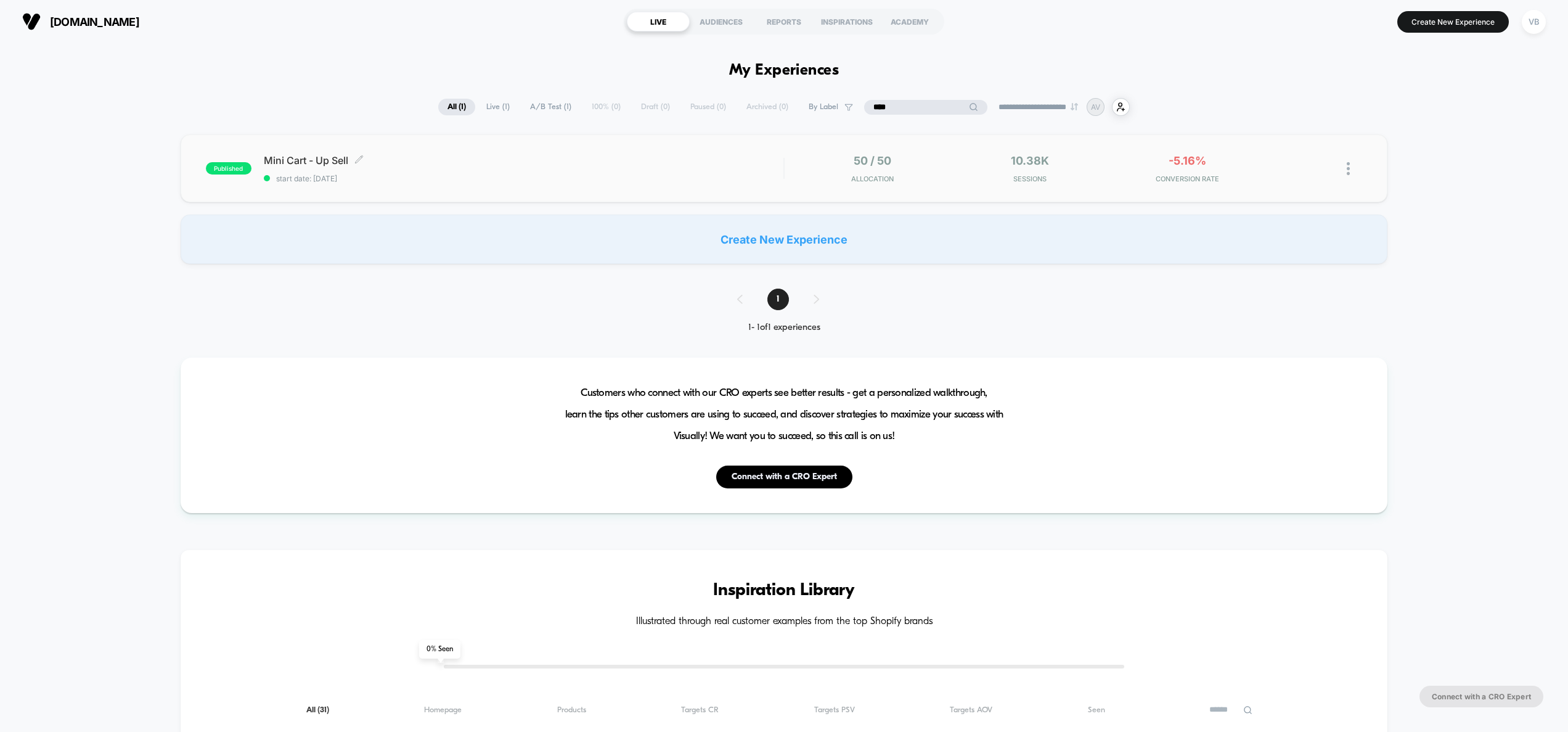
type input "****"
click at [672, 174] on span "start date: 8/4/2025" at bounding box center [524, 178] width 520 height 9
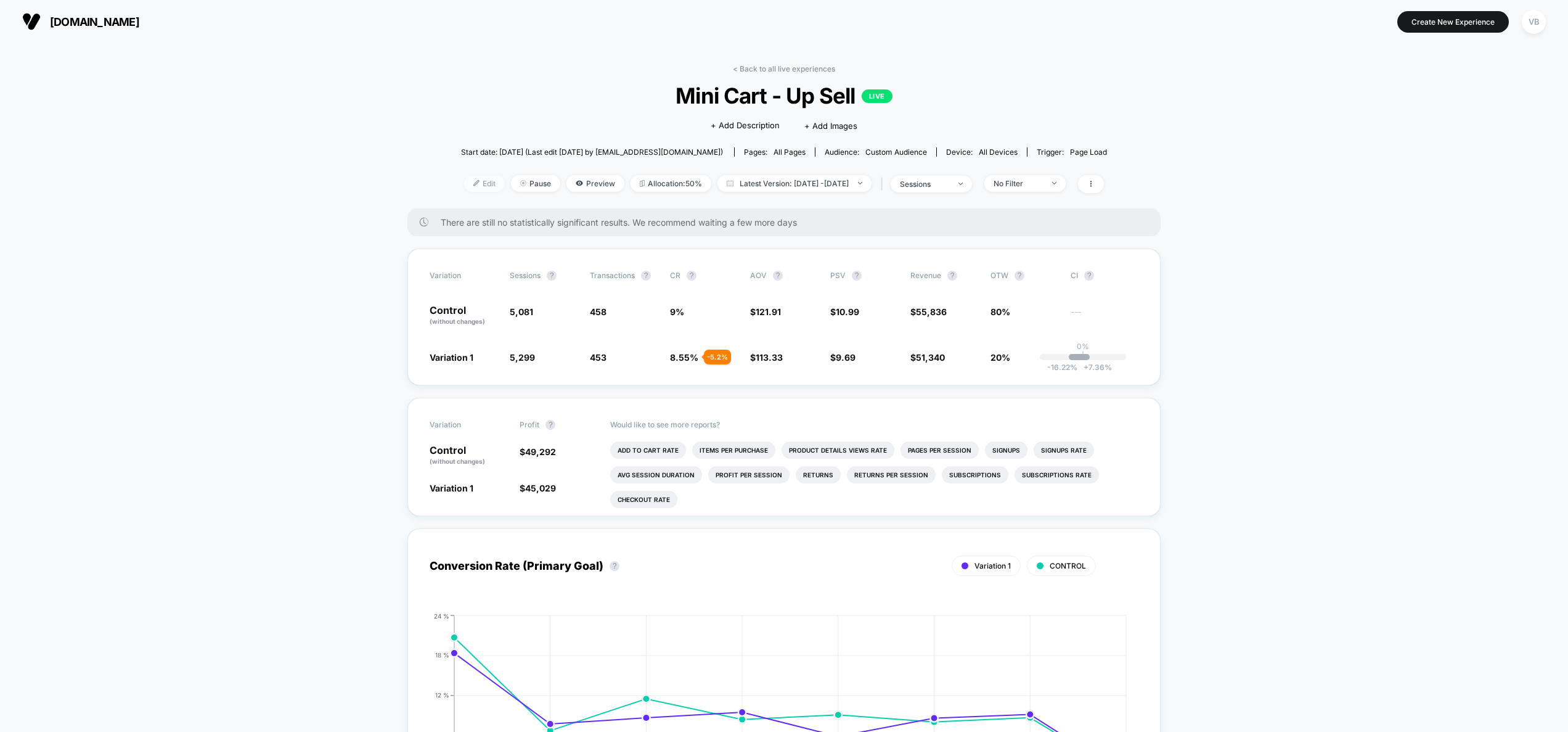
click at [464, 177] on span "Edit" at bounding box center [484, 183] width 40 height 17
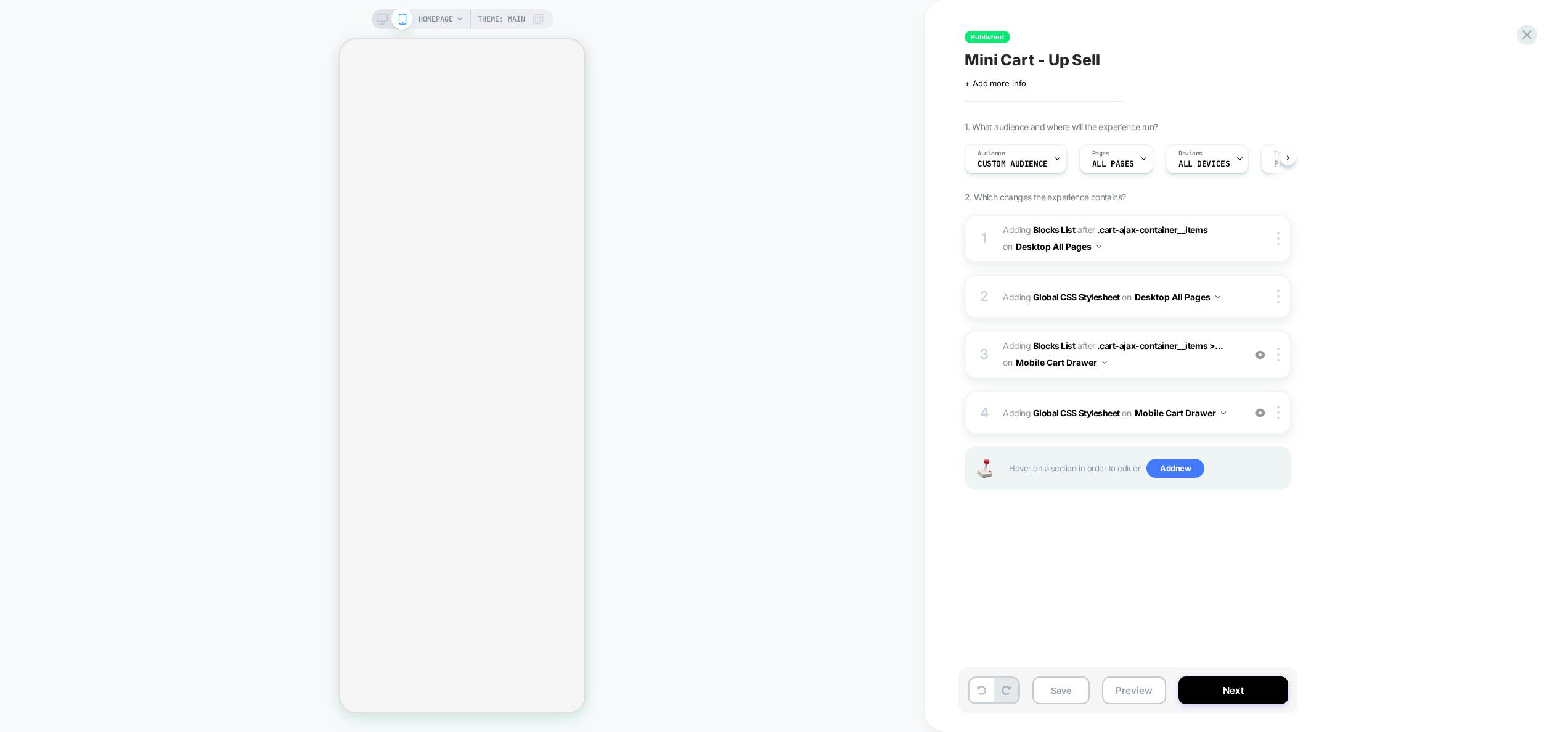
select select "**"
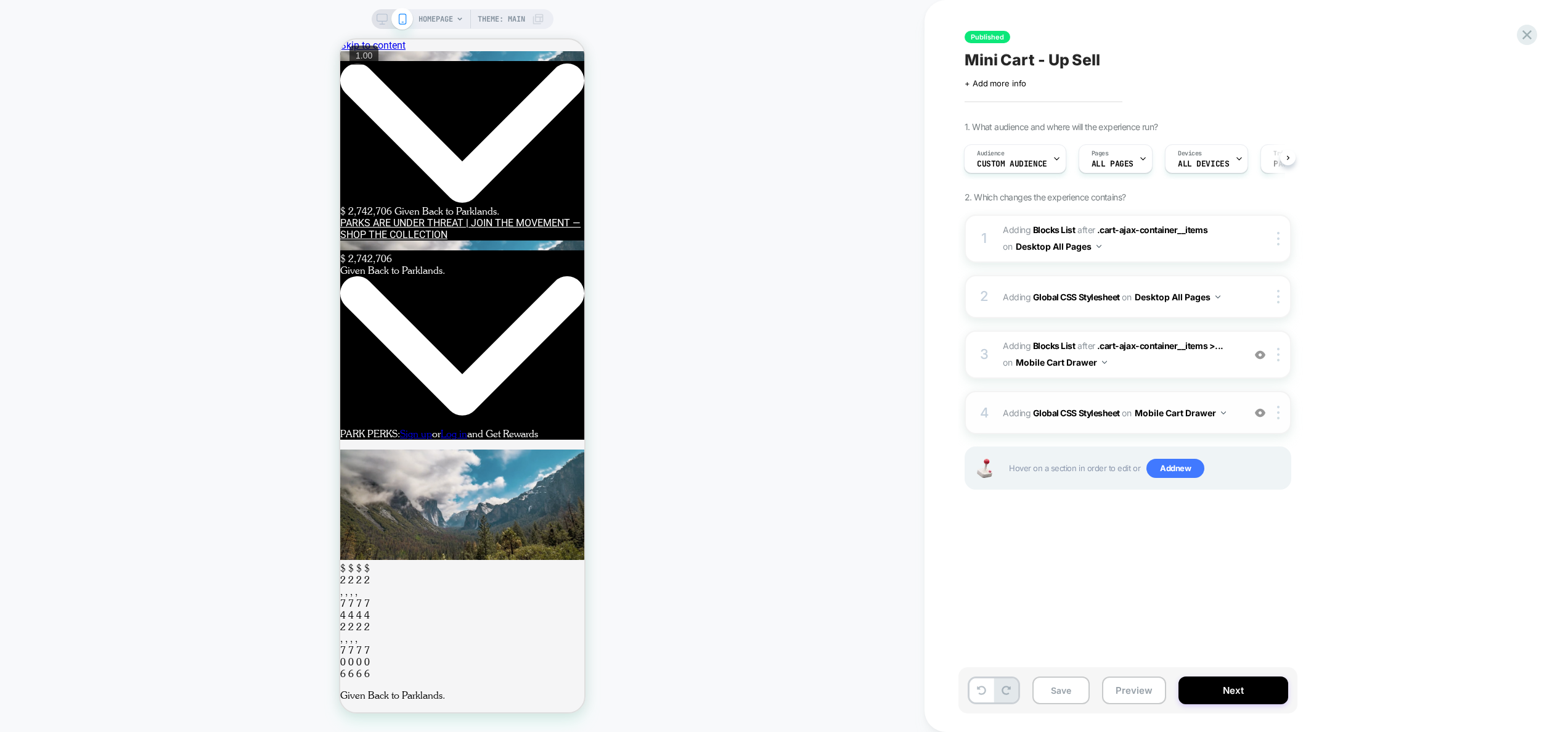
click at [1177, 434] on div "4 Adding Global CSS Stylesheet on Mobile Cart Drawer Add Before Add After Copy …" at bounding box center [1128, 412] width 327 height 43
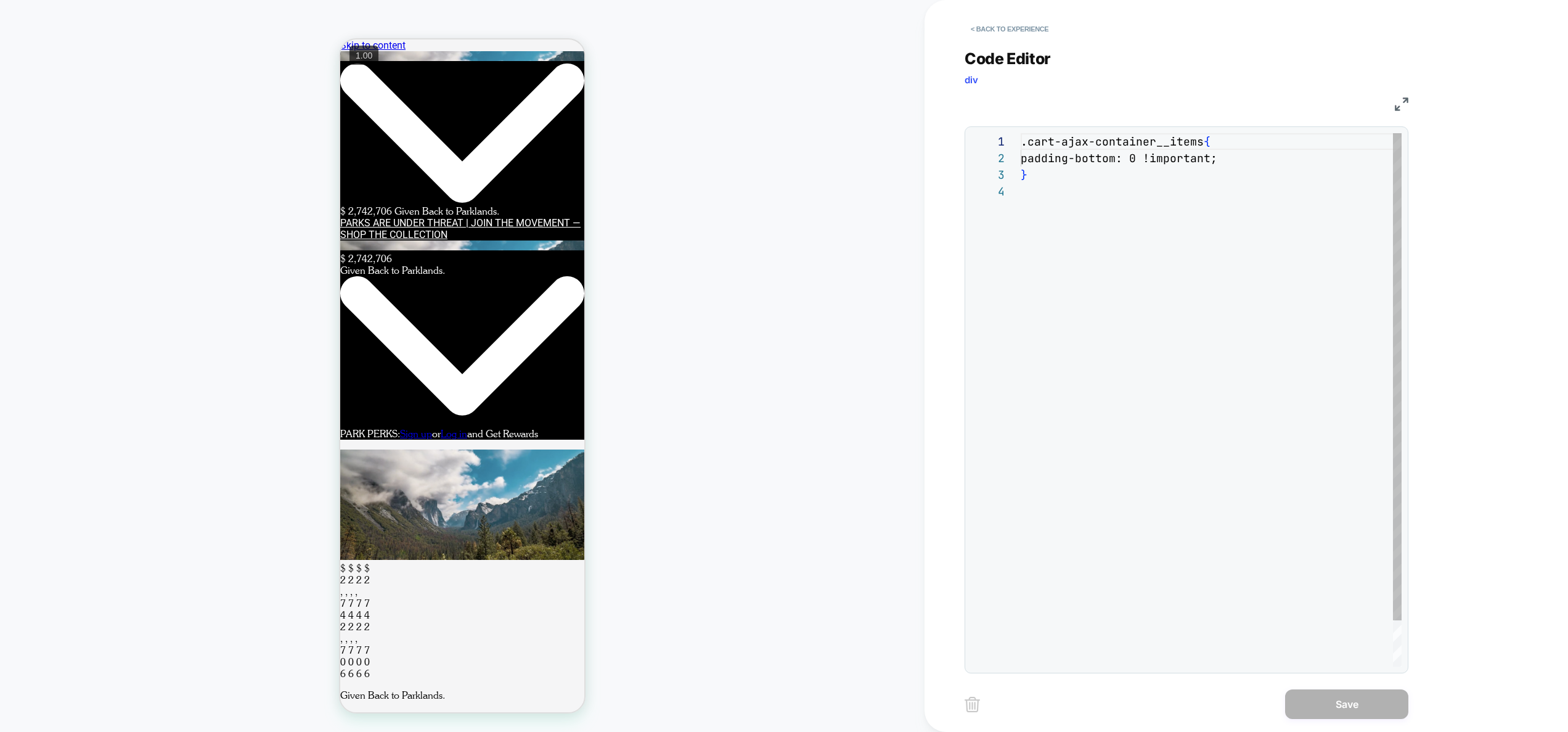
scroll to position [50, 0]
click at [1022, 27] on button "< Back to experience" at bounding box center [1010, 29] width 90 height 20
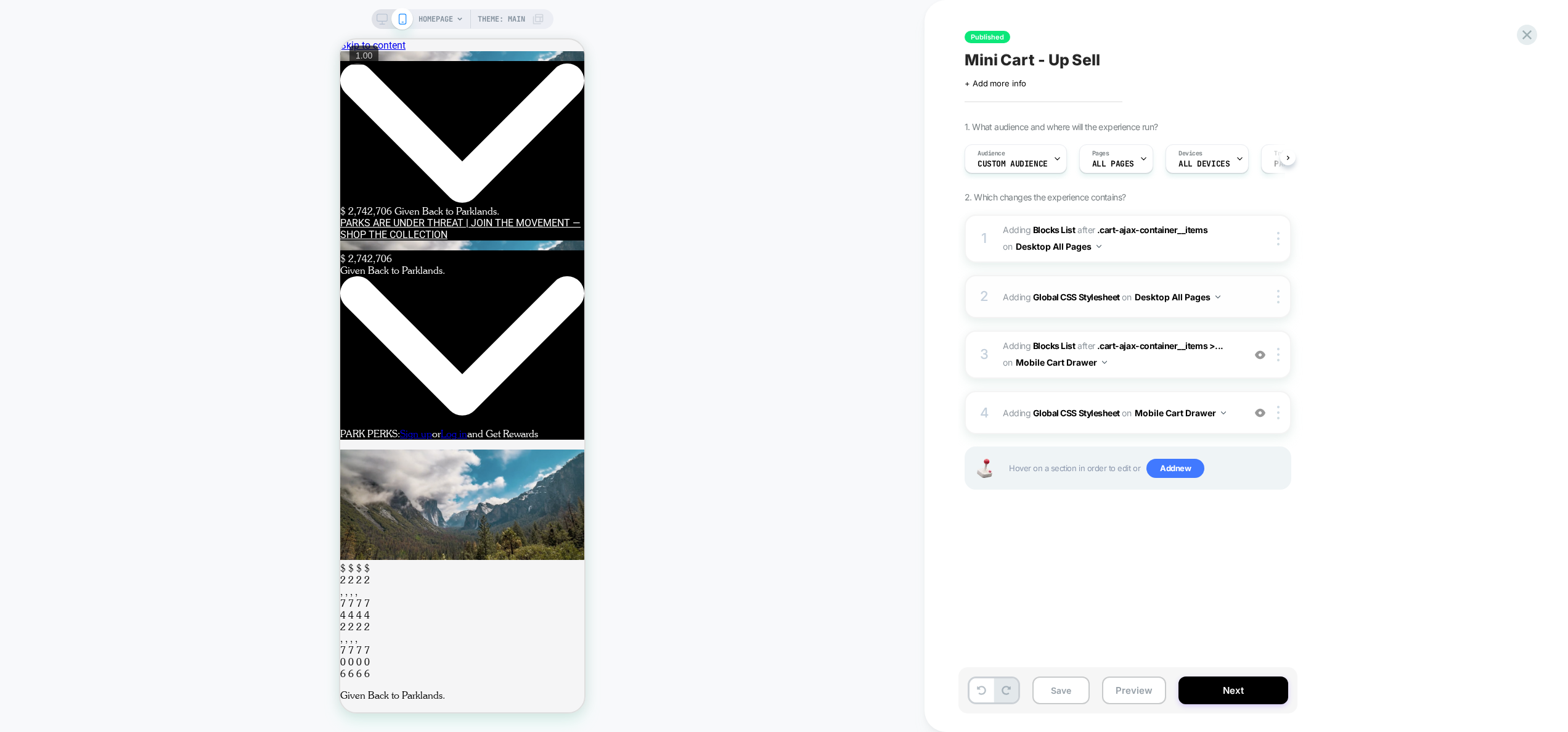
scroll to position [0, 1]
click at [1152, 360] on span "#_loomi_addon_1752771706392 Adding Blocks List AFTER .cart-ajax-container__item…" at bounding box center [1120, 355] width 235 height 33
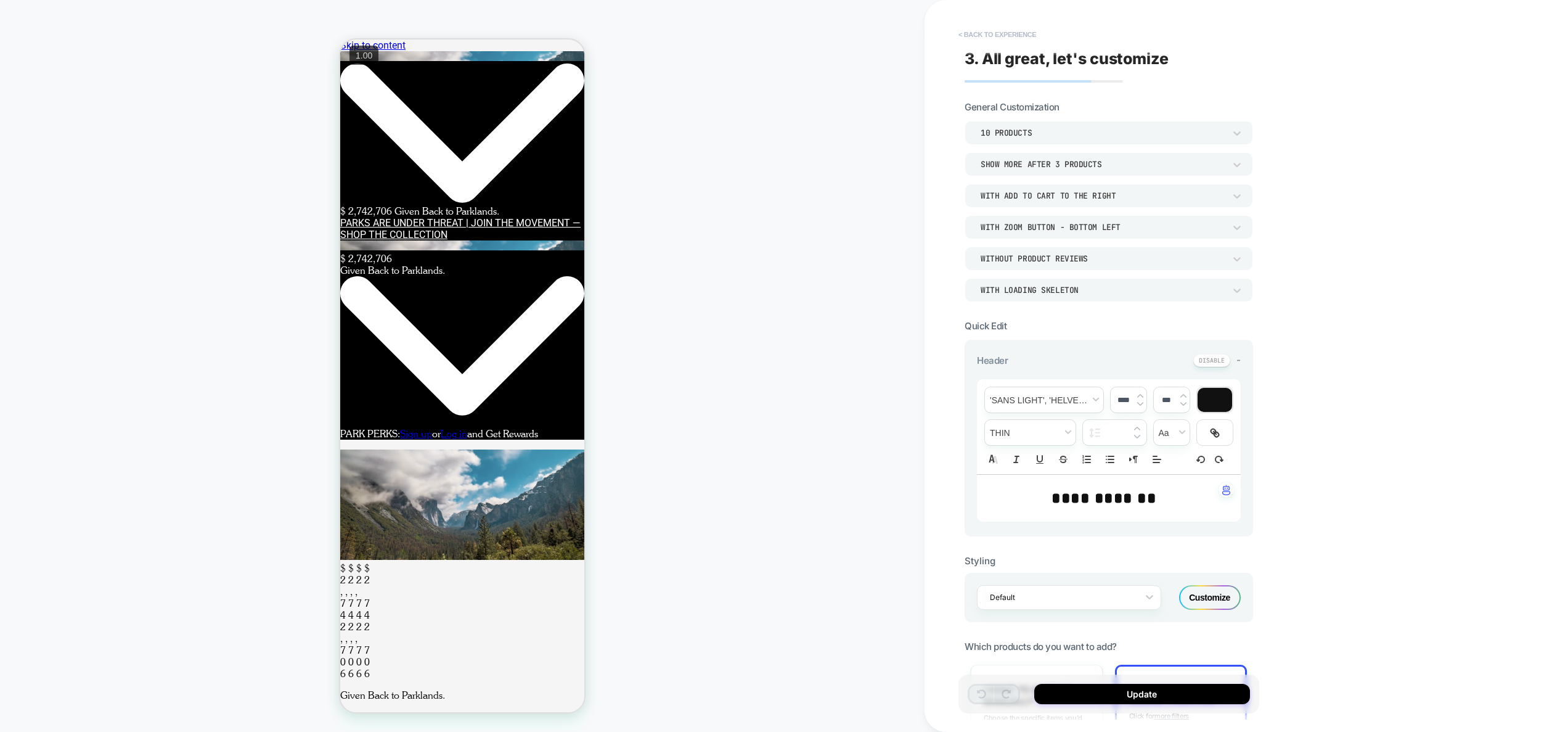
click at [1002, 29] on button "< Back to experience" at bounding box center [998, 34] width 90 height 20
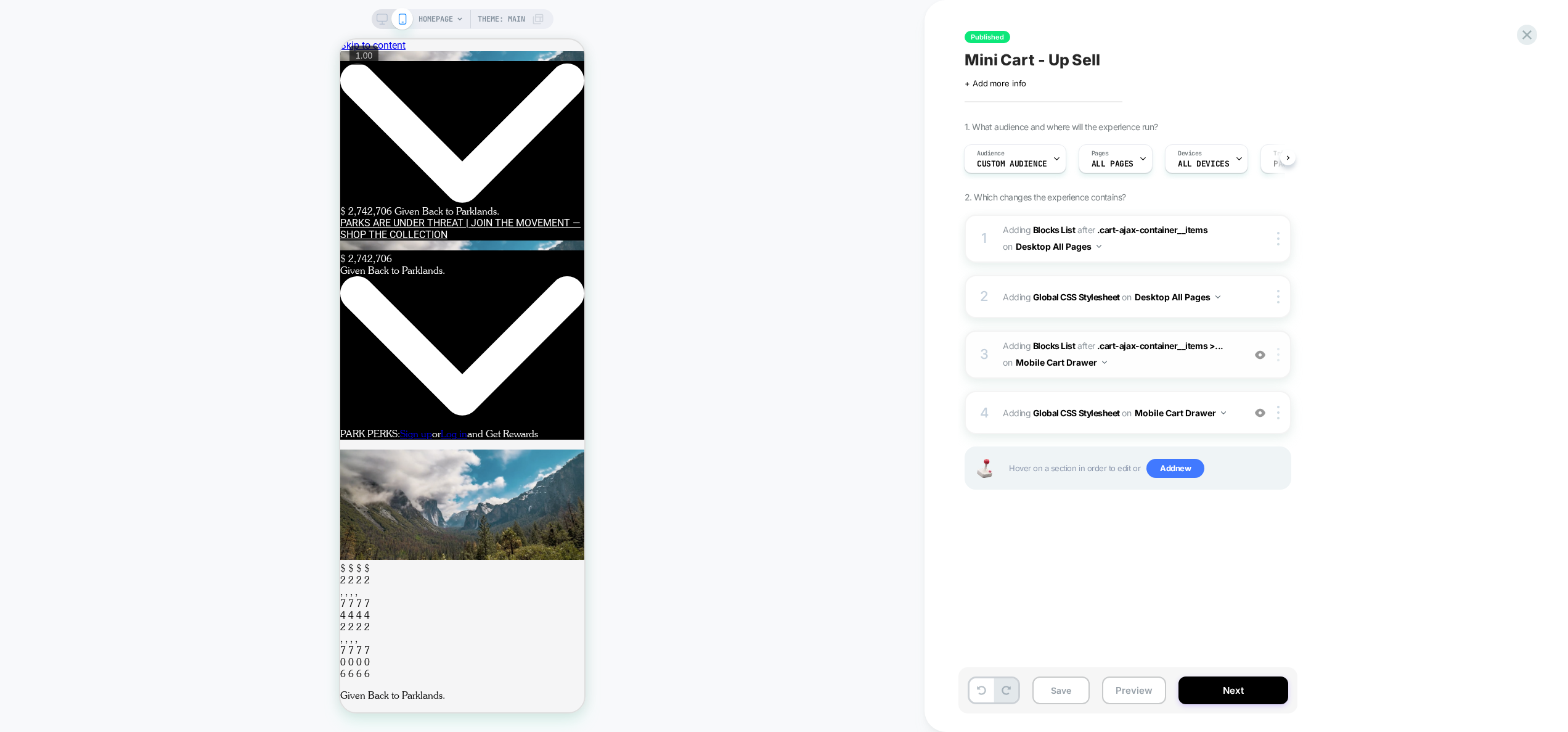
click at [1282, 355] on div at bounding box center [1280, 354] width 21 height 13
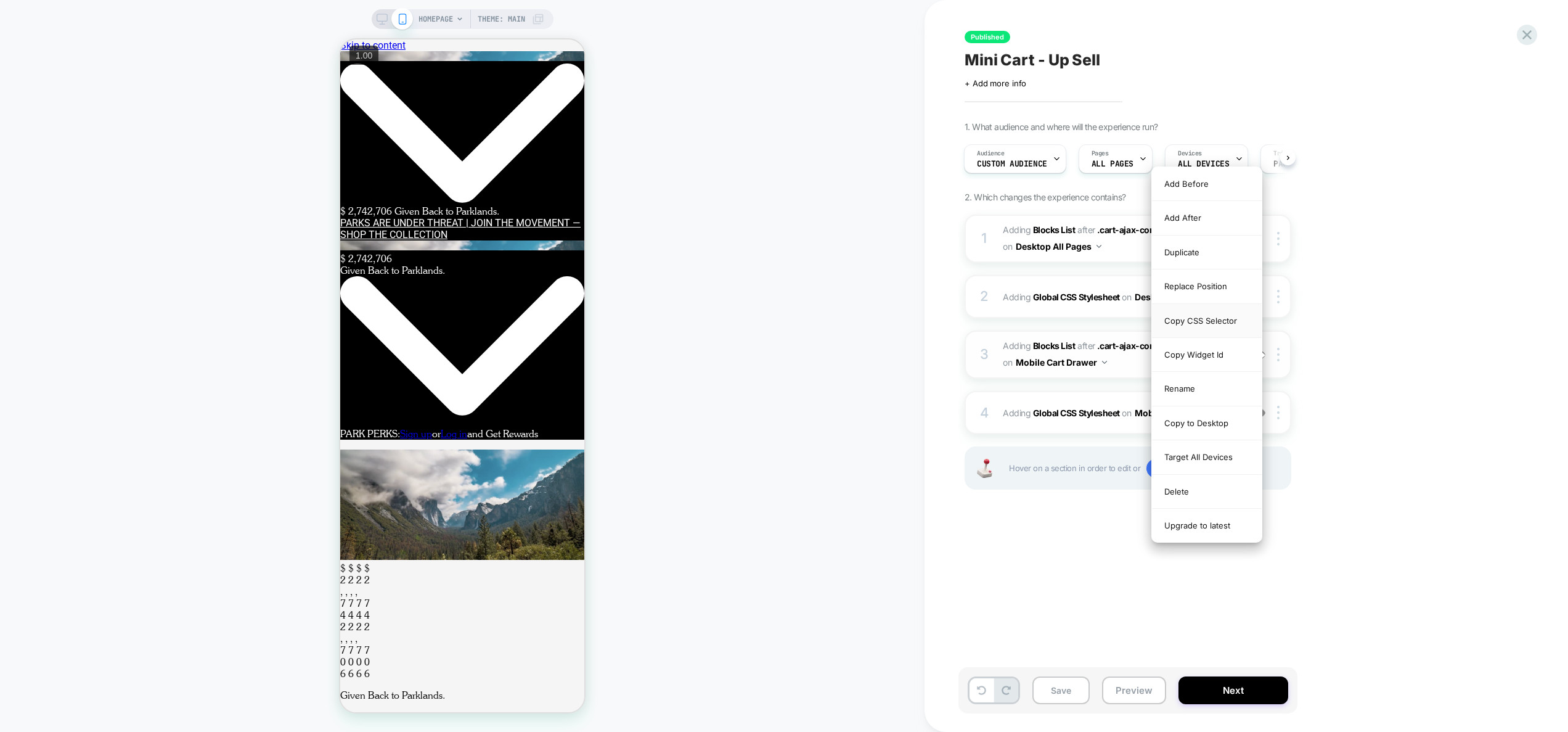
click at [1197, 318] on div "Copy CSS Selector" at bounding box center [1207, 320] width 110 height 34
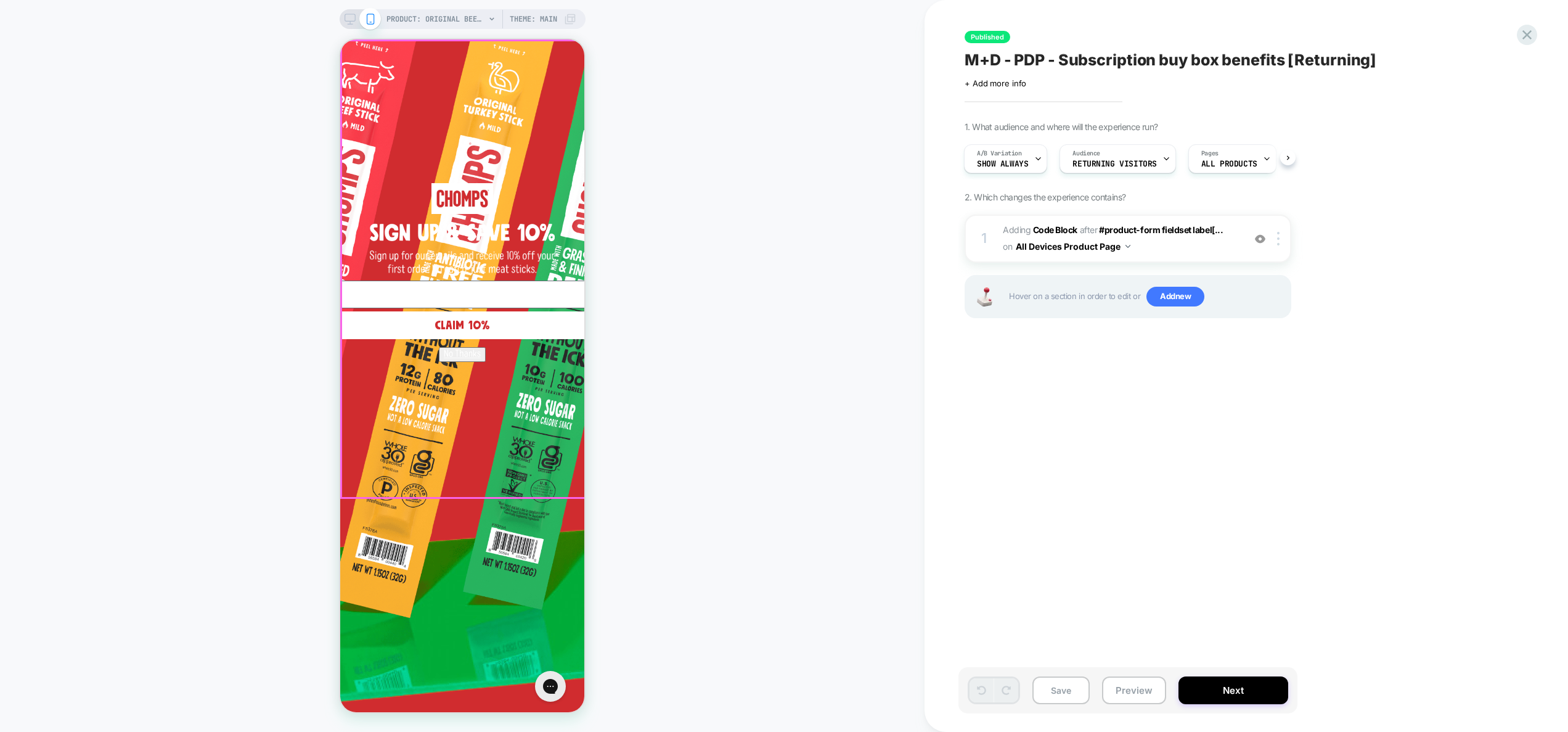
click at [841, 50] on circle "Close dialog" at bounding box center [852, 56] width 23 height 23
click at [841, 55] on circle "Close dialog" at bounding box center [852, 56] width 23 height 23
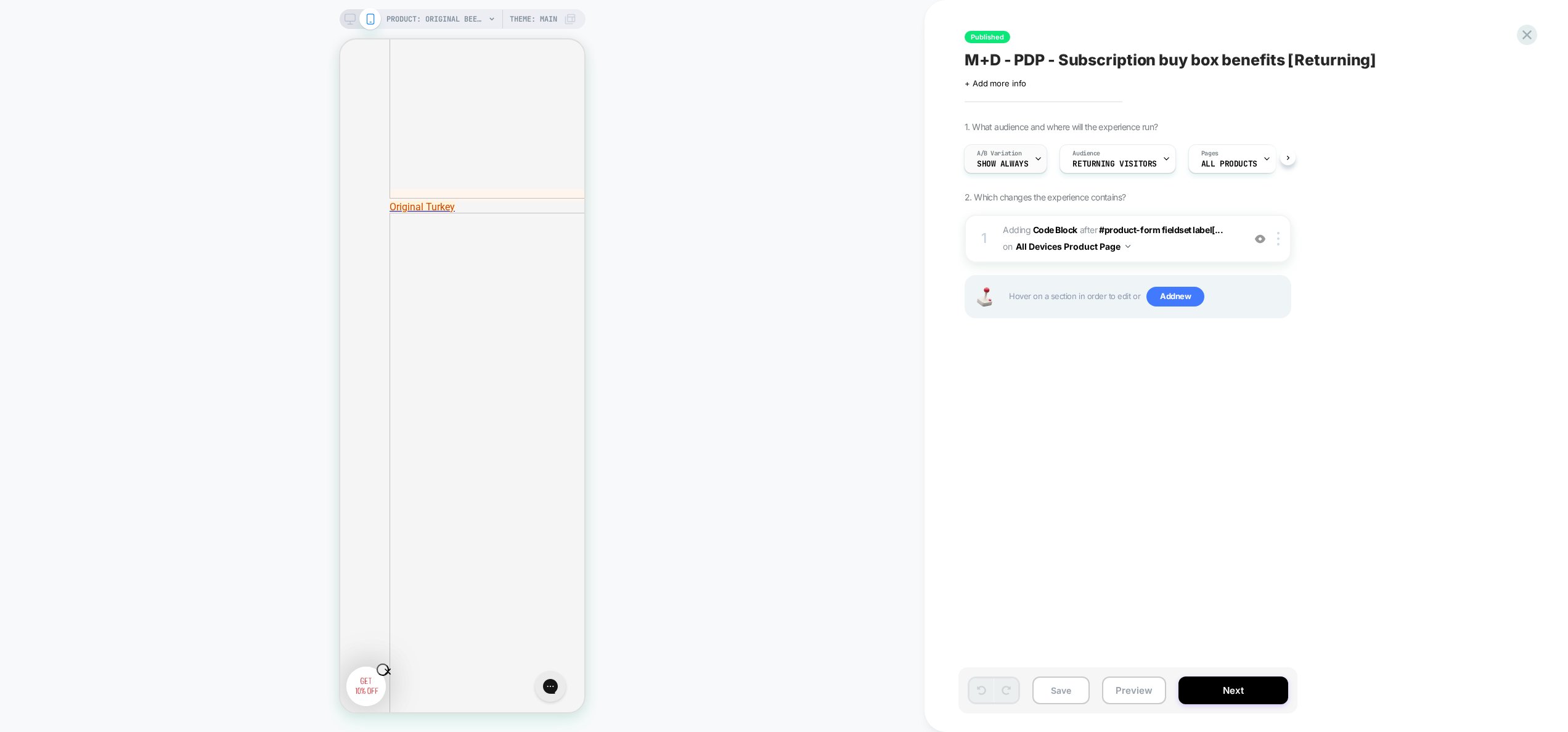
click at [999, 164] on span "Show Always" at bounding box center [1002, 164] width 51 height 9
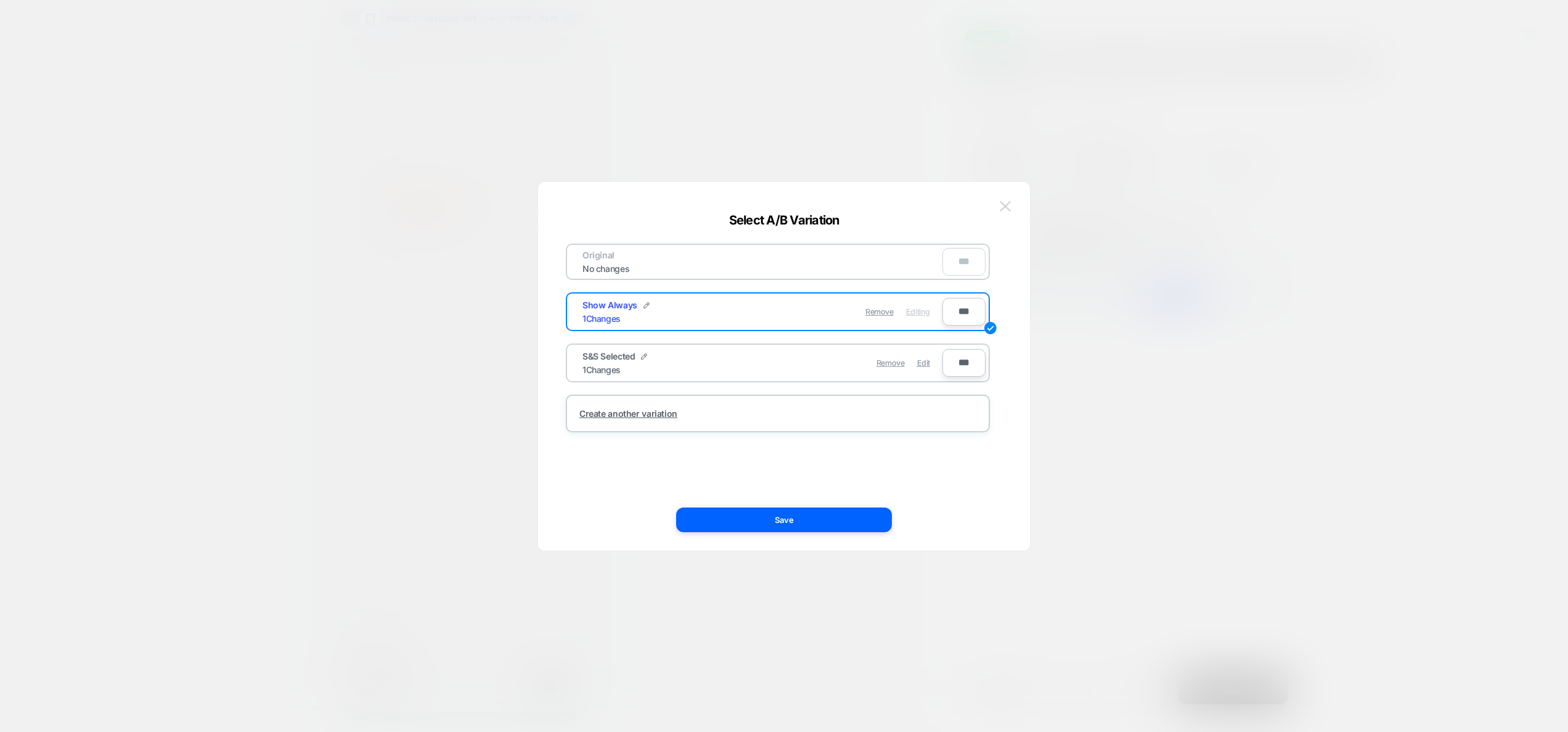
click at [1009, 202] on img at bounding box center [1005, 206] width 11 height 11
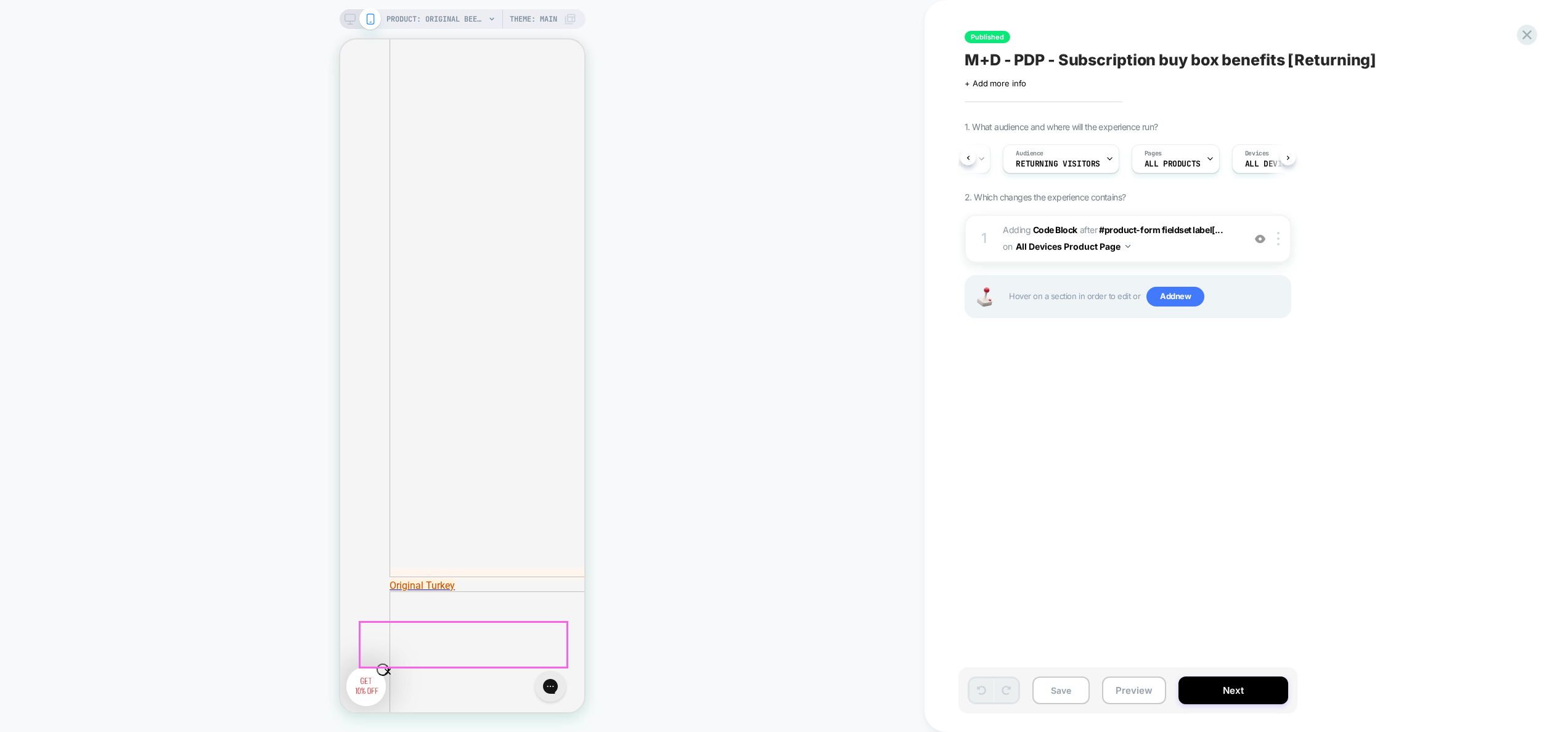
scroll to position [4529, 0]
click at [1258, 241] on img at bounding box center [1260, 239] width 11 height 11
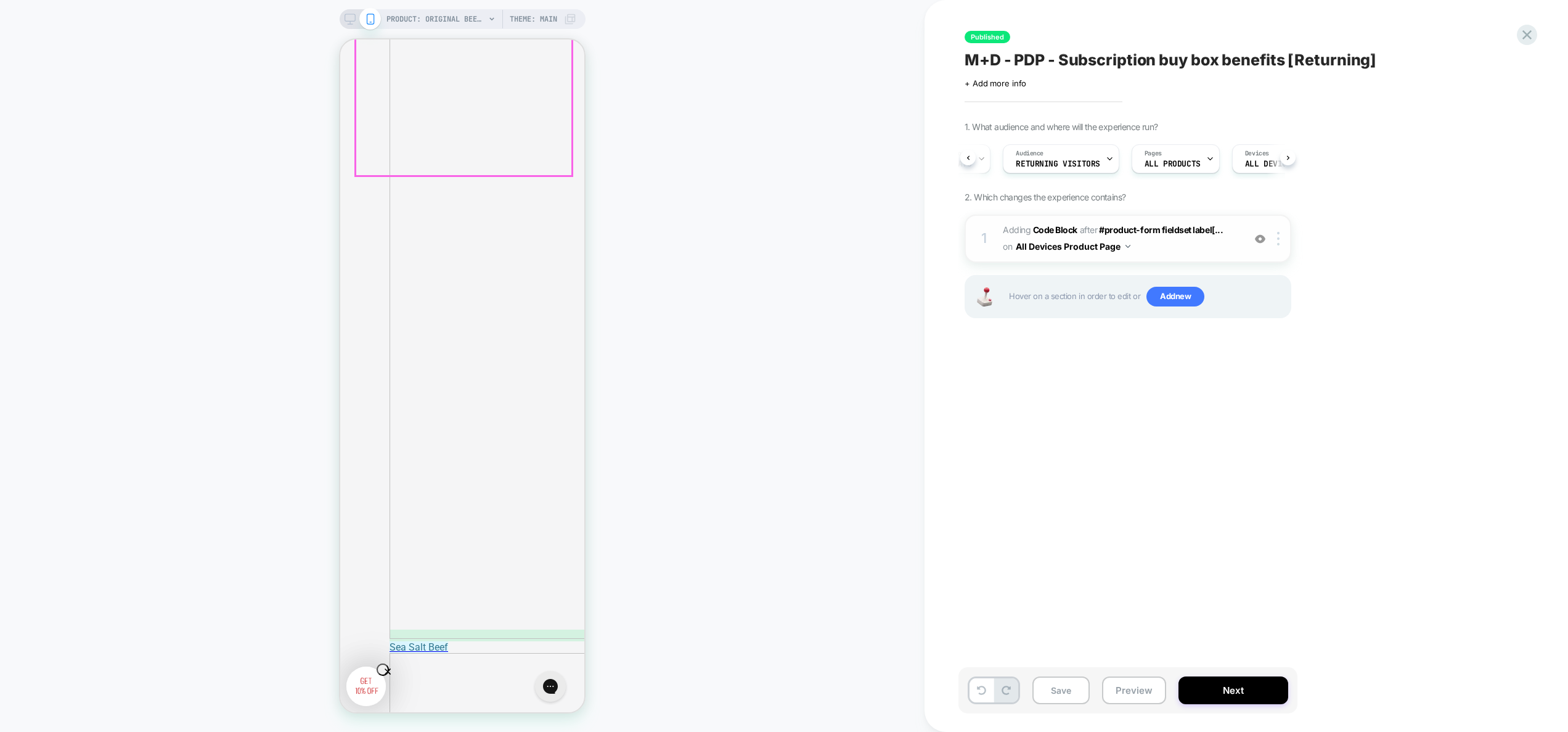
scroll to position [2516, 0]
click at [1260, 233] on div at bounding box center [1260, 239] width 21 height 13
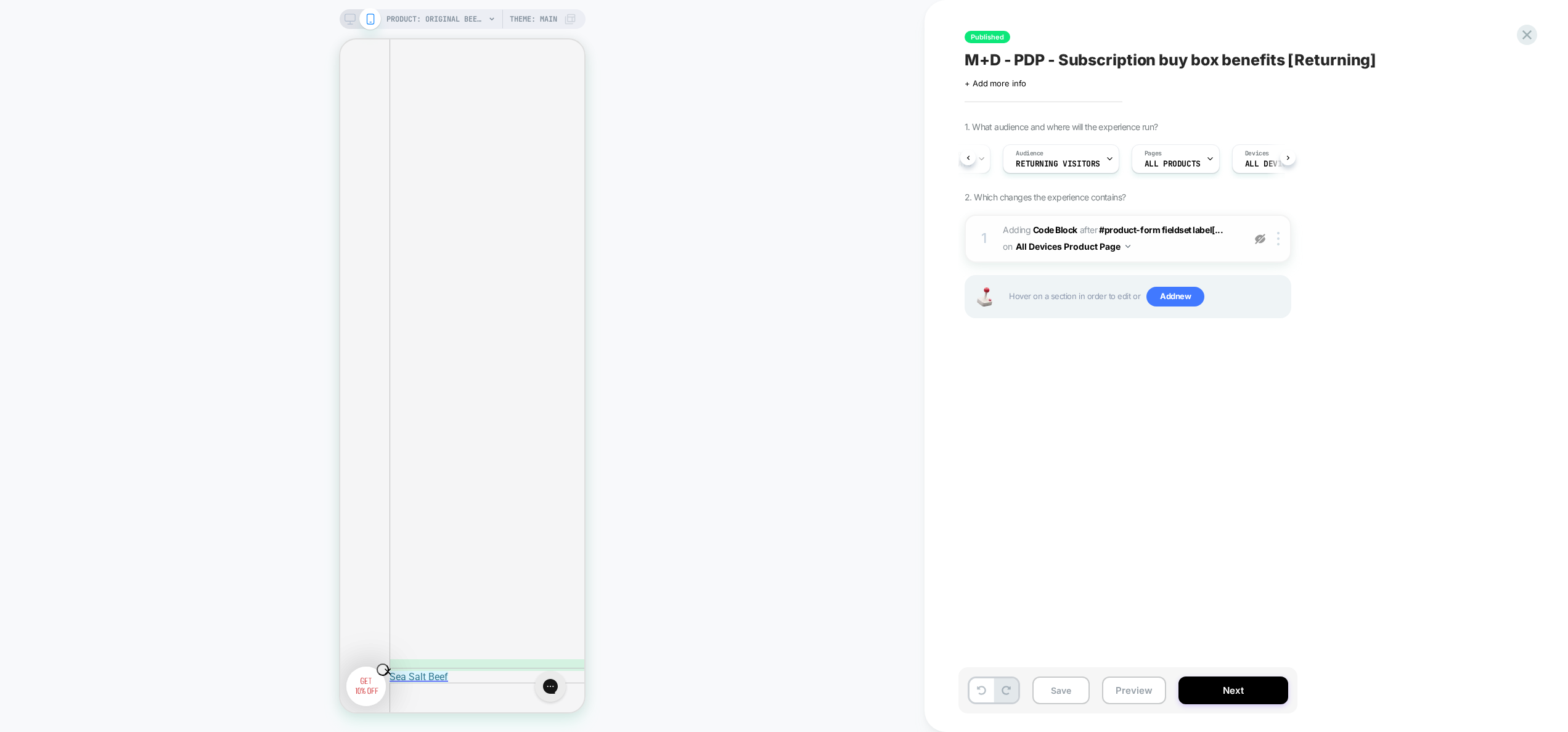
click at [1260, 233] on div at bounding box center [1260, 239] width 21 height 13
click at [1262, 241] on img at bounding box center [1260, 239] width 11 height 11
click at [1262, 241] on img at bounding box center [1260, 239] width 11 height 11
click at [1261, 240] on img at bounding box center [1260, 239] width 11 height 11
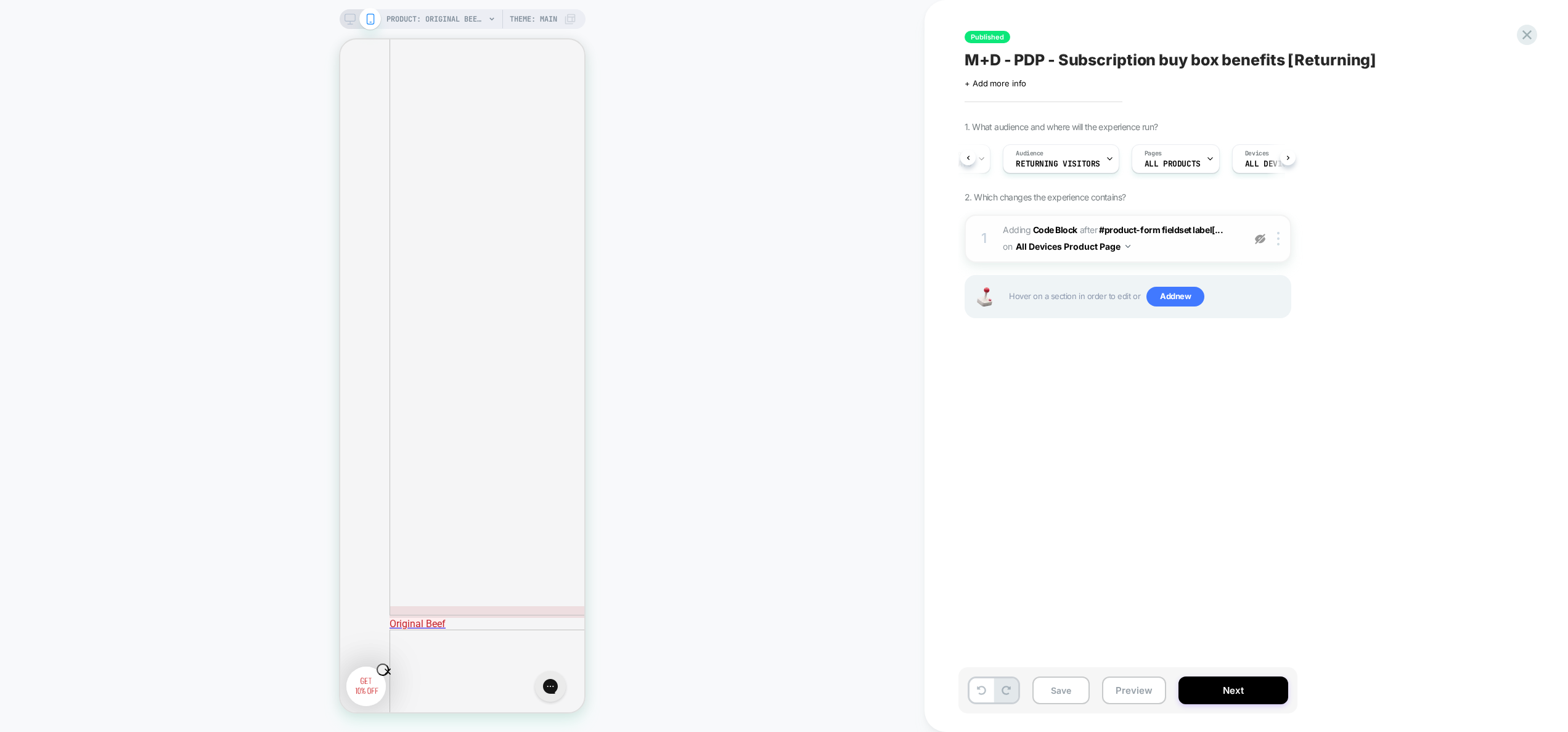
click at [1261, 239] on img at bounding box center [1260, 239] width 11 height 11
click at [1260, 239] on img at bounding box center [1260, 239] width 11 height 11
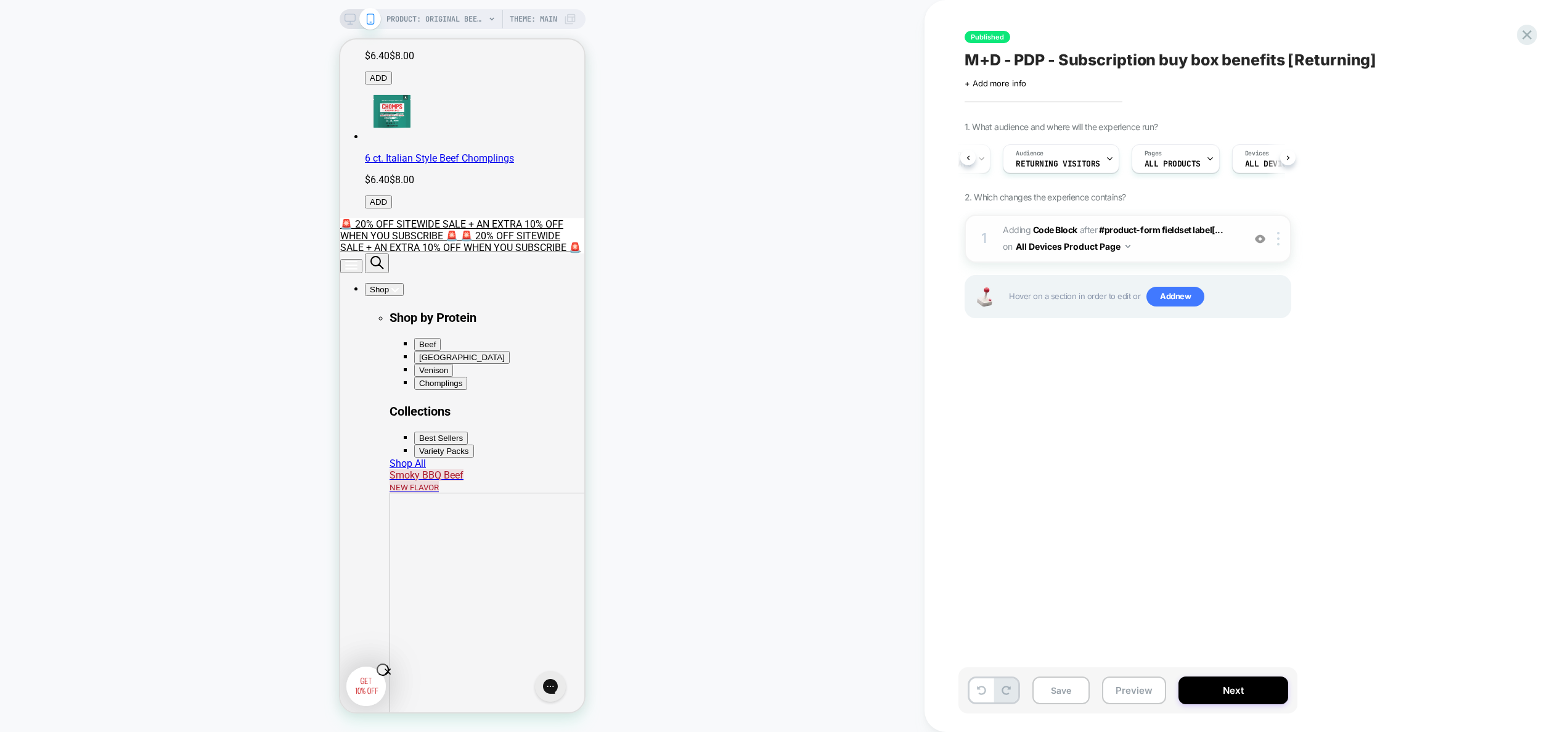
scroll to position [477, 0]
click at [1264, 243] on img at bounding box center [1260, 239] width 11 height 11
click at [1263, 243] on img at bounding box center [1260, 239] width 11 height 11
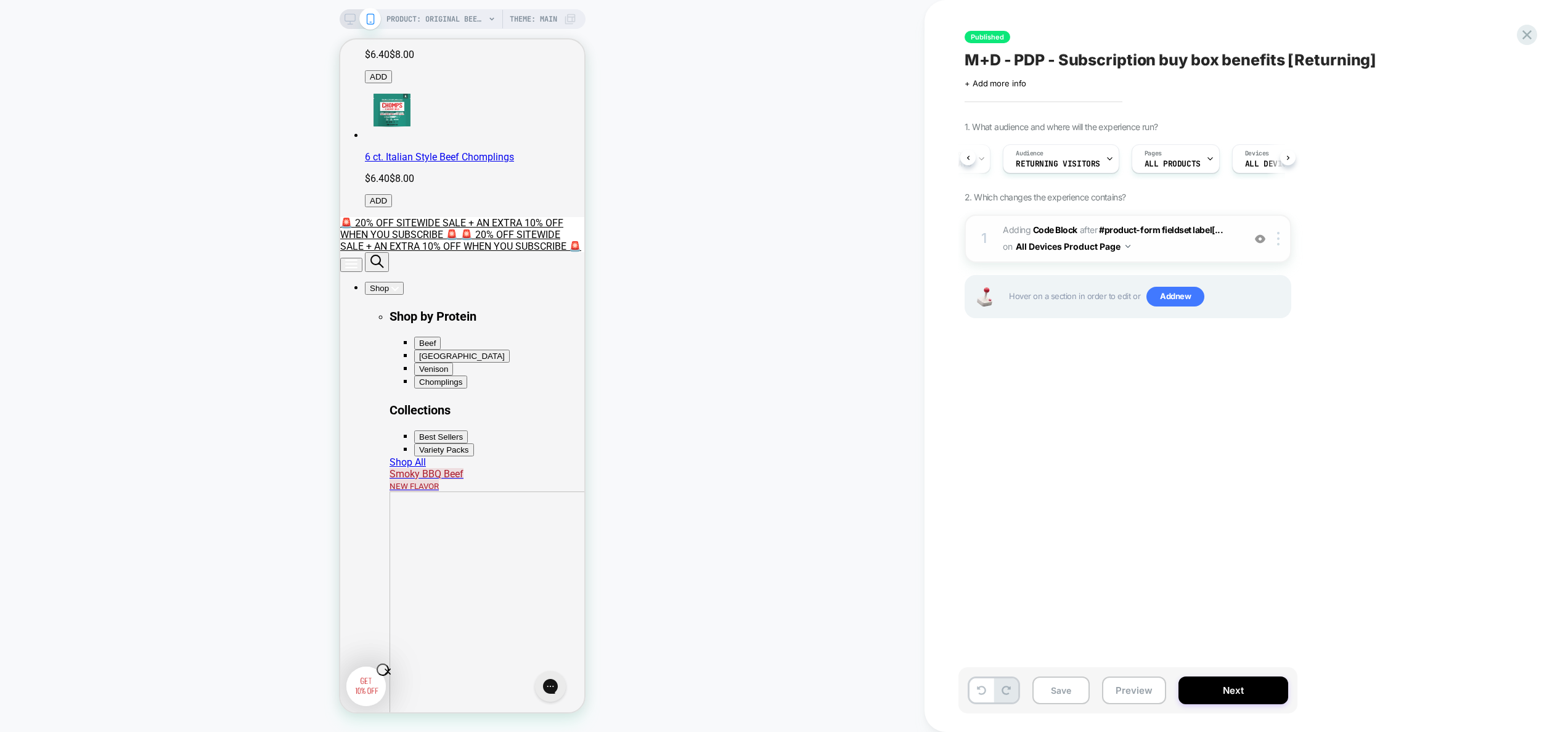
click at [1189, 250] on span "Adding Code Block AFTER #product-form fieldset label[... #product-form fieldset…" at bounding box center [1120, 239] width 235 height 33
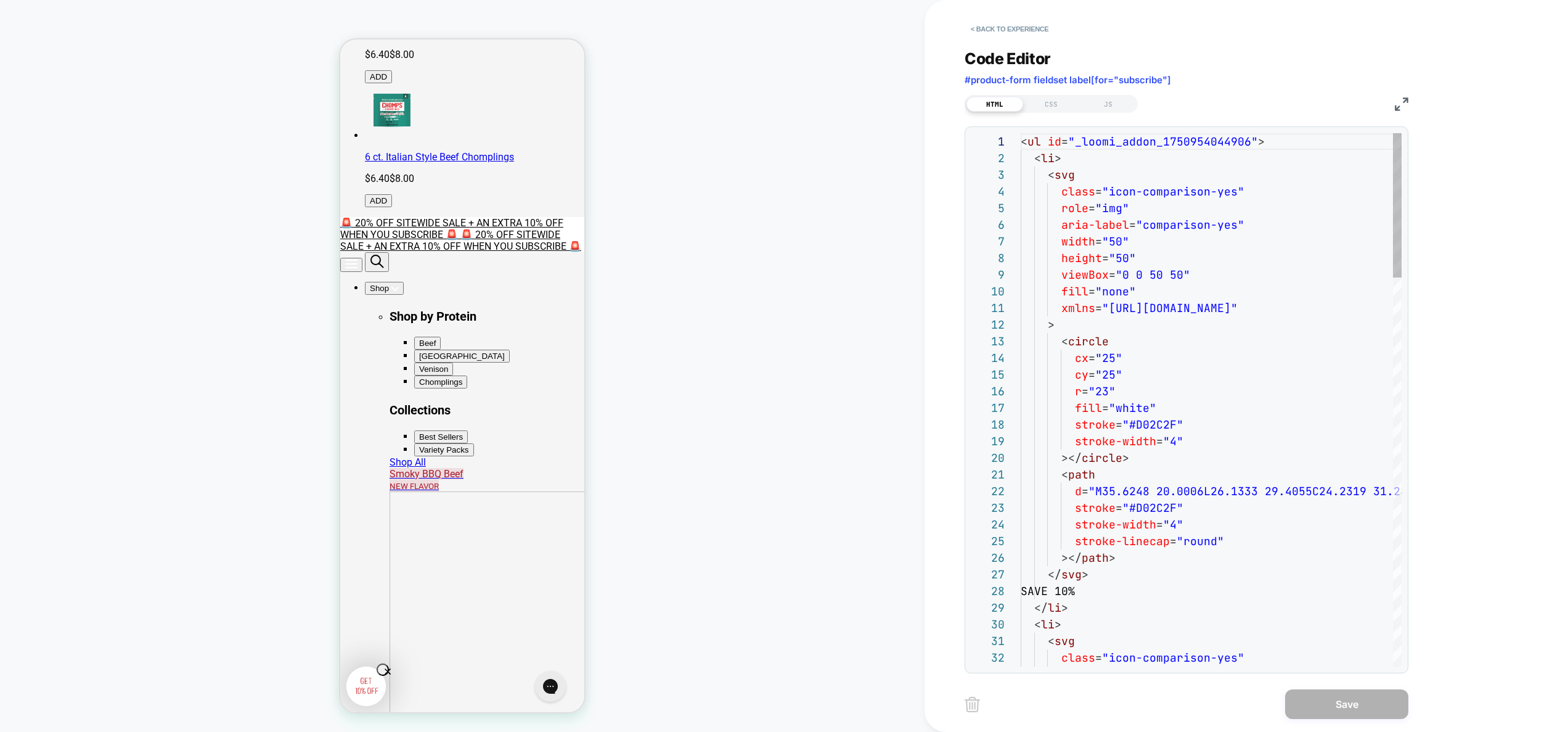
scroll to position [166, 0]
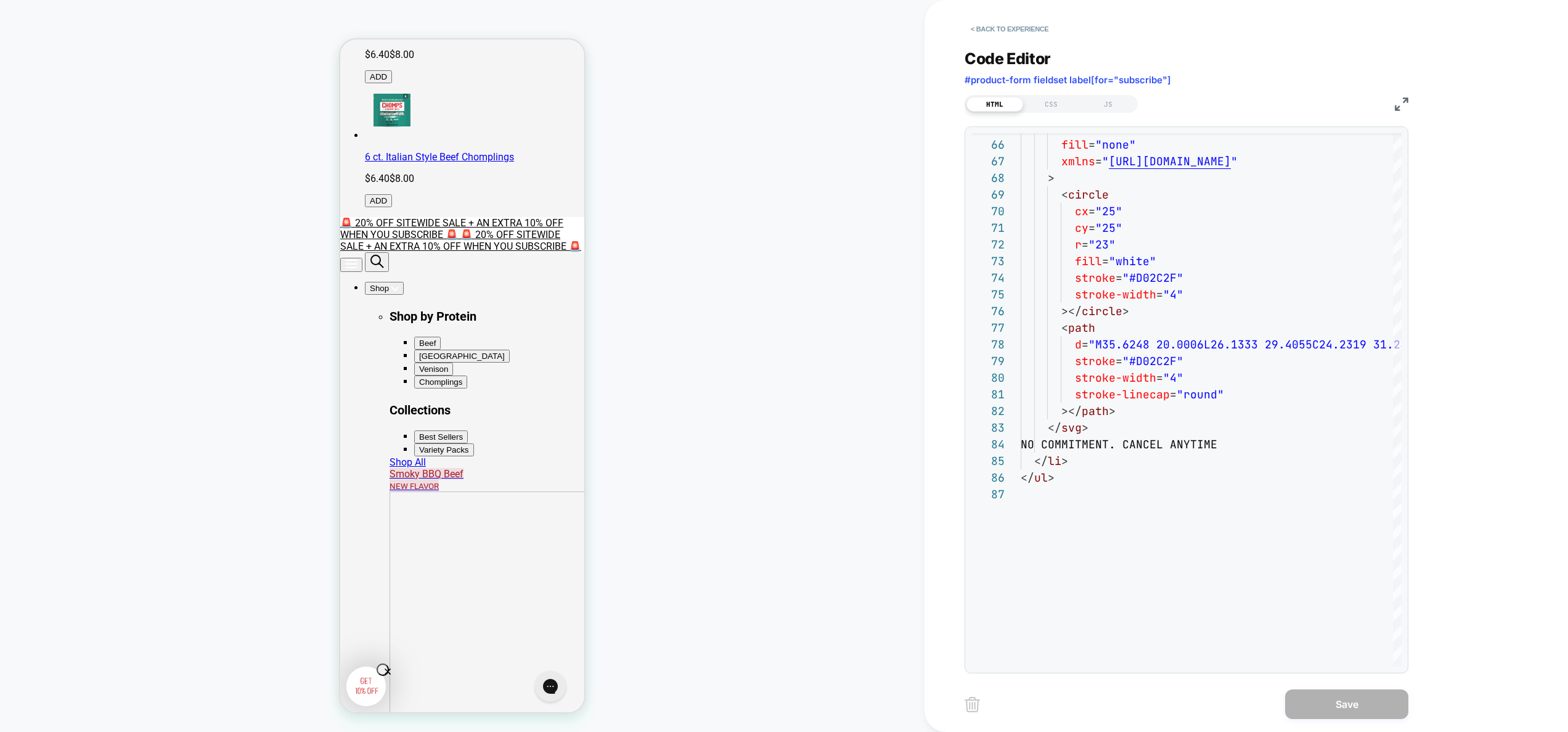
click at [1061, 111] on div "HTML CSS JS" at bounding box center [1051, 103] width 173 height 18
click at [1067, 108] on div "CSS" at bounding box center [1052, 104] width 57 height 15
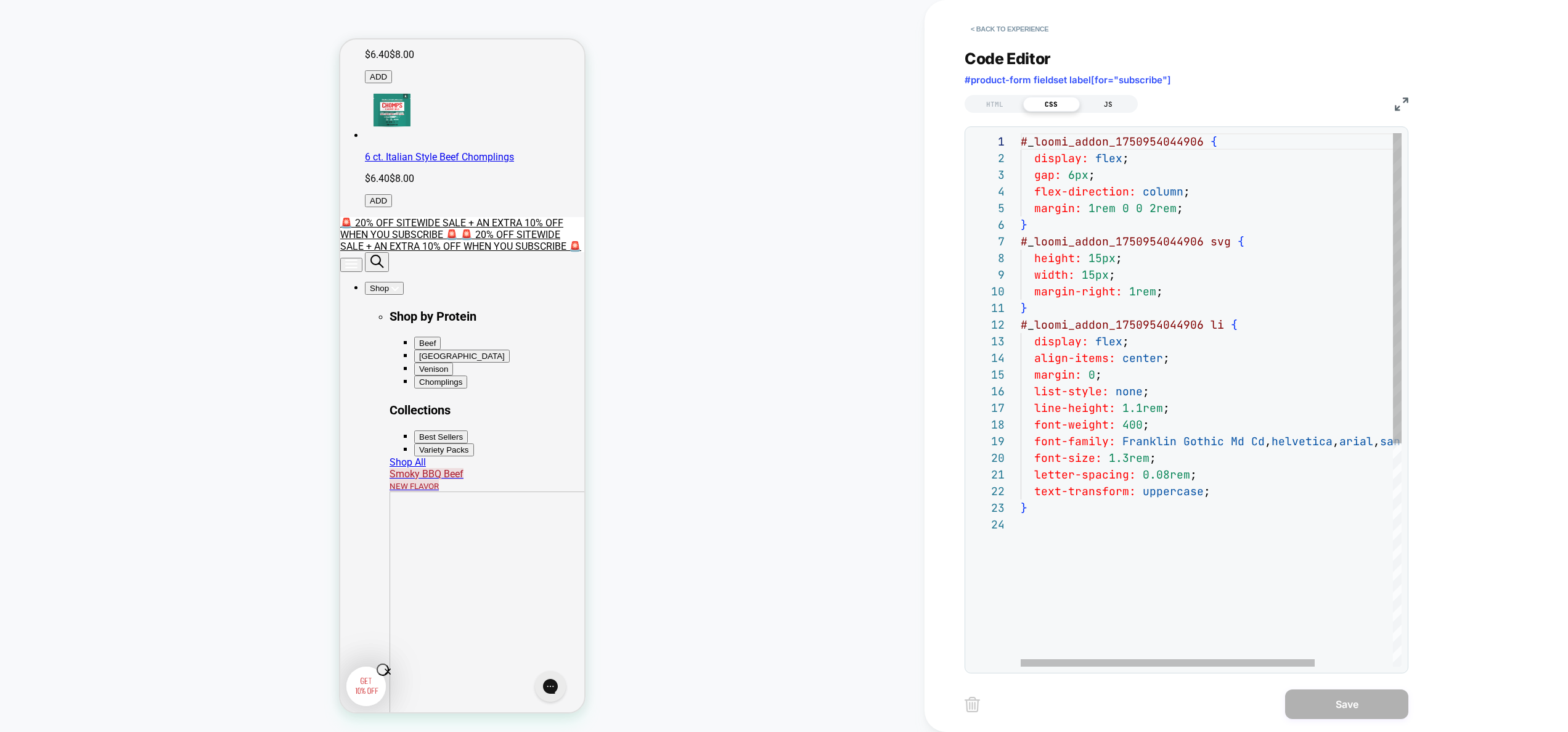
click at [1099, 106] on div "JS" at bounding box center [1109, 104] width 57 height 15
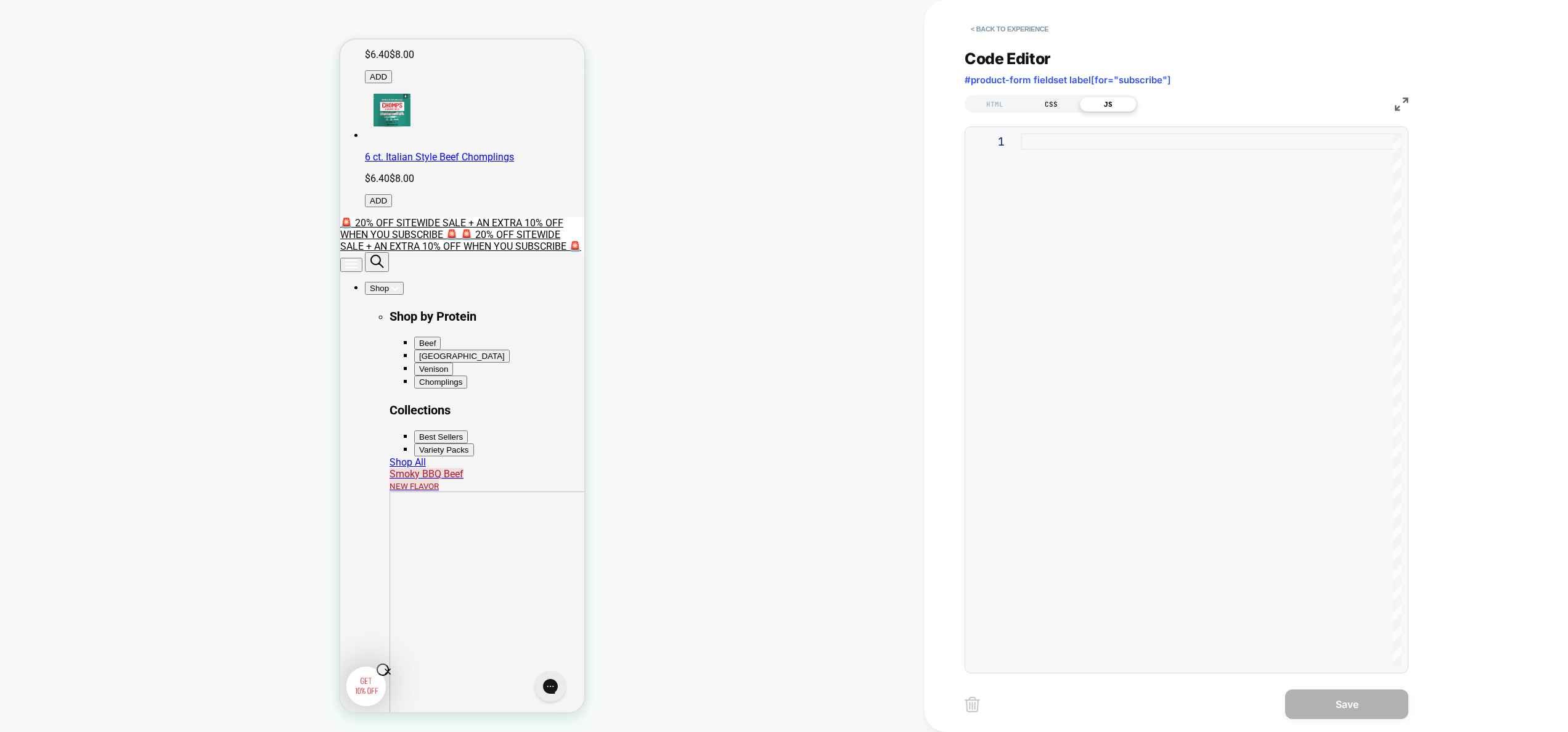
click at [1024, 103] on div "CSS" at bounding box center [1052, 104] width 57 height 15
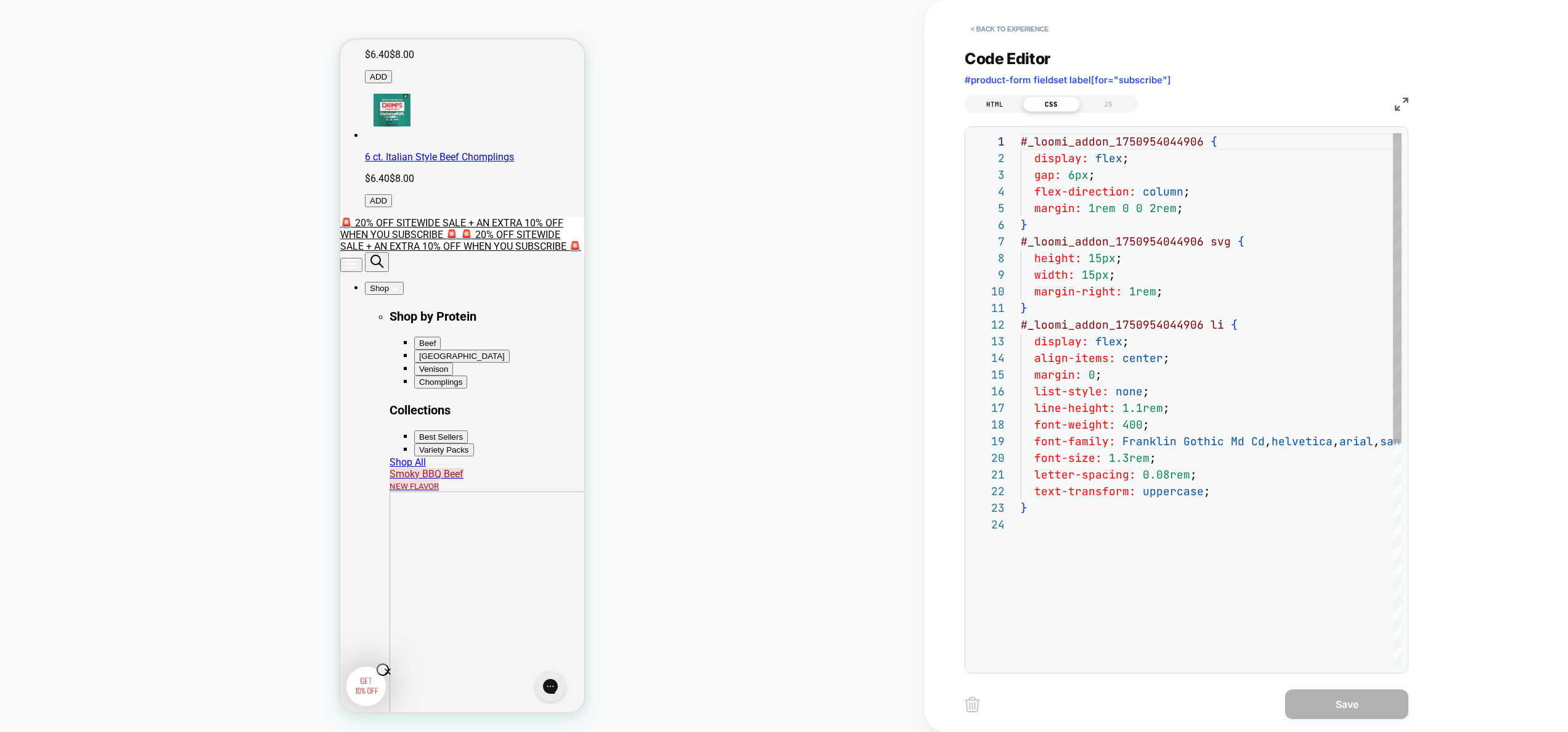
click at [992, 106] on div "HTML" at bounding box center [995, 104] width 57 height 15
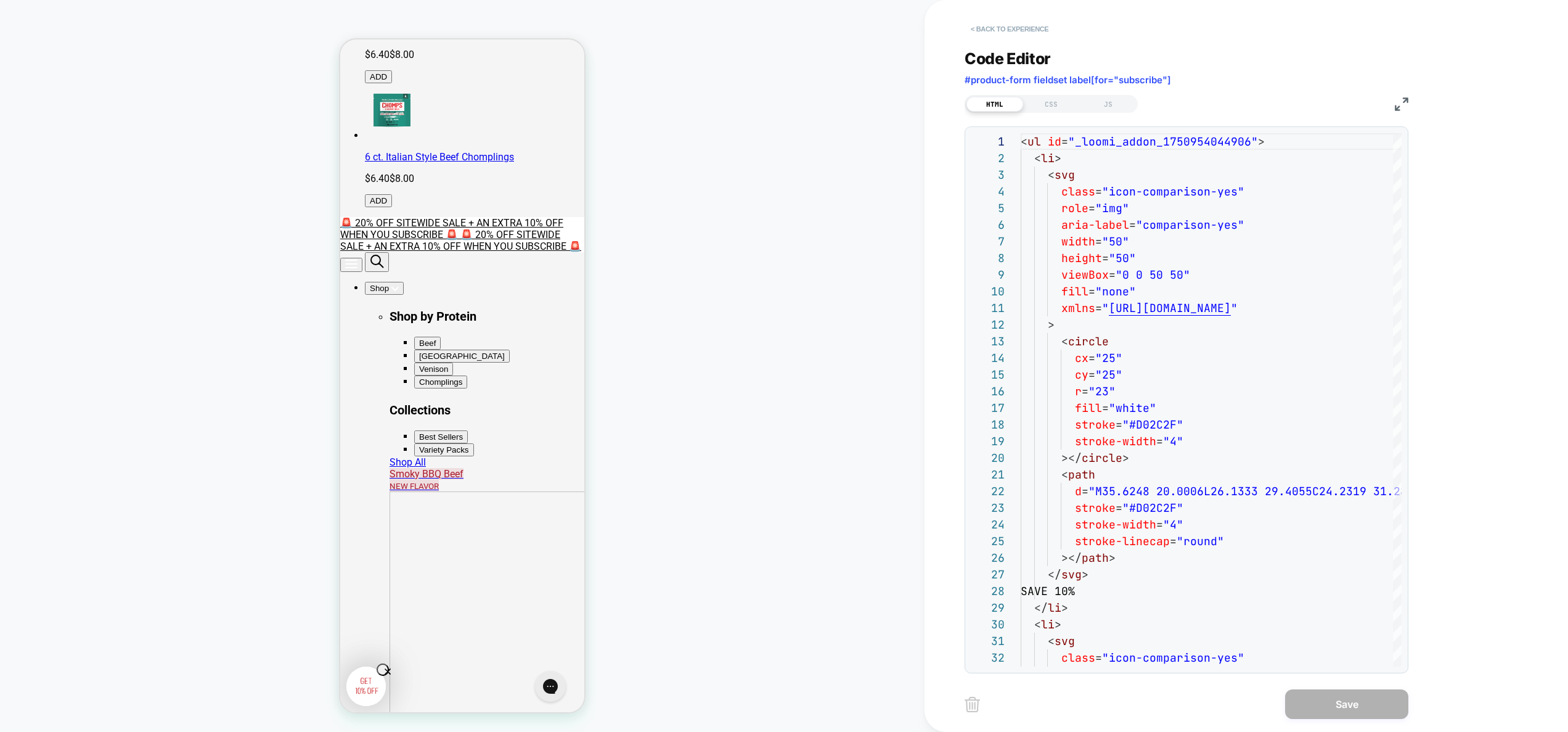
click at [996, 29] on button "< Back to experience" at bounding box center [1010, 29] width 90 height 20
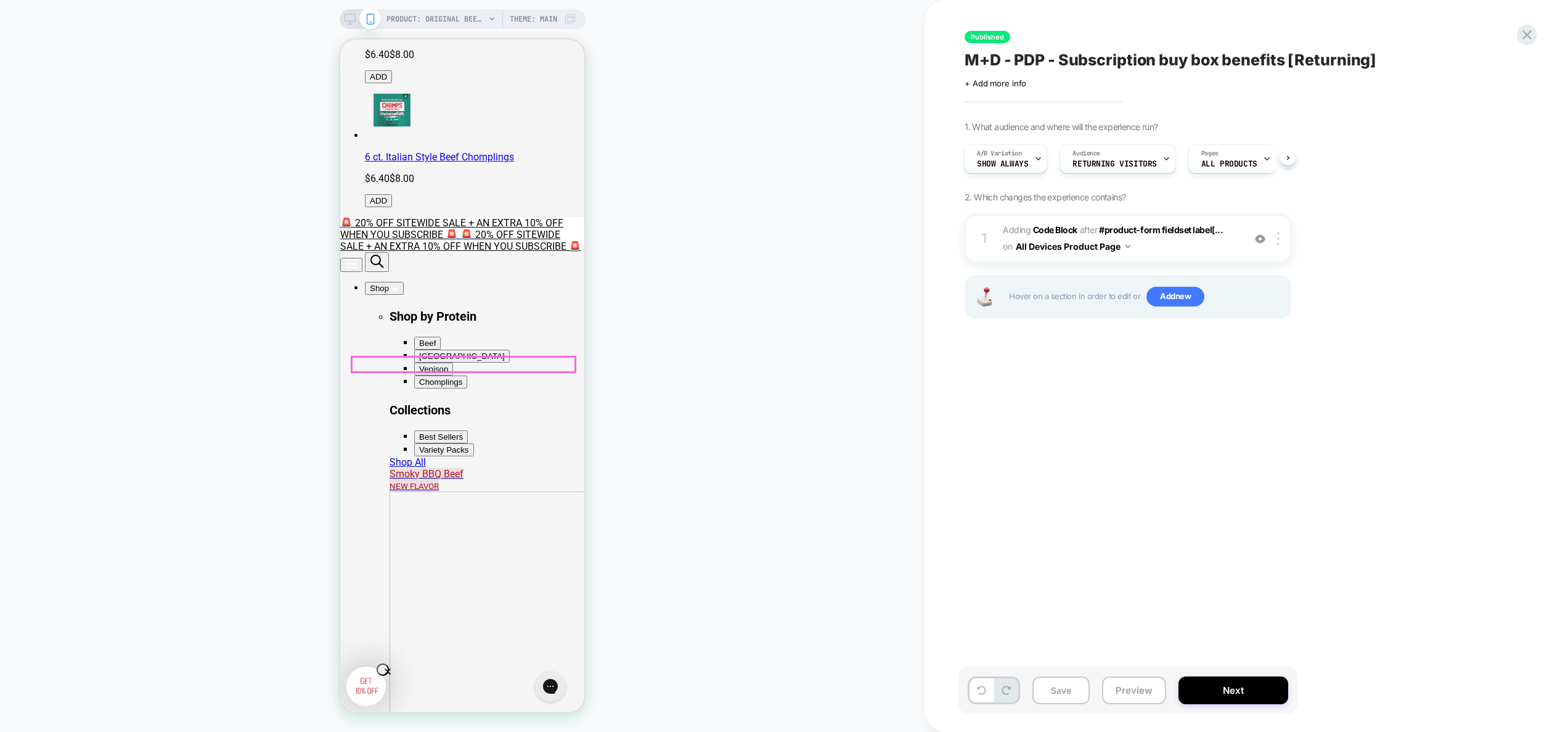
scroll to position [475, 0]
click at [1260, 241] on img at bounding box center [1260, 239] width 11 height 11
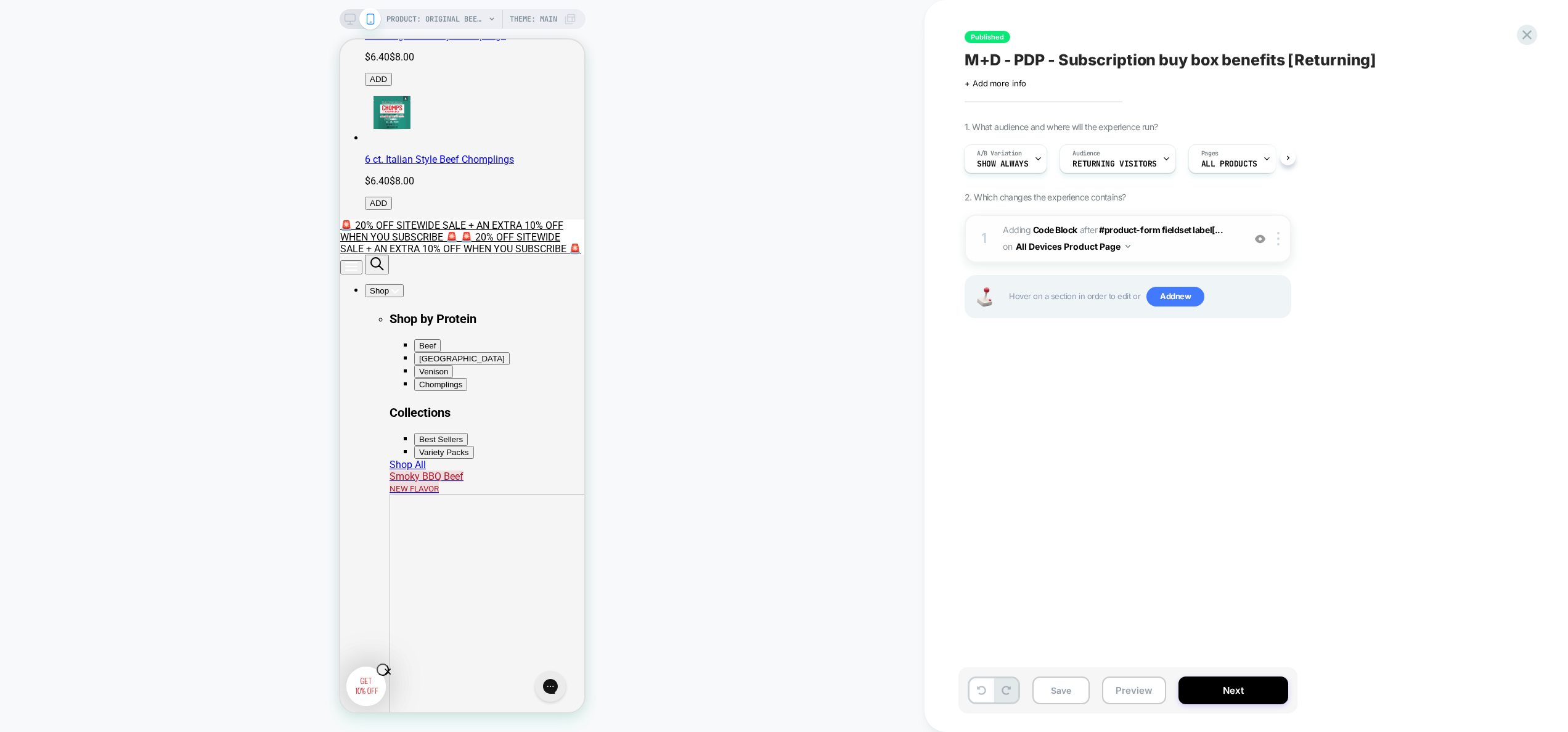
click at [1260, 241] on img at bounding box center [1260, 239] width 11 height 11
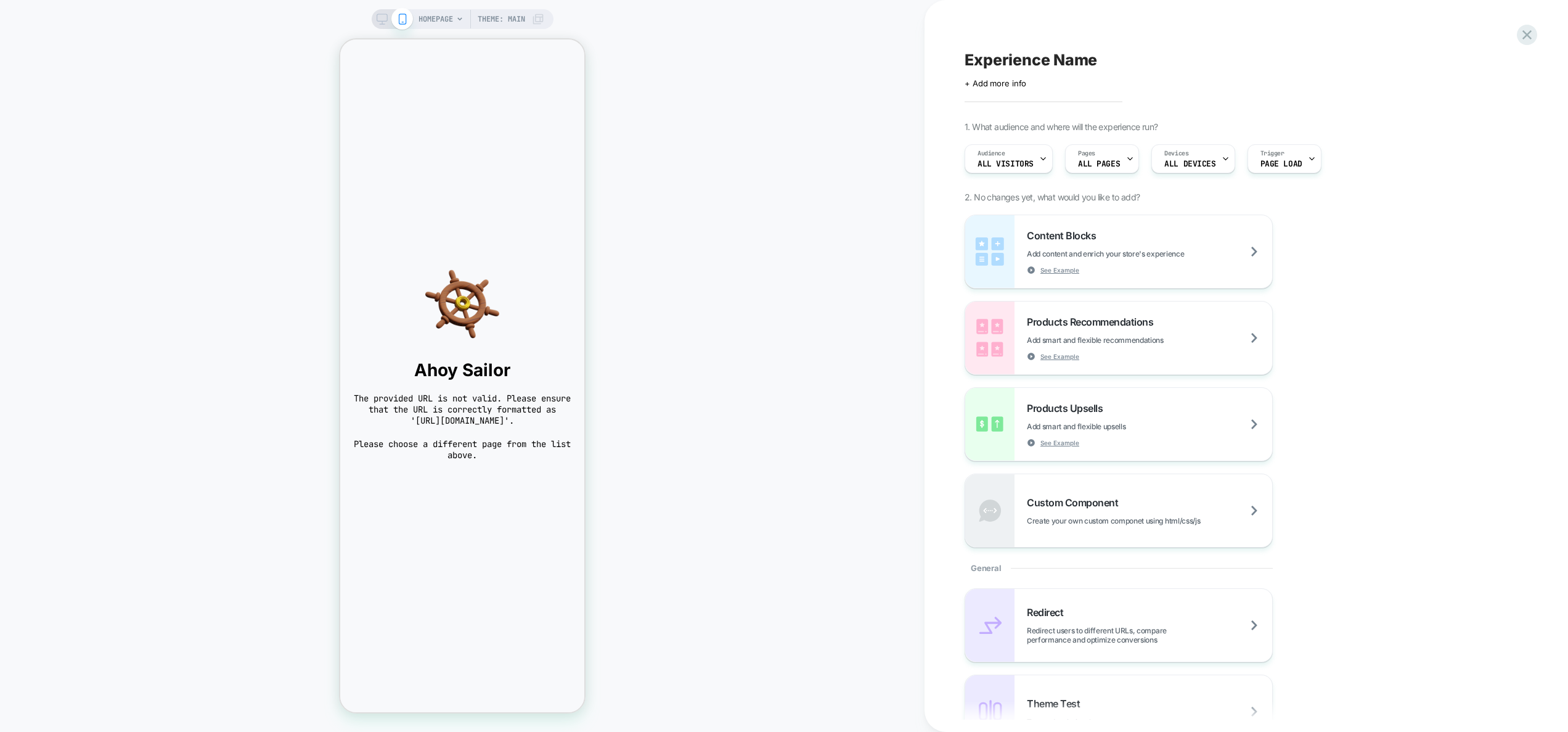
click at [441, 21] on span "HOMEPAGE" at bounding box center [436, 19] width 34 height 20
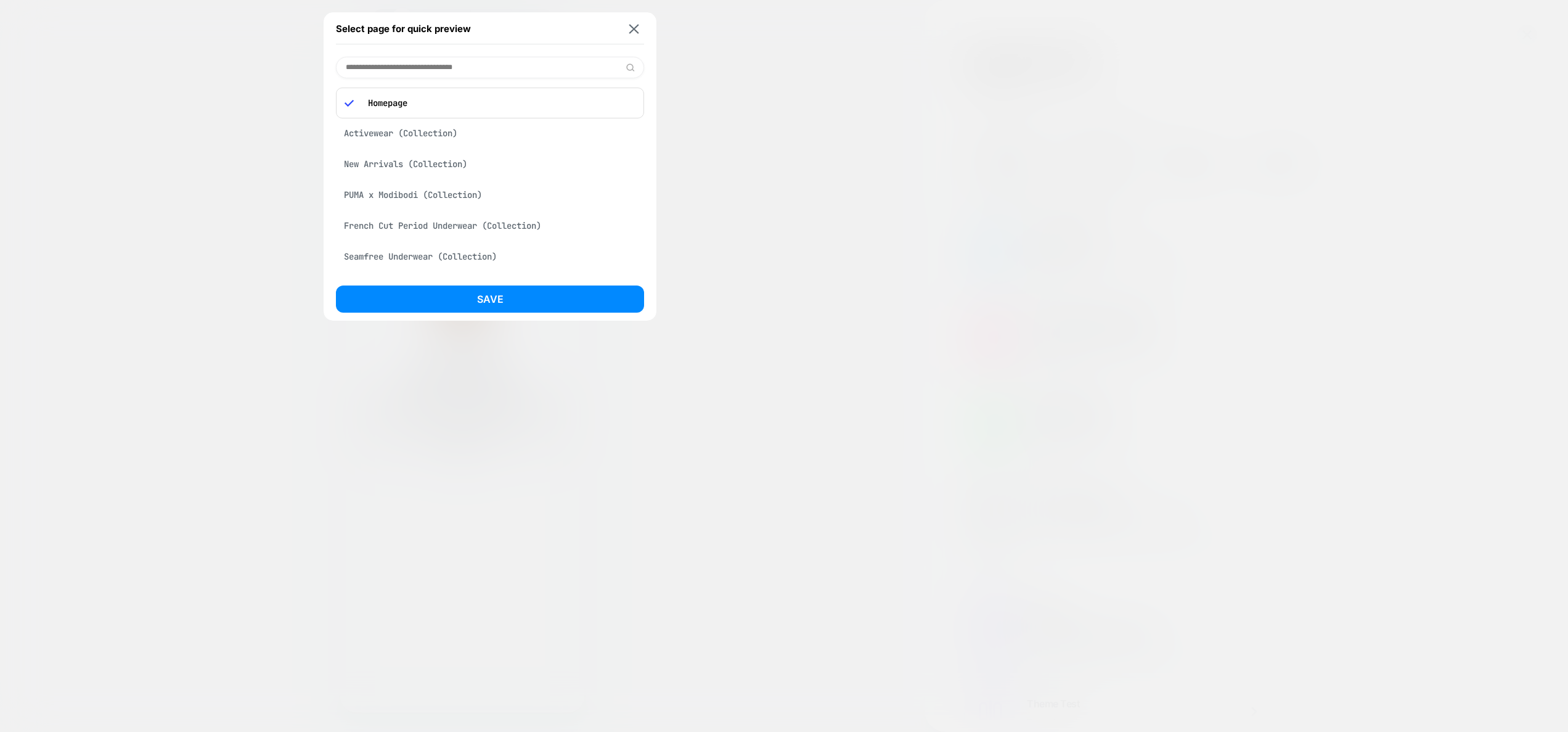
click at [417, 67] on input at bounding box center [490, 68] width 308 height 22
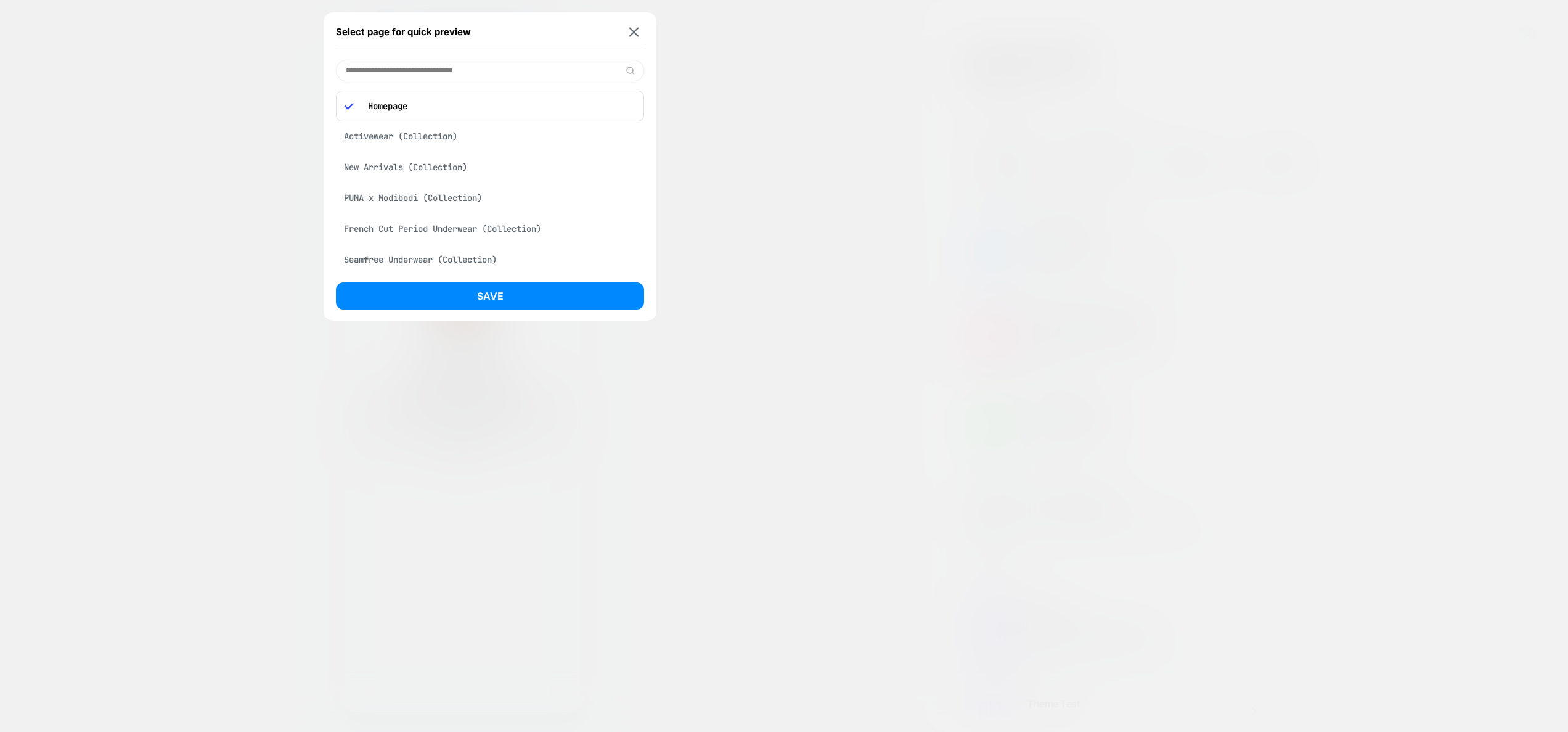
paste input "**********"
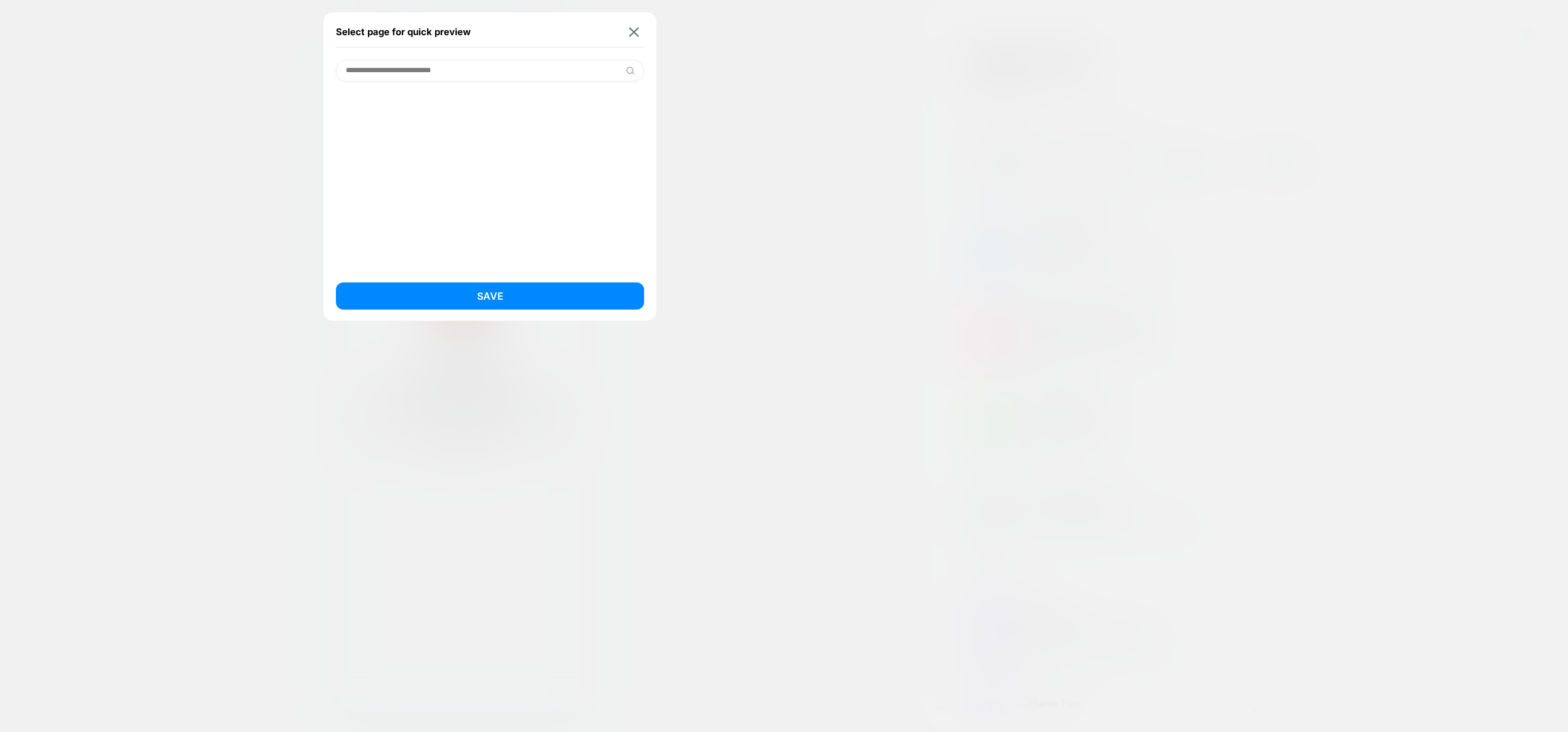
click at [382, 74] on input "**********" at bounding box center [490, 70] width 308 height 22
type input "**********"
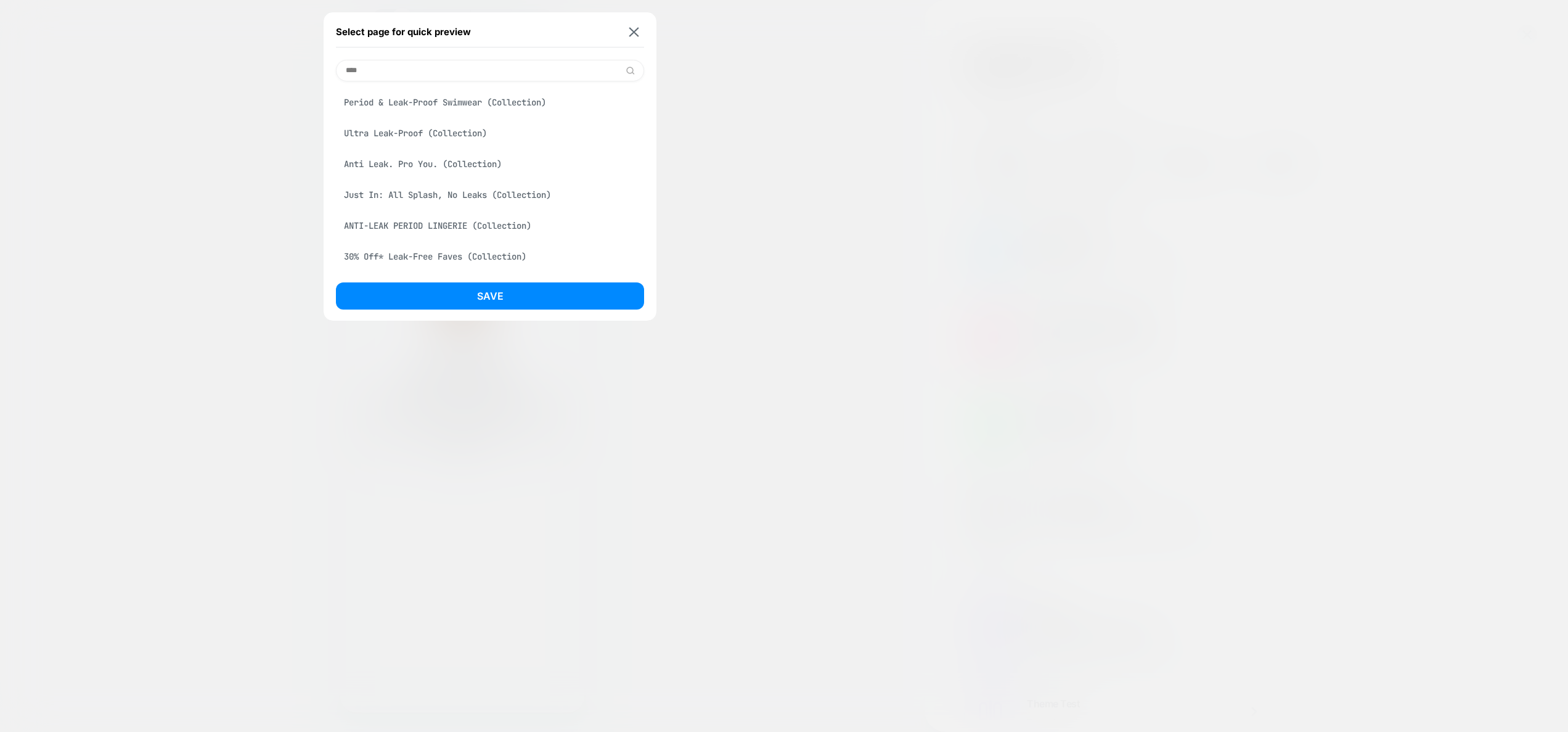
type input "****"
click at [444, 100] on div "Period & Leak-Proof Swimwear (Collection)" at bounding box center [490, 102] width 308 height 23
click at [503, 292] on button "Save" at bounding box center [490, 296] width 308 height 27
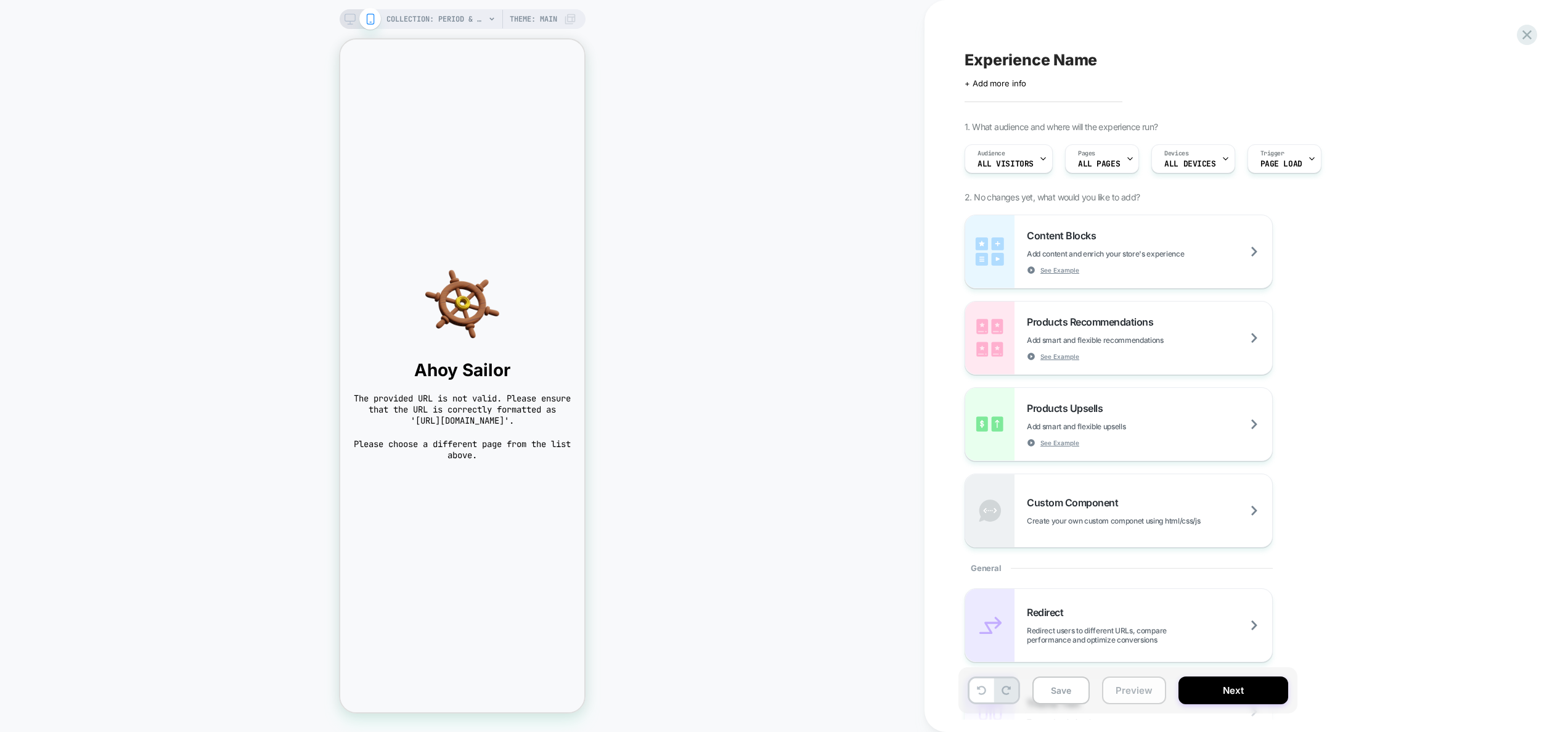
click at [1156, 697] on button "Preview" at bounding box center [1134, 690] width 64 height 28
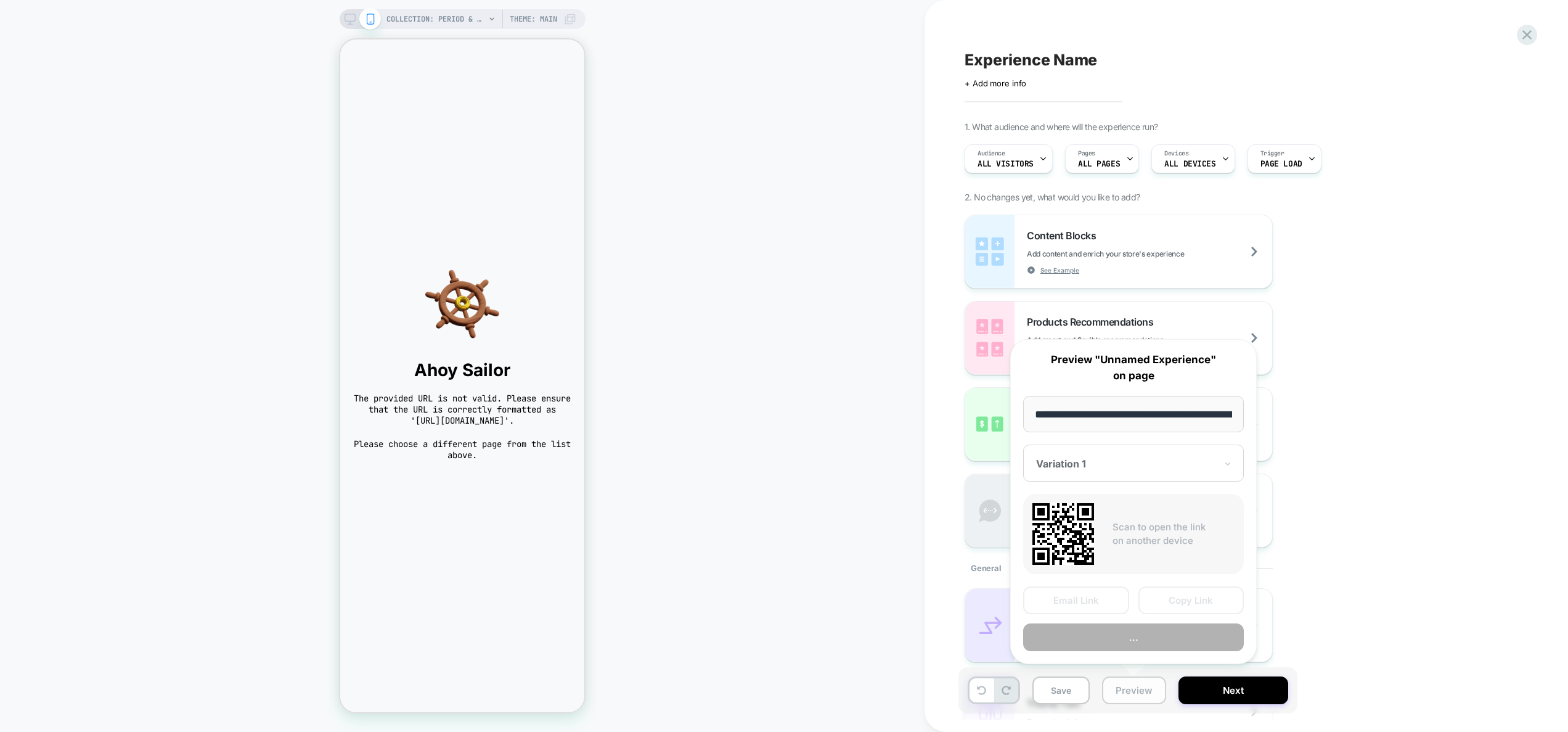
click at [1140, 689] on button "Preview" at bounding box center [1134, 690] width 64 height 28
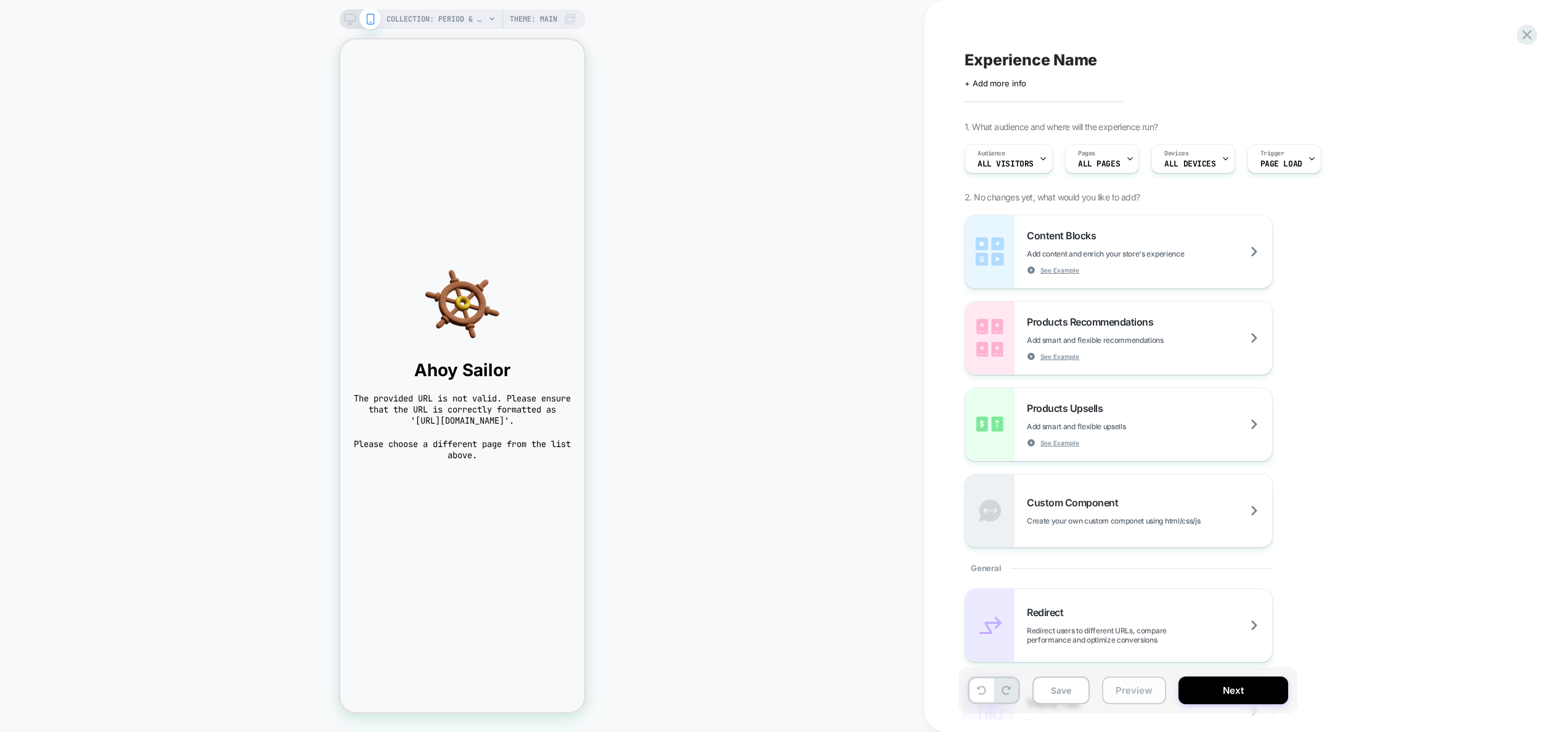
click at [1140, 694] on button "Preview" at bounding box center [1134, 690] width 64 height 28
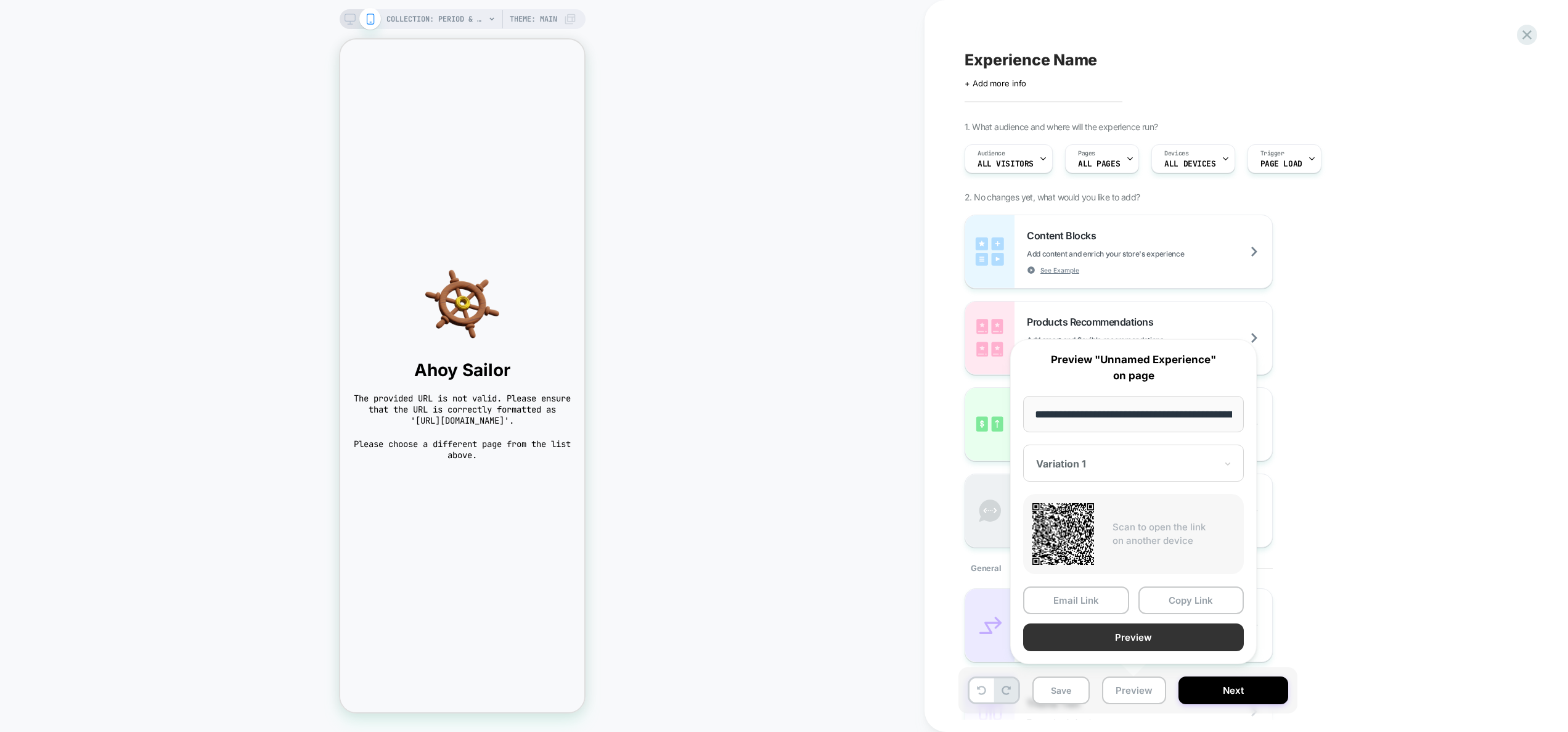
click at [1169, 646] on button "Preview" at bounding box center [1133, 637] width 221 height 28
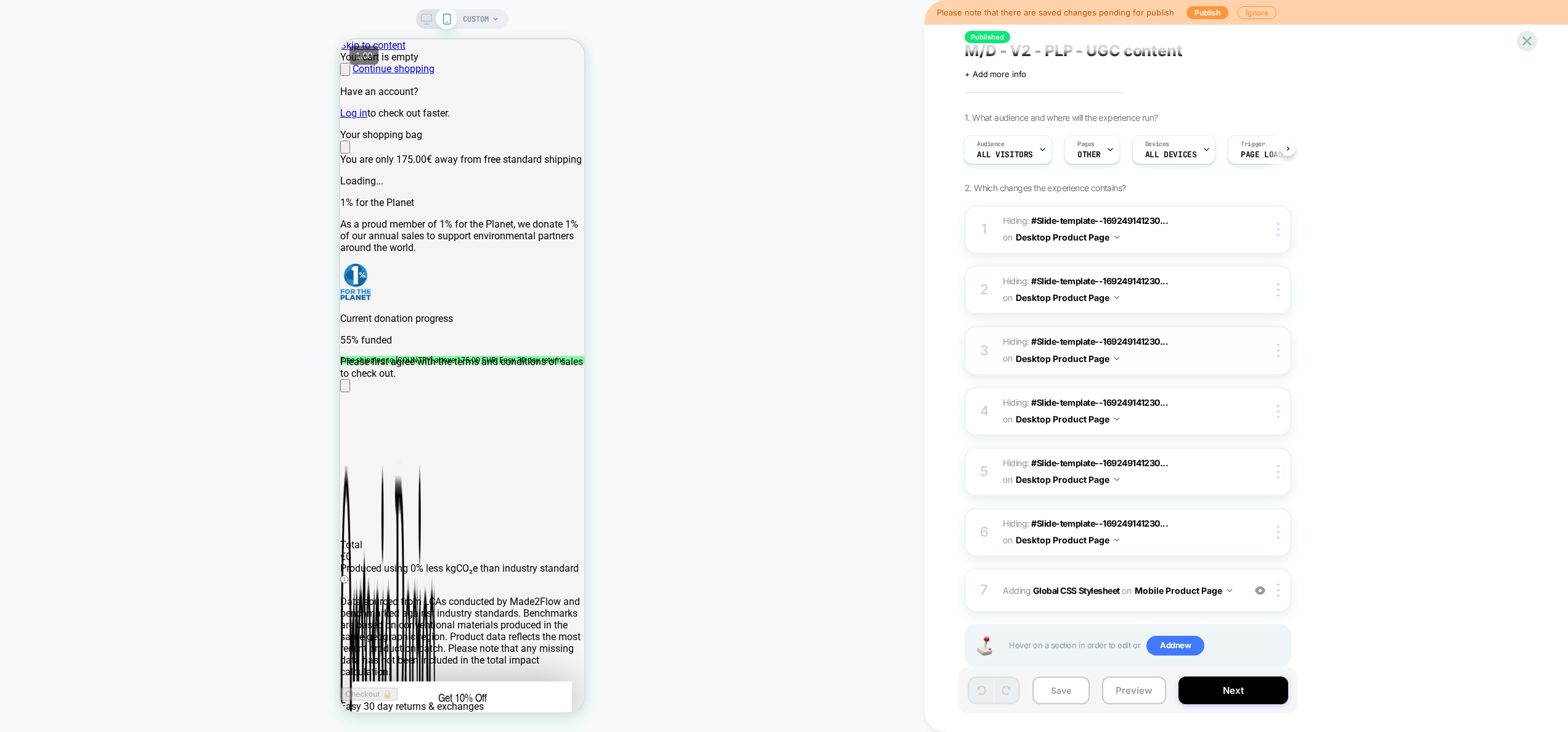
scroll to position [37, 0]
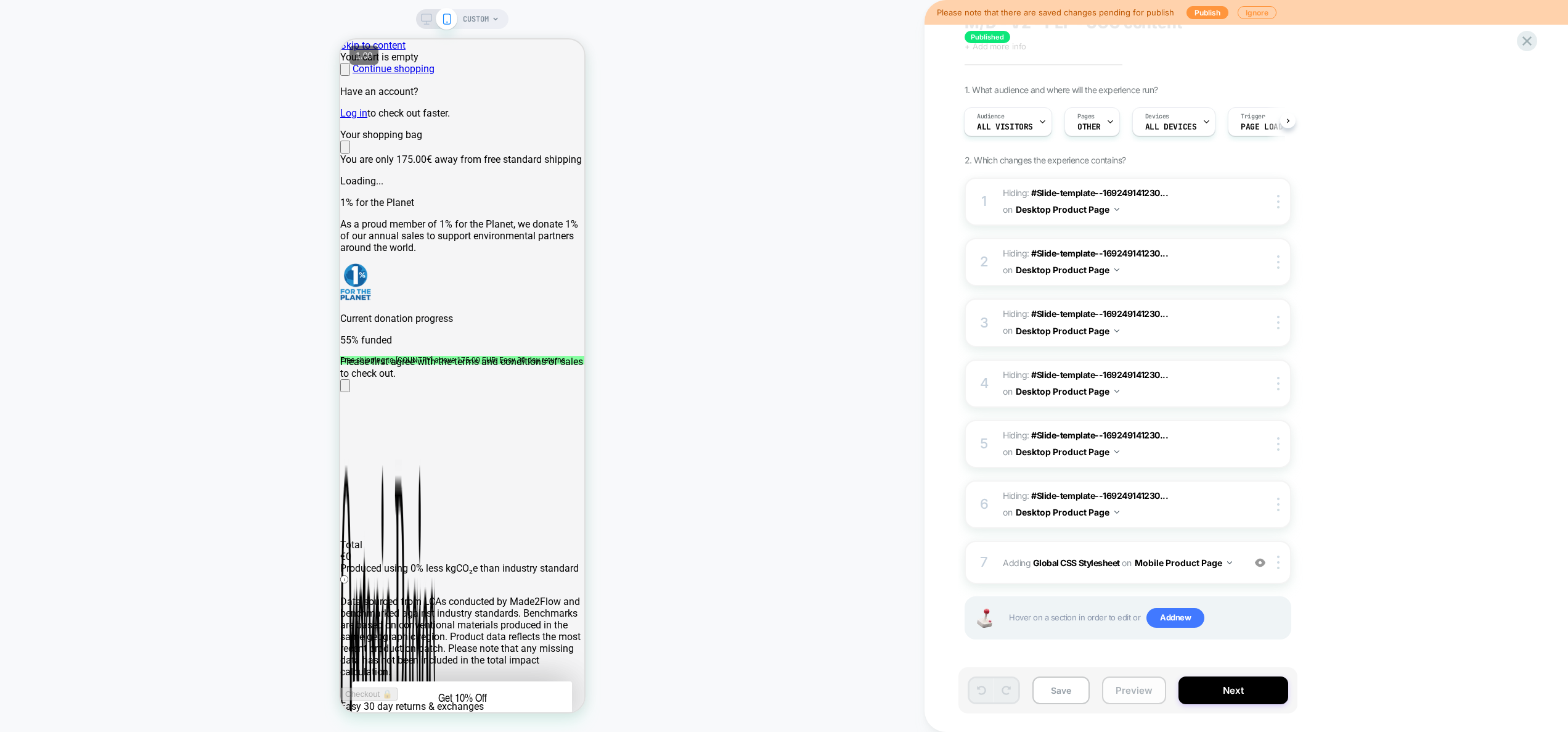
click at [1152, 700] on button "Preview" at bounding box center [1134, 690] width 64 height 28
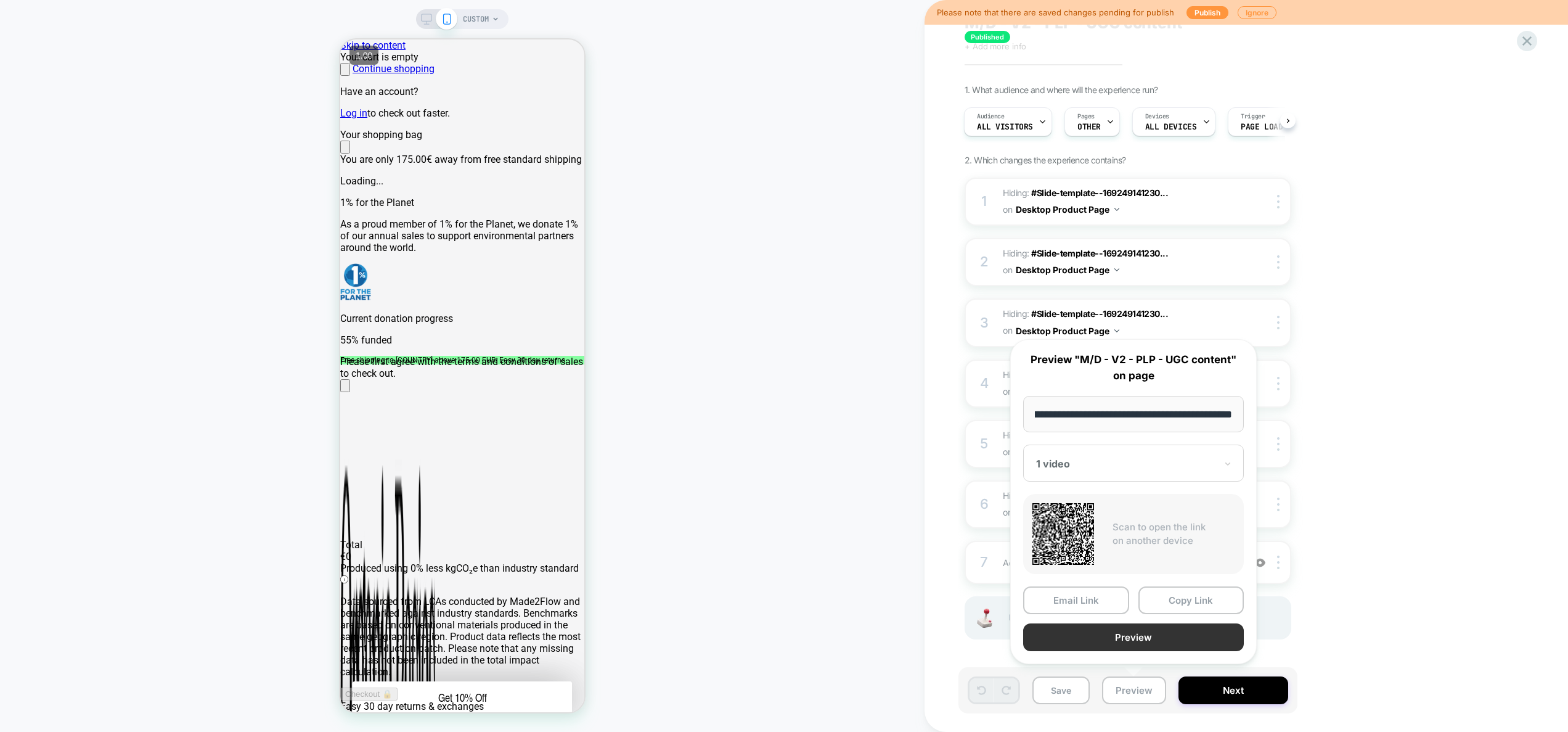
scroll to position [0, 0]
click at [1133, 636] on button "Preview" at bounding box center [1133, 637] width 221 height 28
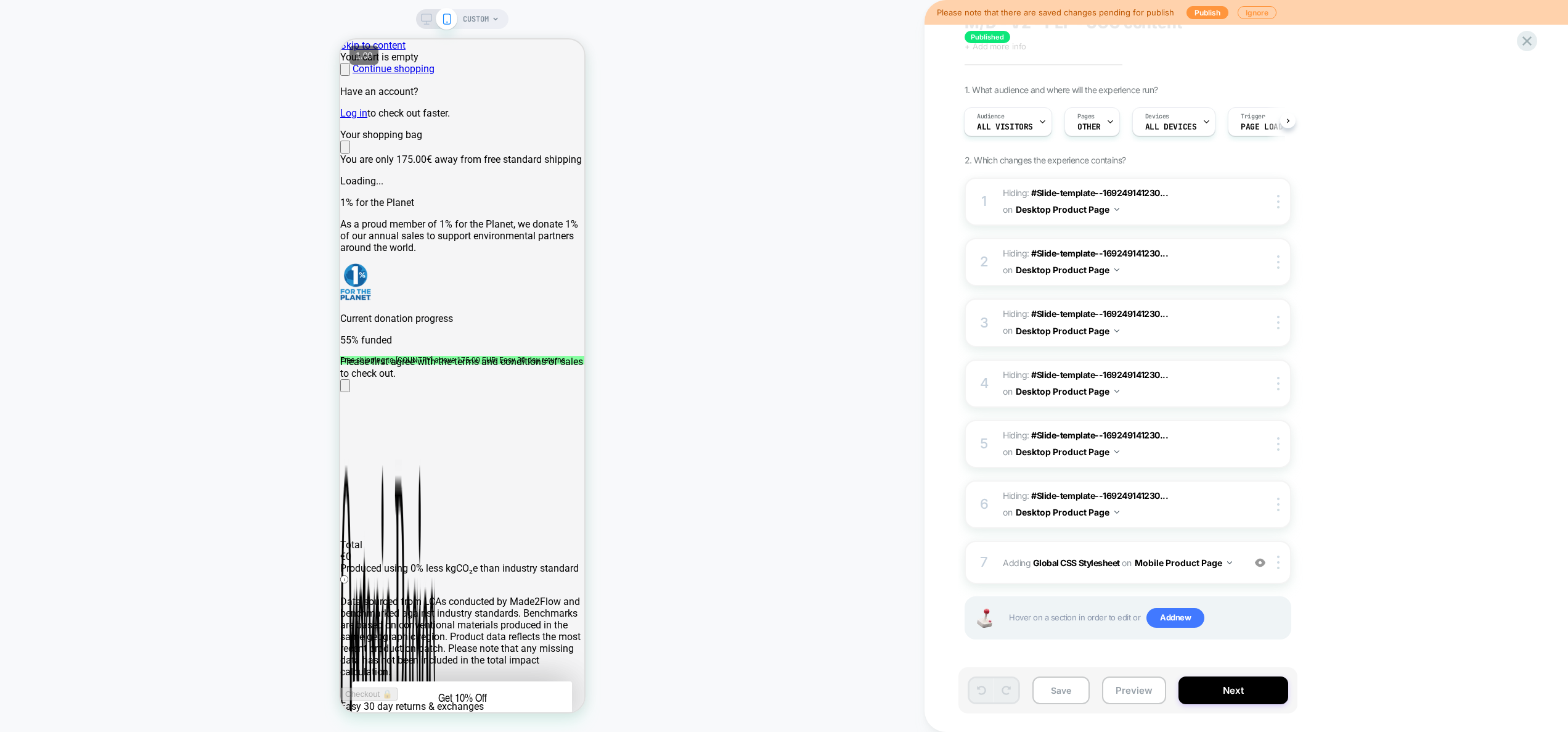
click at [483, 9] on span "CUSTOM" at bounding box center [475, 19] width 26 height 20
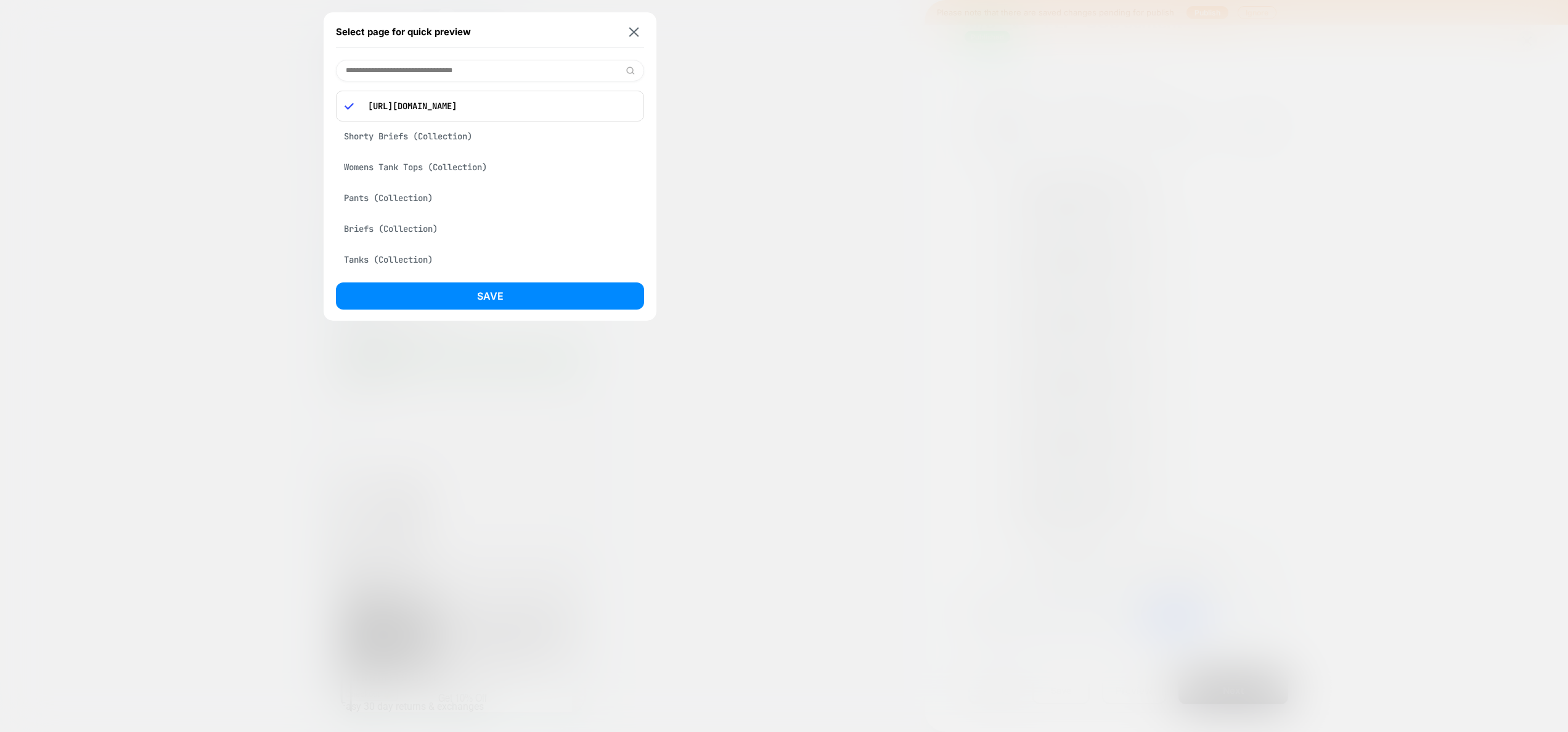
click at [443, 64] on input at bounding box center [490, 70] width 308 height 22
paste input "**********"
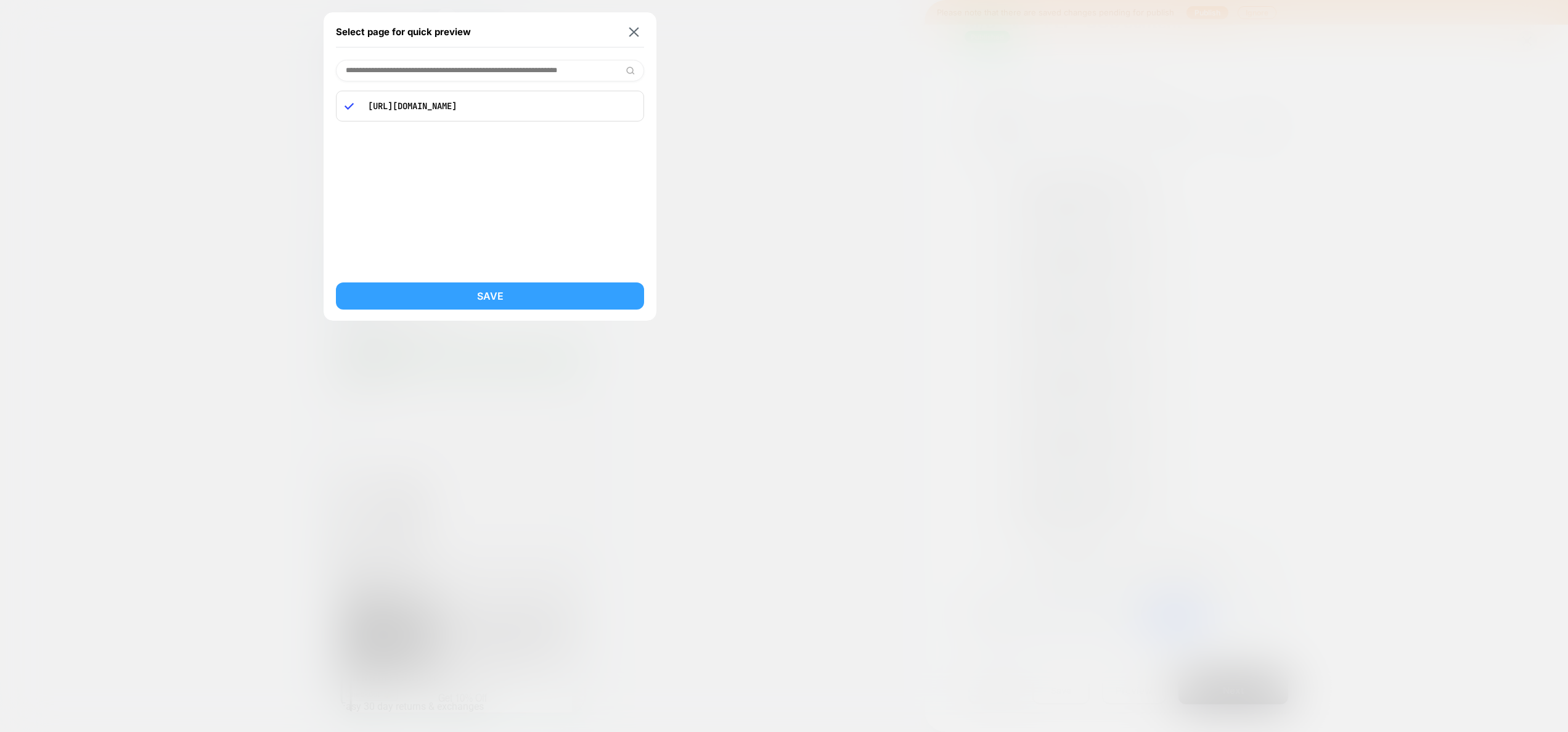
type input "**********"
click at [561, 286] on button "Save" at bounding box center [490, 296] width 308 height 27
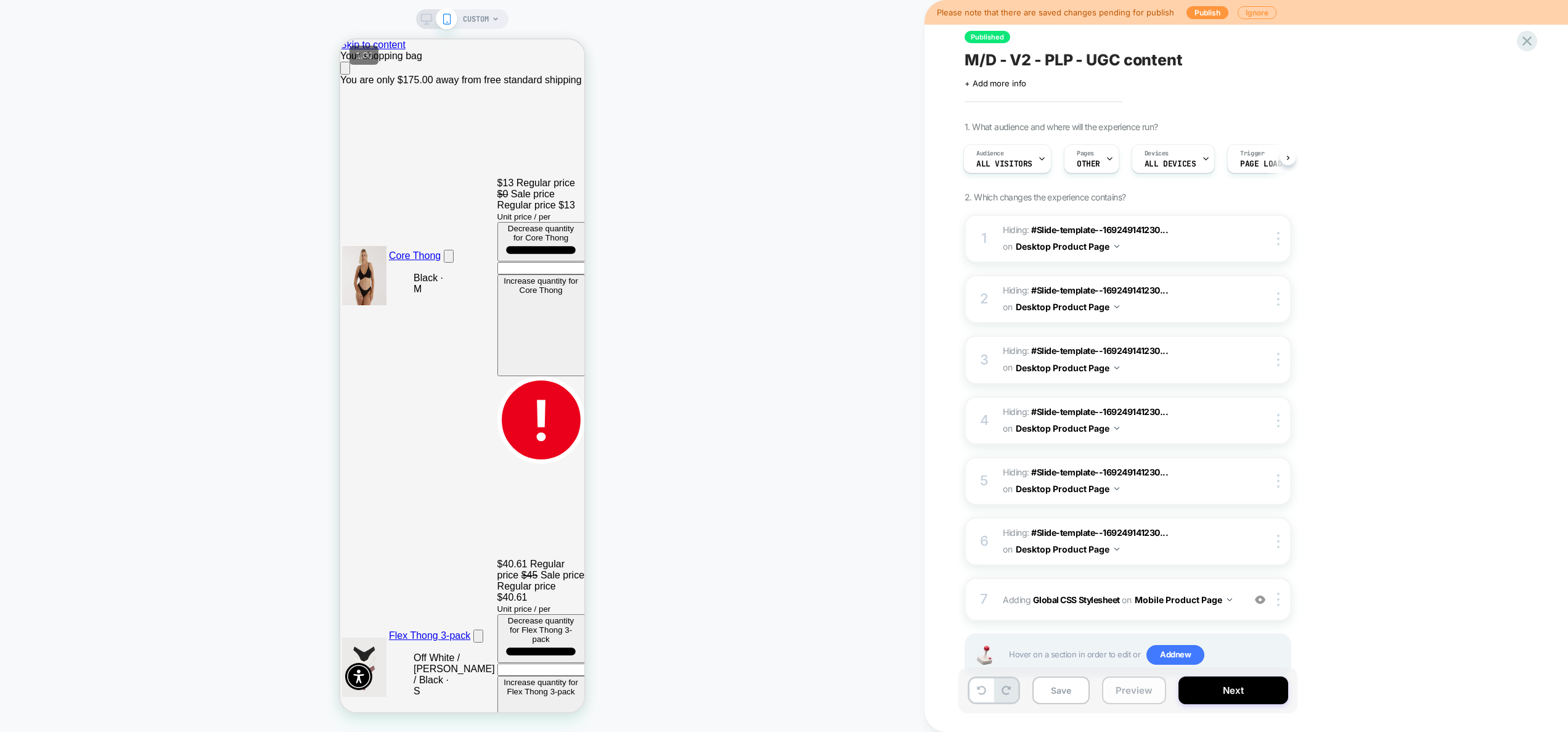
click at [1128, 688] on button "Preview" at bounding box center [1134, 690] width 64 height 28
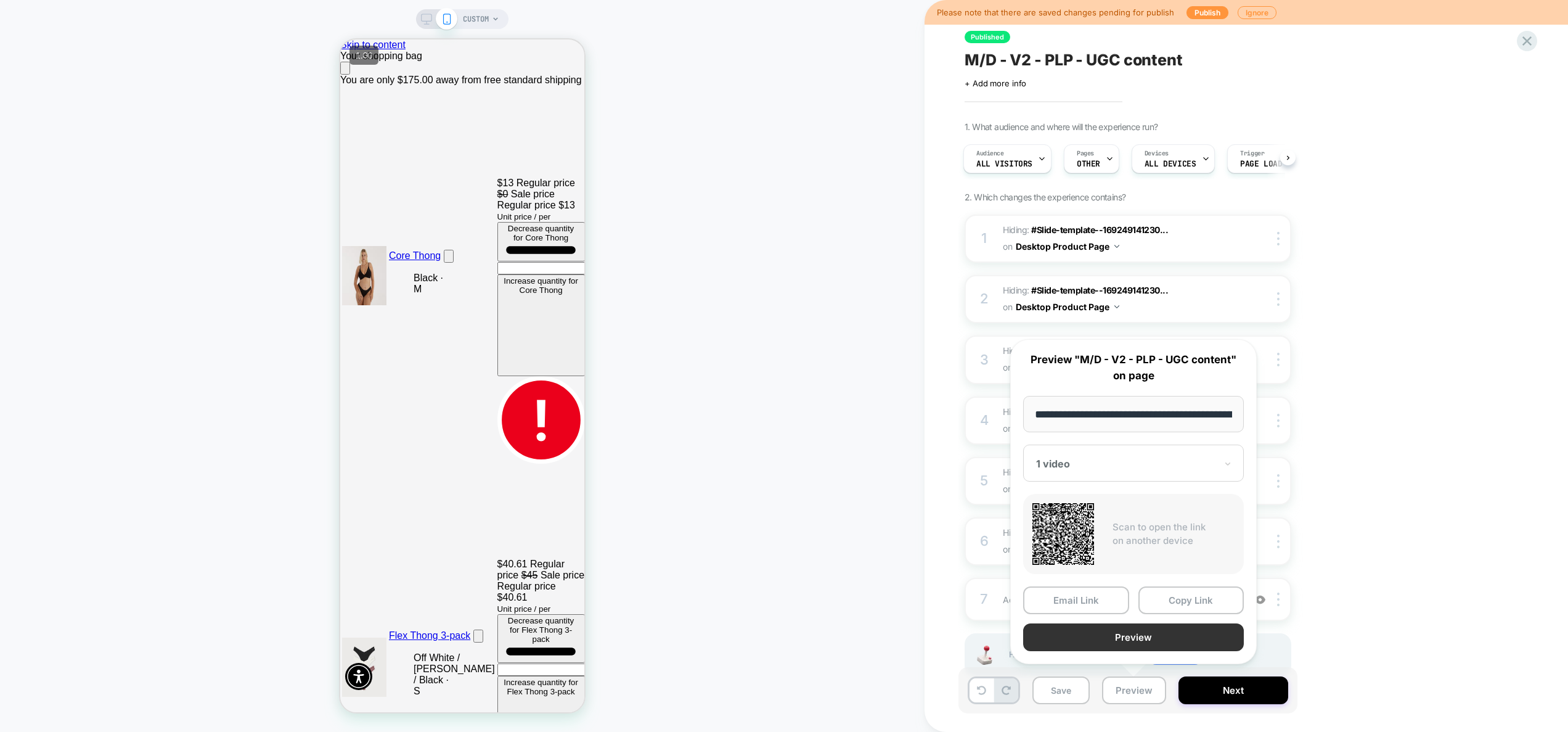
click at [1126, 645] on button "Preview" at bounding box center [1133, 637] width 221 height 28
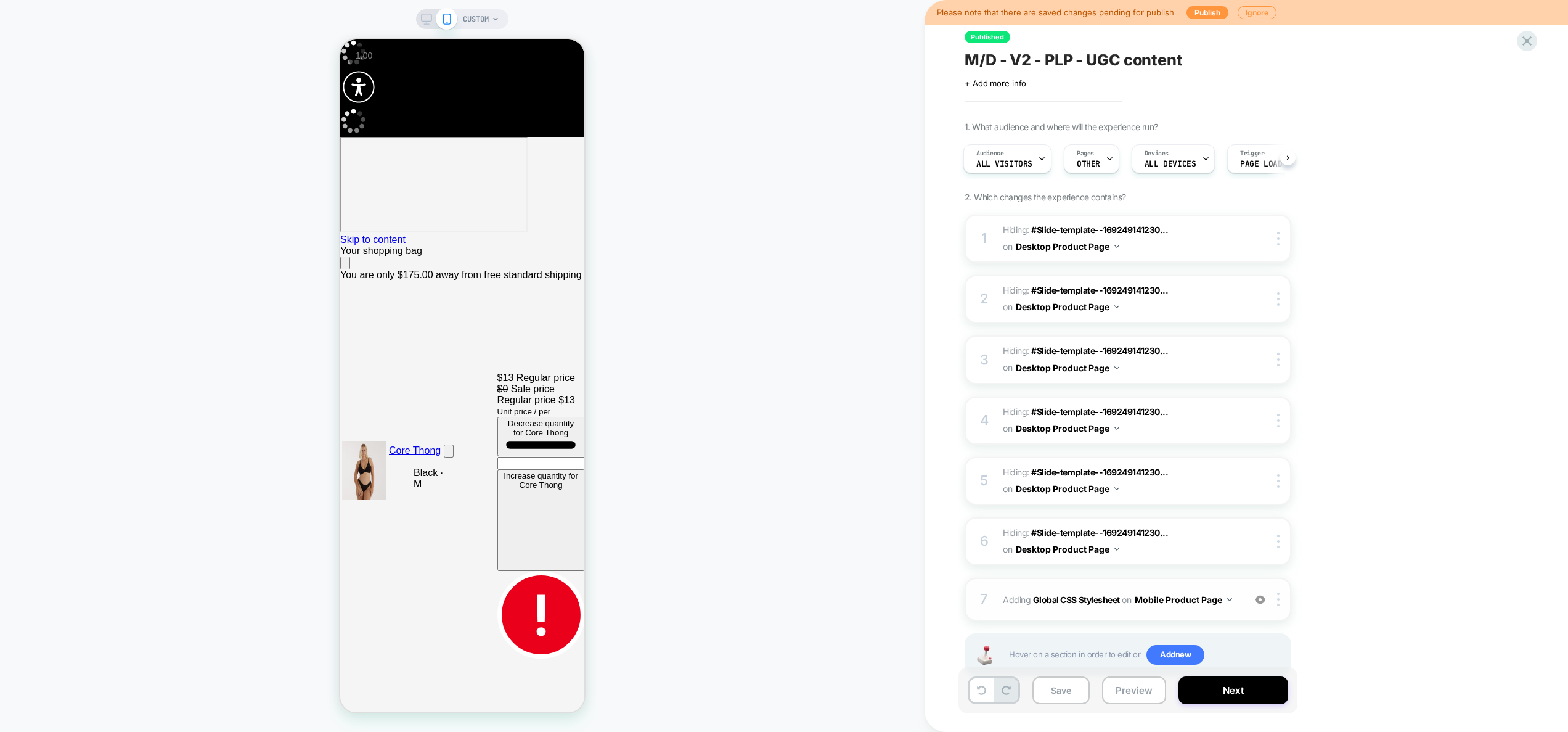
click at [1233, 615] on div "7 Adding Global CSS Stylesheet on Mobile Product Page Copy to Desktop Target Al…" at bounding box center [1128, 599] width 327 height 43
click at [1246, 595] on div "7 Adding Global CSS Stylesheet on Mobile Product Page Copy to Desktop Target Al…" at bounding box center [1128, 599] width 327 height 43
click at [1279, 601] on img at bounding box center [1279, 599] width 3 height 13
click at [1293, 660] on div "Target All Devices" at bounding box center [1280, 663] width 110 height 34
click at [1226, 609] on span "Adding Global CSS Stylesheet on All Devices Product Page" at bounding box center [1120, 601] width 235 height 33
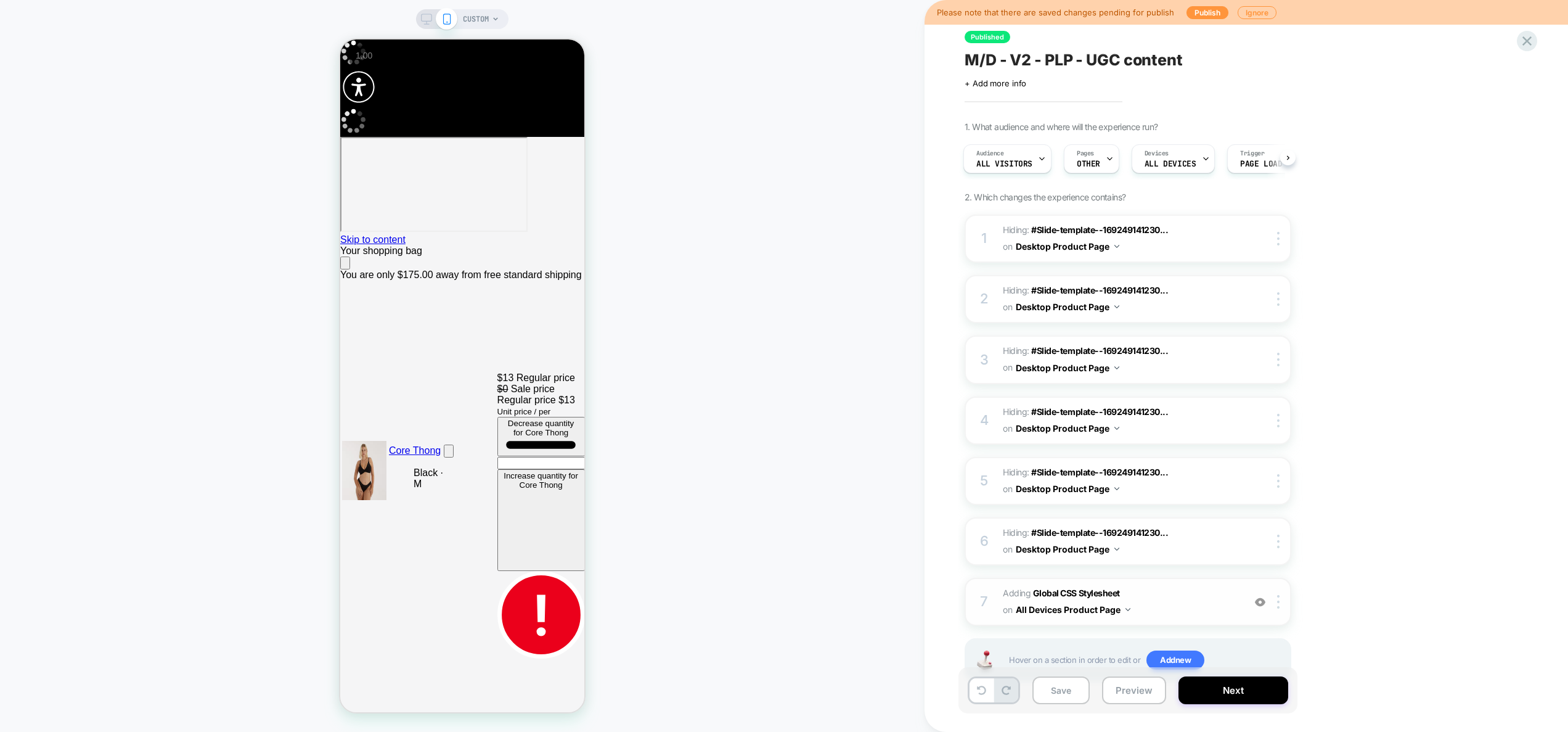
click at [1154, 593] on span "Adding Global CSS Stylesheet on All Devices Product Page" at bounding box center [1120, 601] width 235 height 33
click at [1165, 606] on span "Adding Global CSS Stylesheet on All Devices Product Page" at bounding box center [1120, 601] width 235 height 33
click at [1158, 595] on span "Adding Global CSS Stylesheet on All Devices Product Page" at bounding box center [1120, 601] width 235 height 33
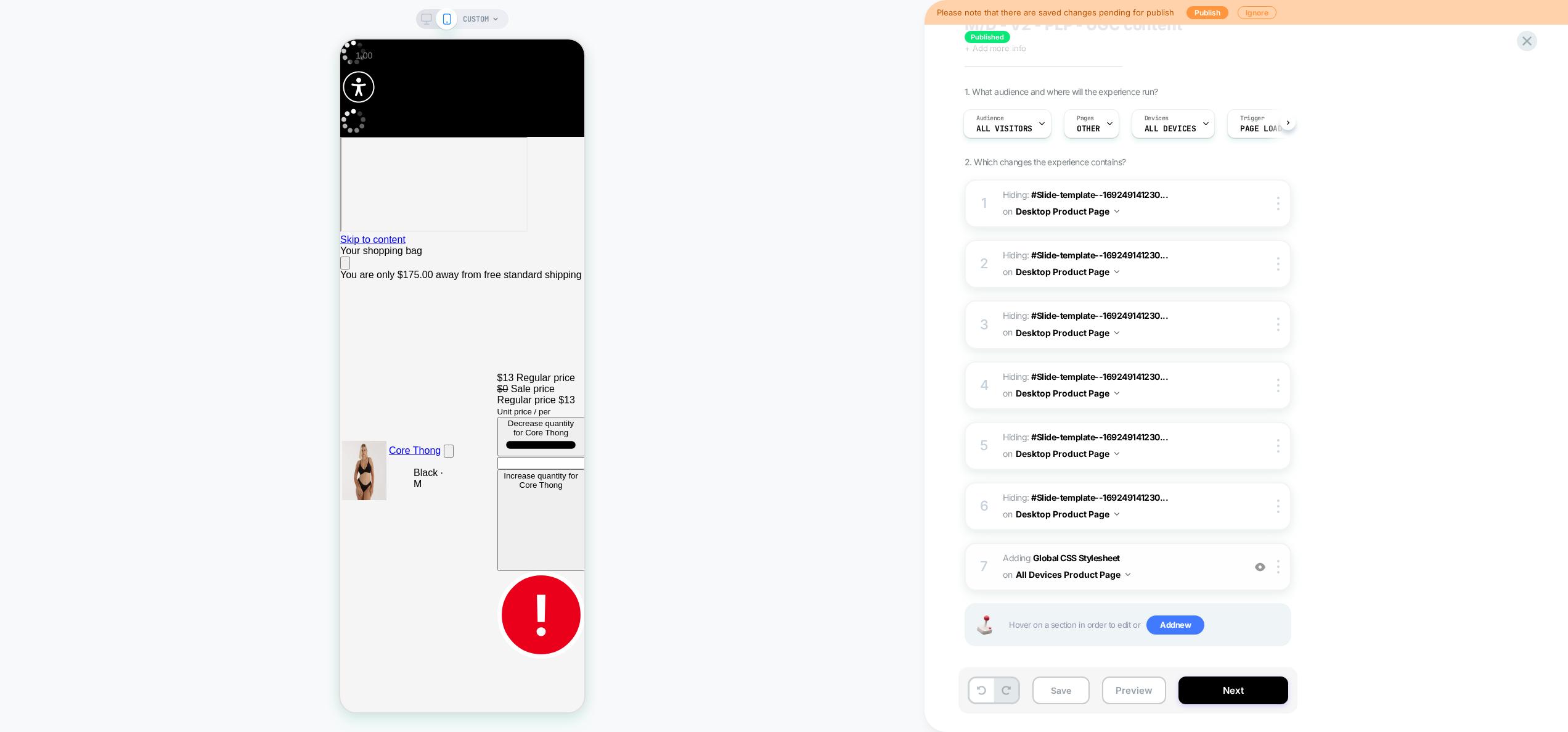
scroll to position [42, 0]
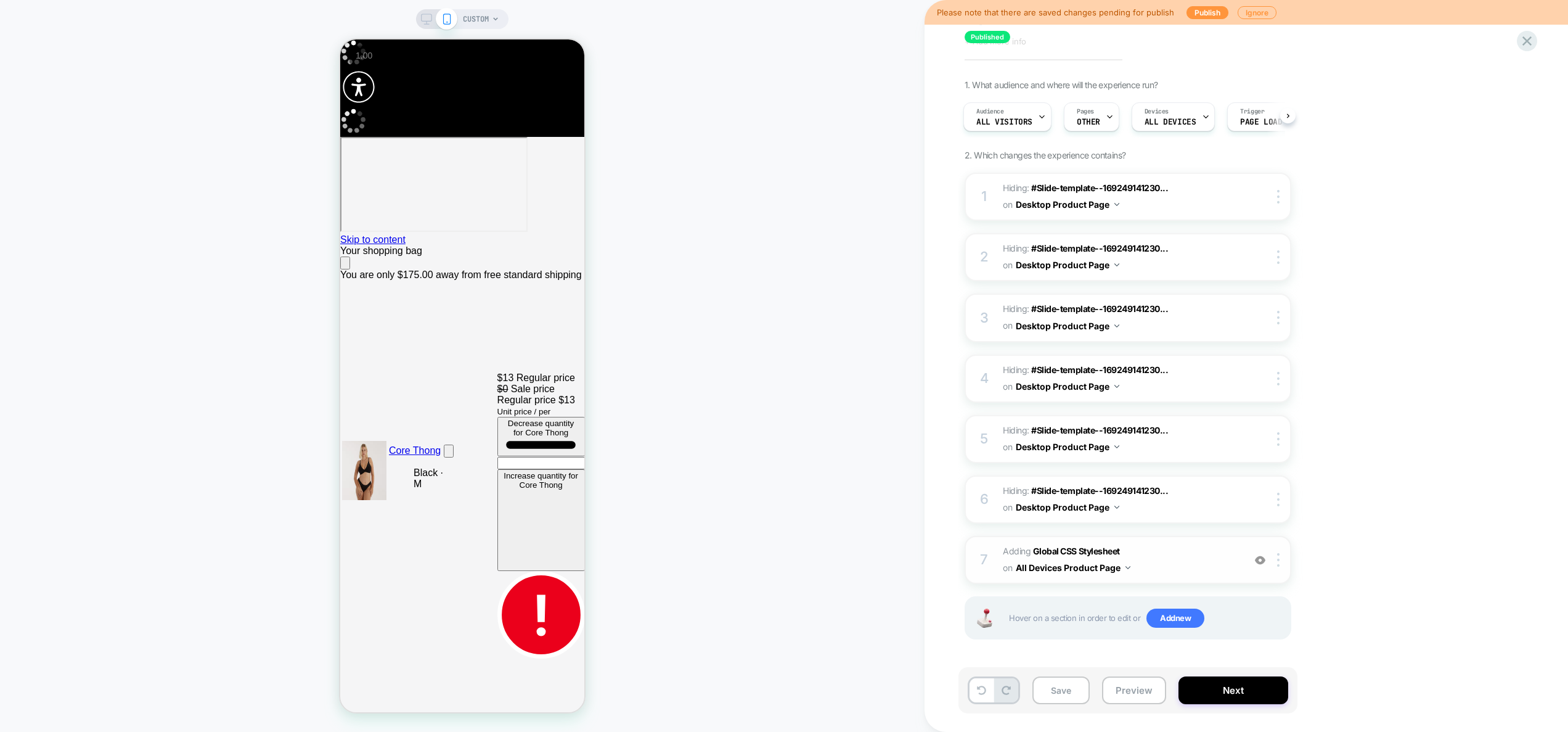
click at [1231, 568] on span "Adding Global CSS Stylesheet on All Devices Product Page" at bounding box center [1120, 560] width 235 height 33
click at [996, 563] on div "7 Adding Global CSS Stylesheet on All Devices Product Page Target Mobile Delete" at bounding box center [1128, 560] width 327 height 48
click at [1077, 566] on button "All Devices Product Page" at bounding box center [1073, 567] width 115 height 18
click at [1282, 564] on div at bounding box center [1280, 560] width 21 height 13
click at [1279, 591] on div "Target Mobile" at bounding box center [1280, 590] width 110 height 34
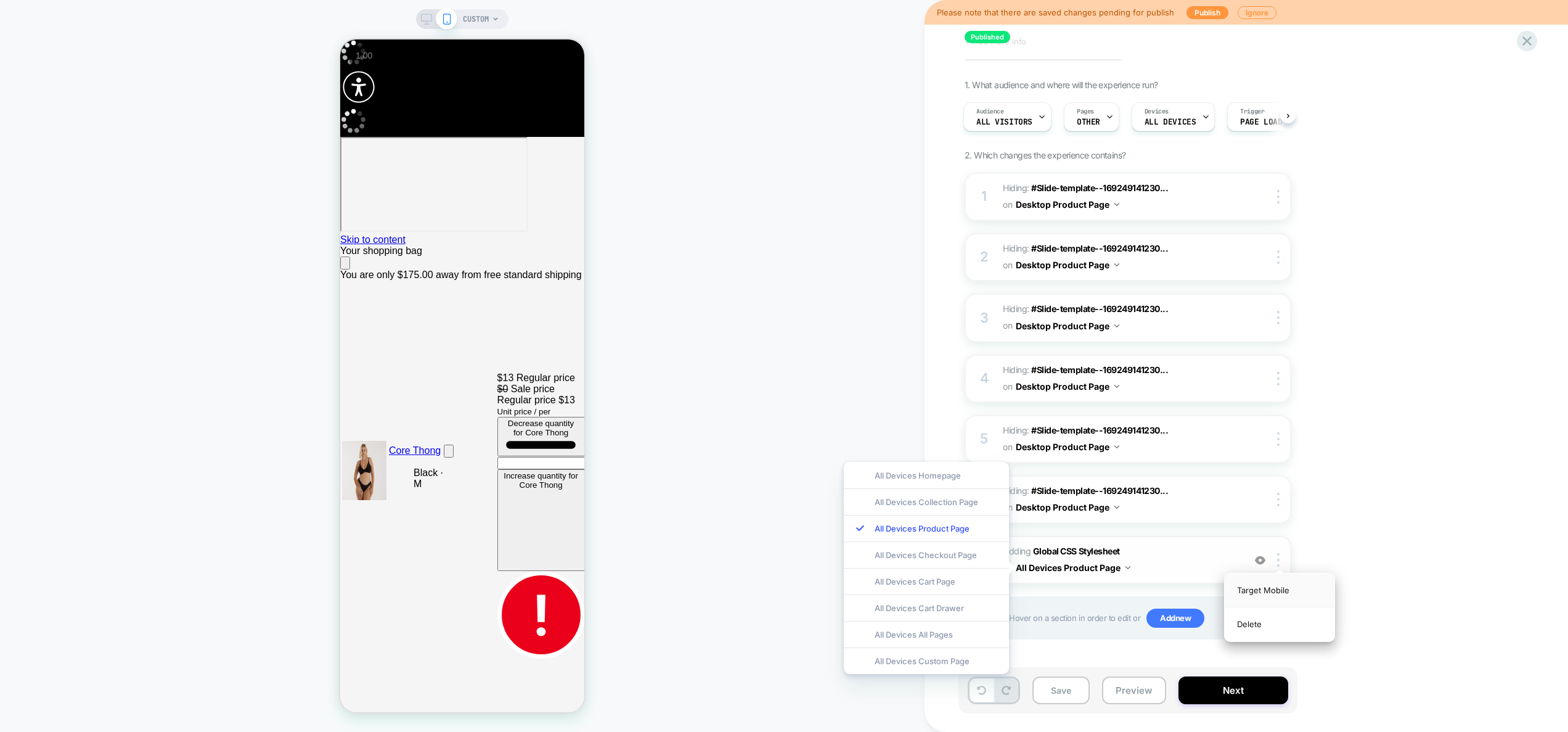
scroll to position [37, 0]
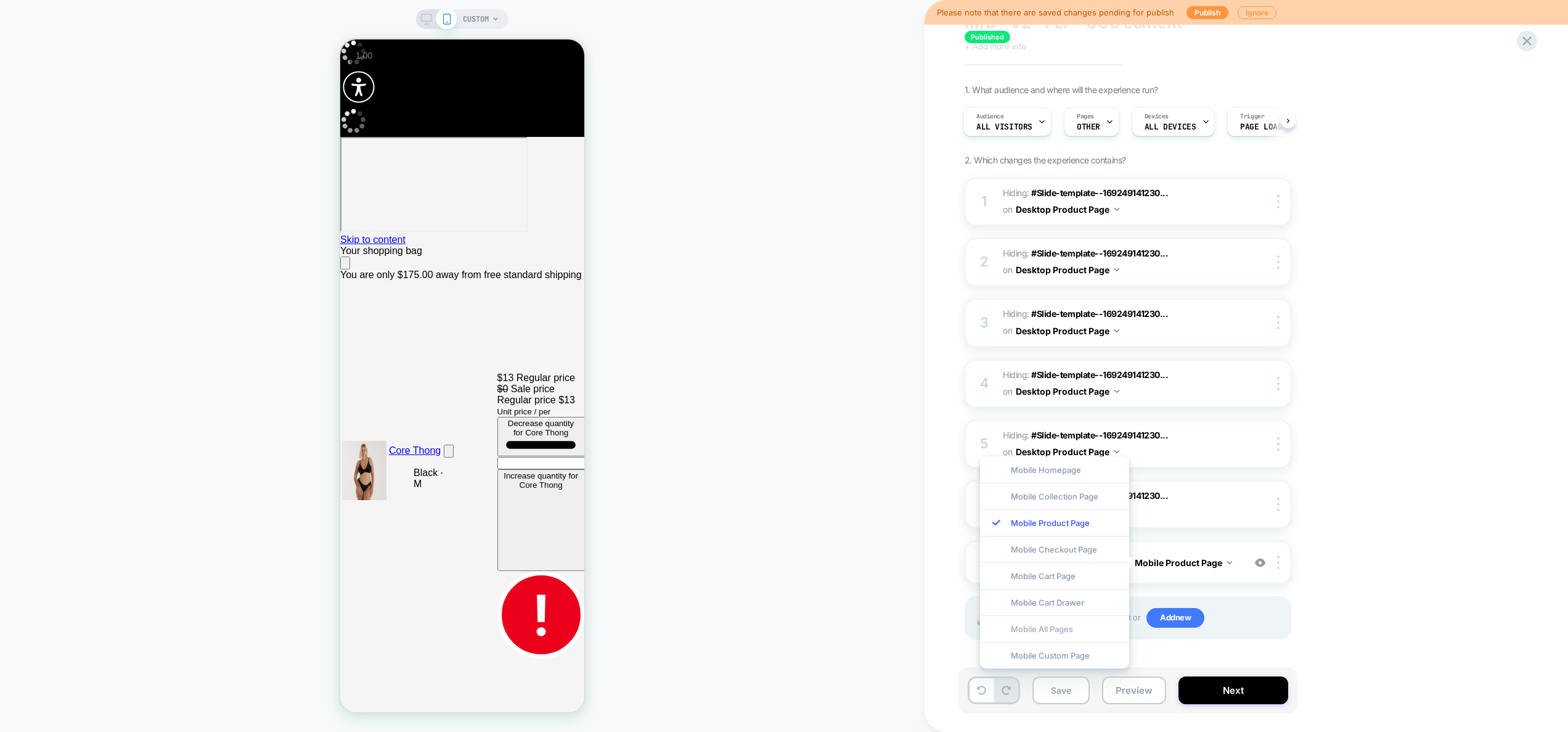
click at [1040, 625] on div "Mobile All Pages" at bounding box center [1054, 629] width 149 height 27
click at [1193, 570] on button "Mobile All Pages" at bounding box center [1175, 562] width 80 height 18
click at [1215, 579] on div "7 Adding Global CSS Stylesheet on Mobile All Pages Add Before Add After Copy to…" at bounding box center [1128, 562] width 327 height 43
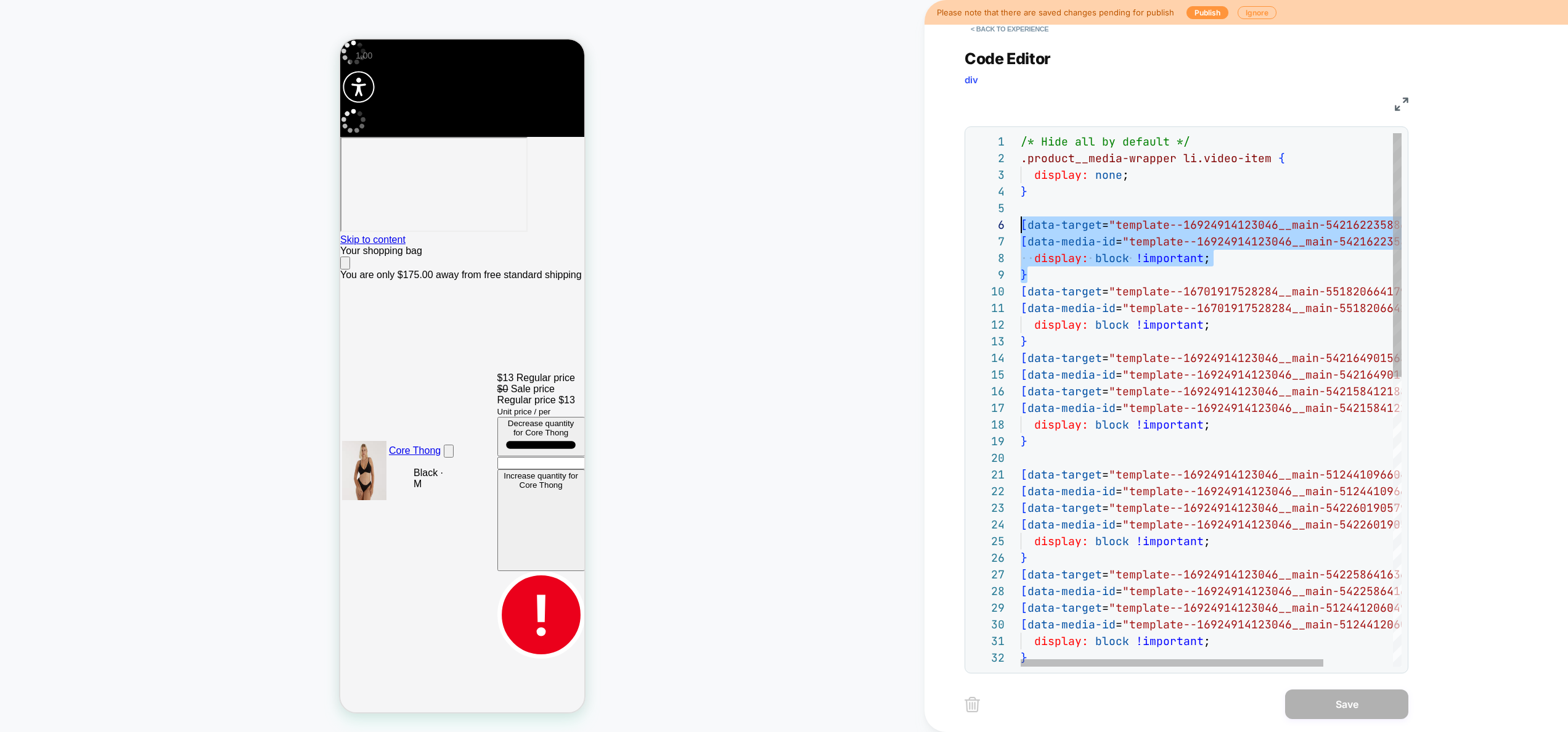
scroll to position [84, 0]
drag, startPoint x: 1034, startPoint y: 276, endPoint x: 1012, endPoint y: 229, distance: 51.9
click at [1021, 229] on div "[ data-target = "template--16924914123046__main-51244120604999" ] , [ data-medi…" at bounding box center [1255, 716] width 468 height 1166
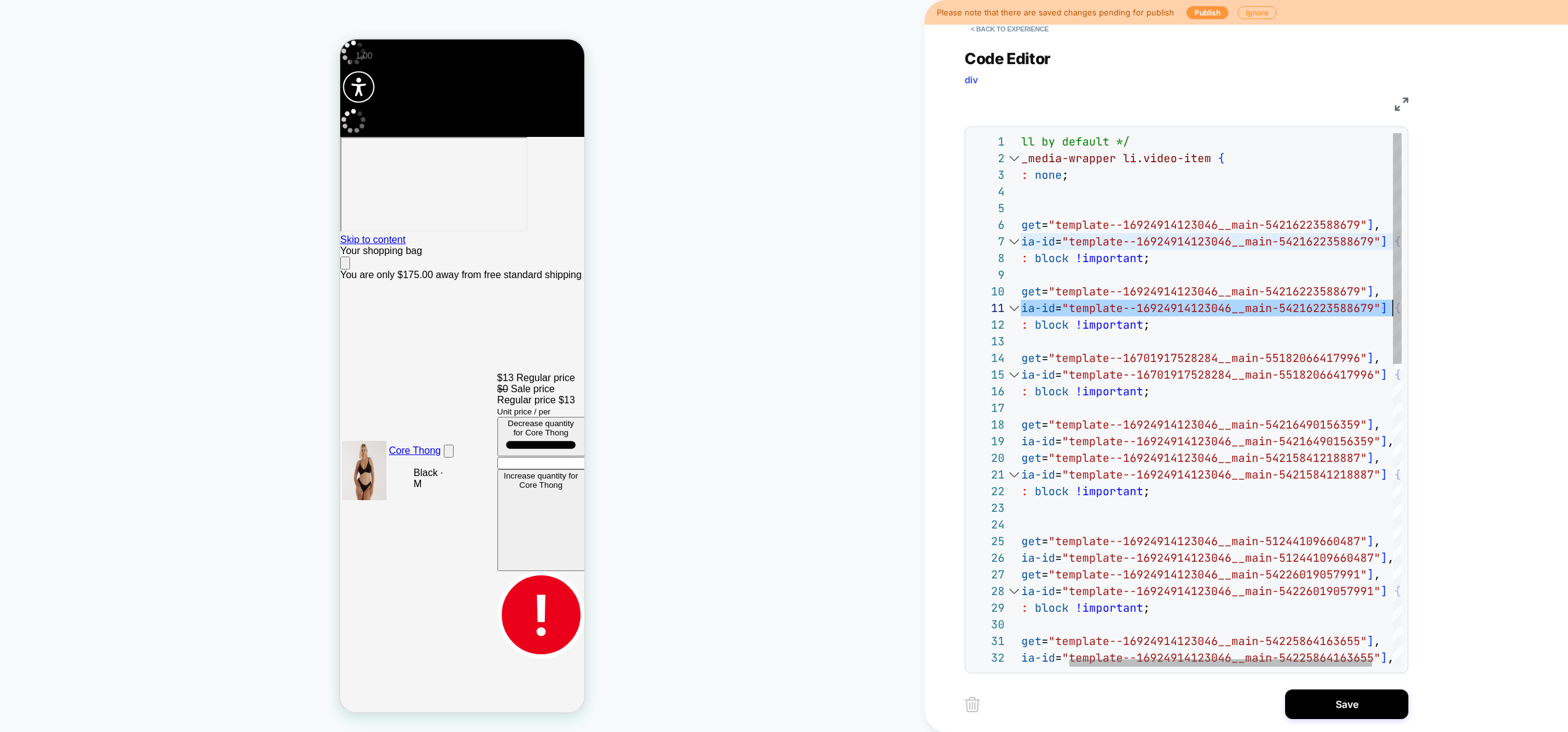
scroll to position [0, 413]
drag, startPoint x: 1028, startPoint y: 310, endPoint x: 1372, endPoint y: 304, distance: 344.1
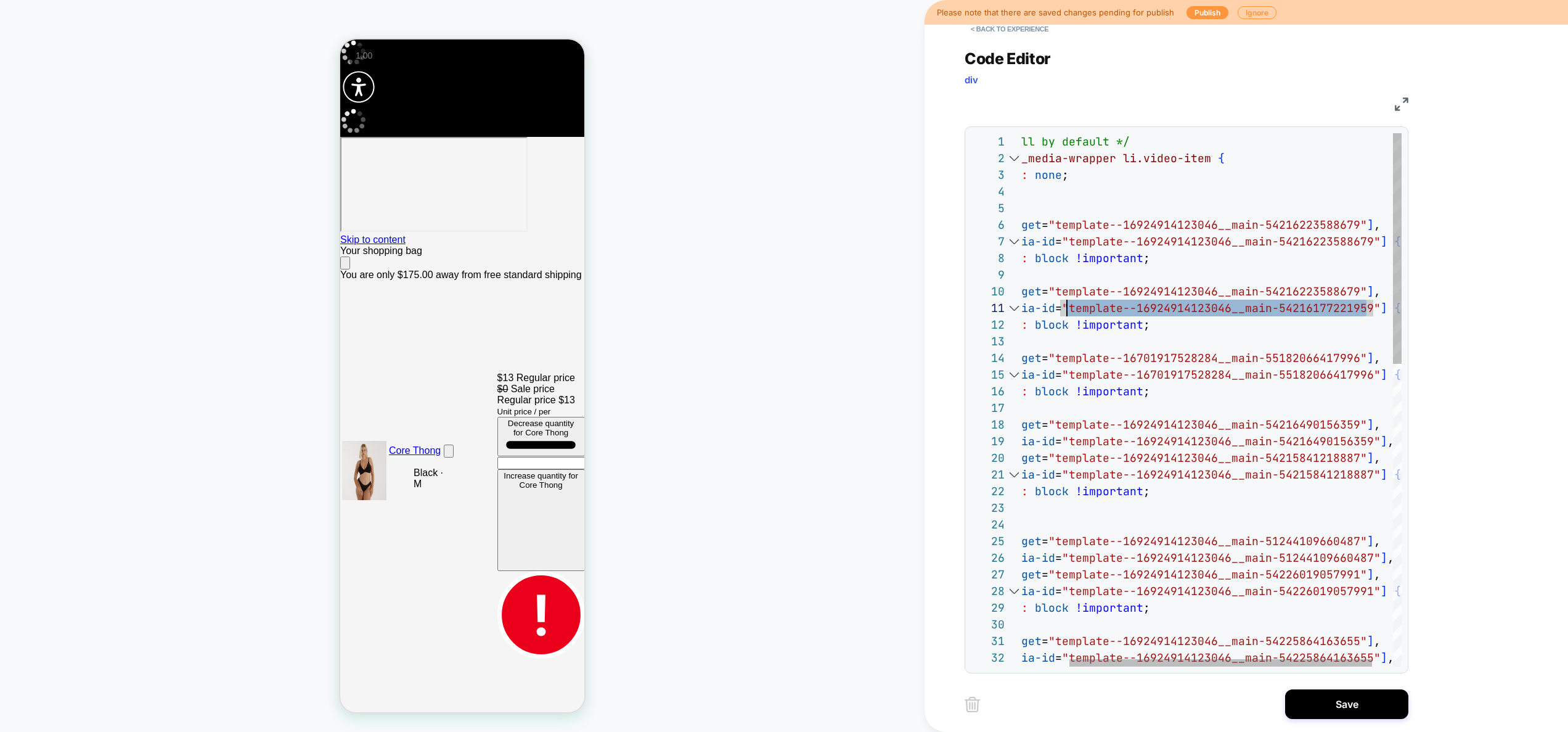
drag, startPoint x: 1365, startPoint y: 312, endPoint x: 1069, endPoint y: 305, distance: 296.1
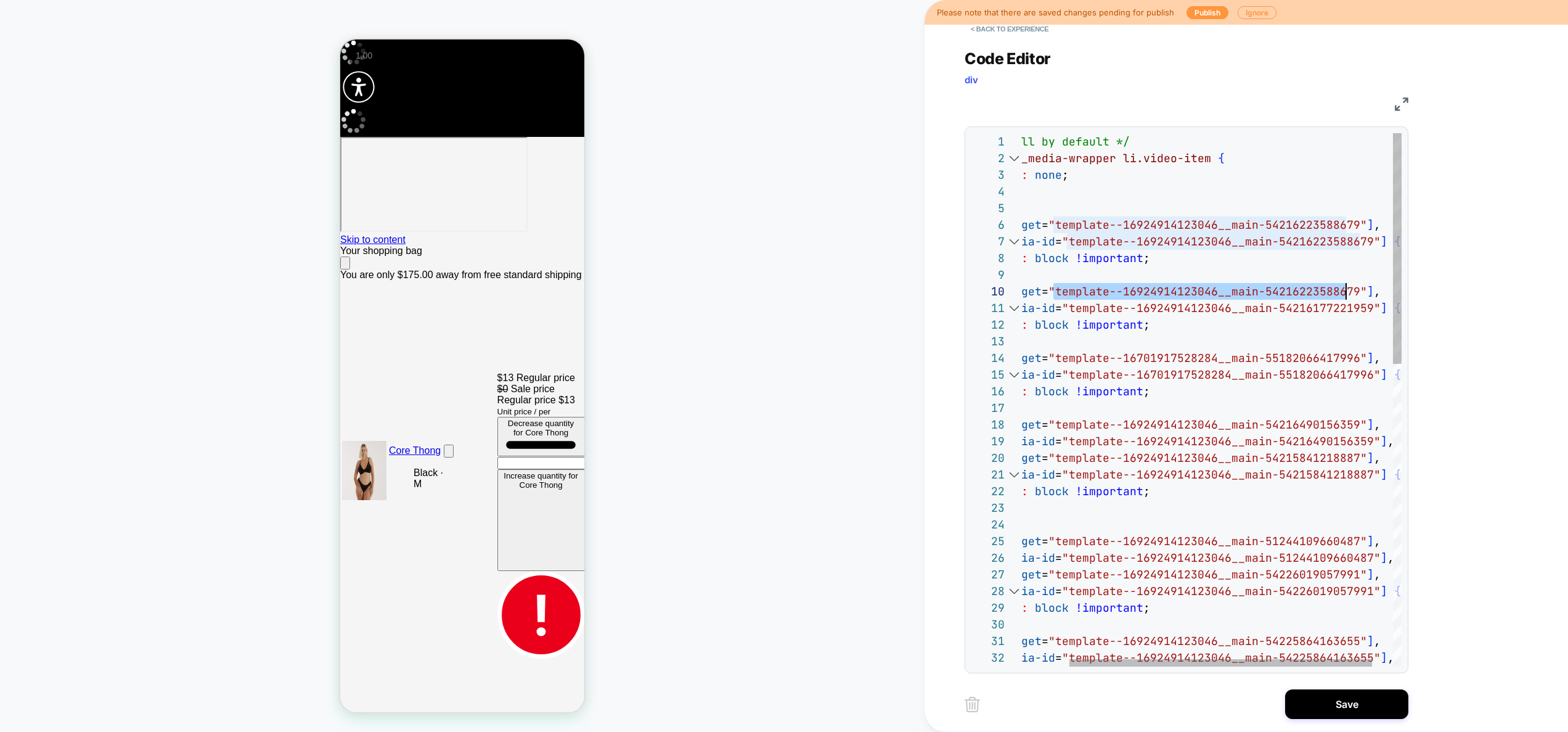
scroll to position [150, 392]
drag, startPoint x: 1055, startPoint y: 297, endPoint x: 1355, endPoint y: 290, distance: 300.1
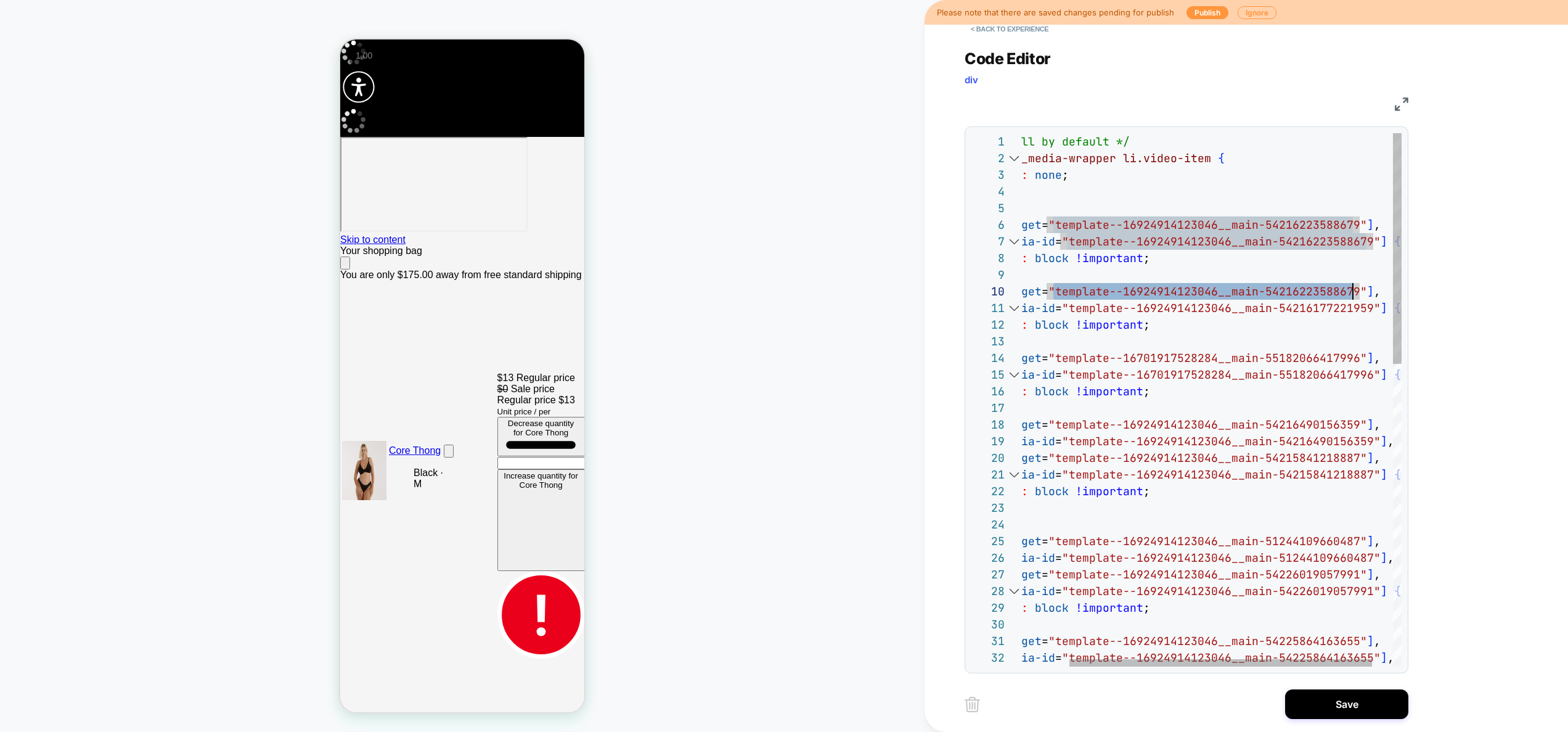
type textarea "**********"
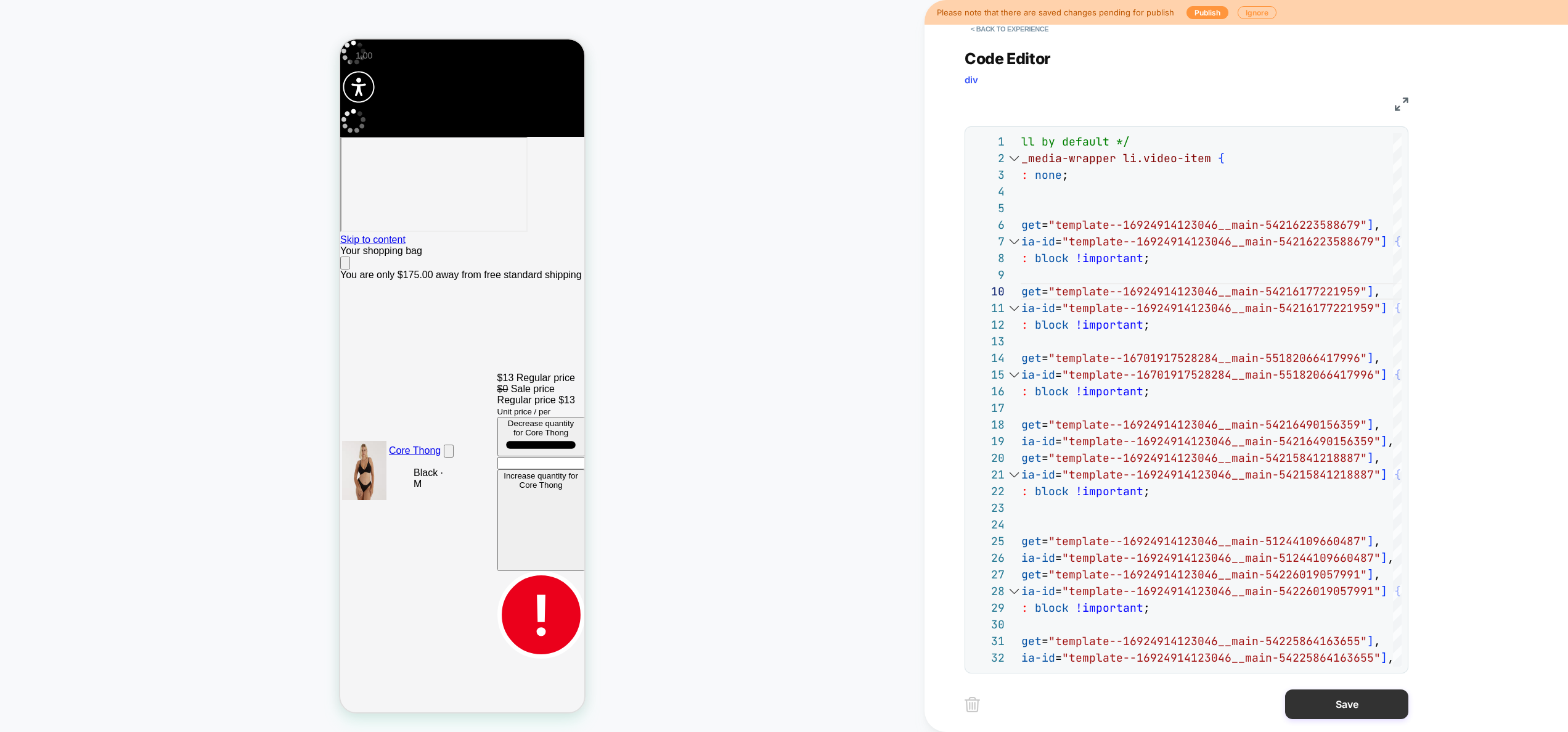
click at [1355, 692] on button "Save" at bounding box center [1347, 704] width 123 height 30
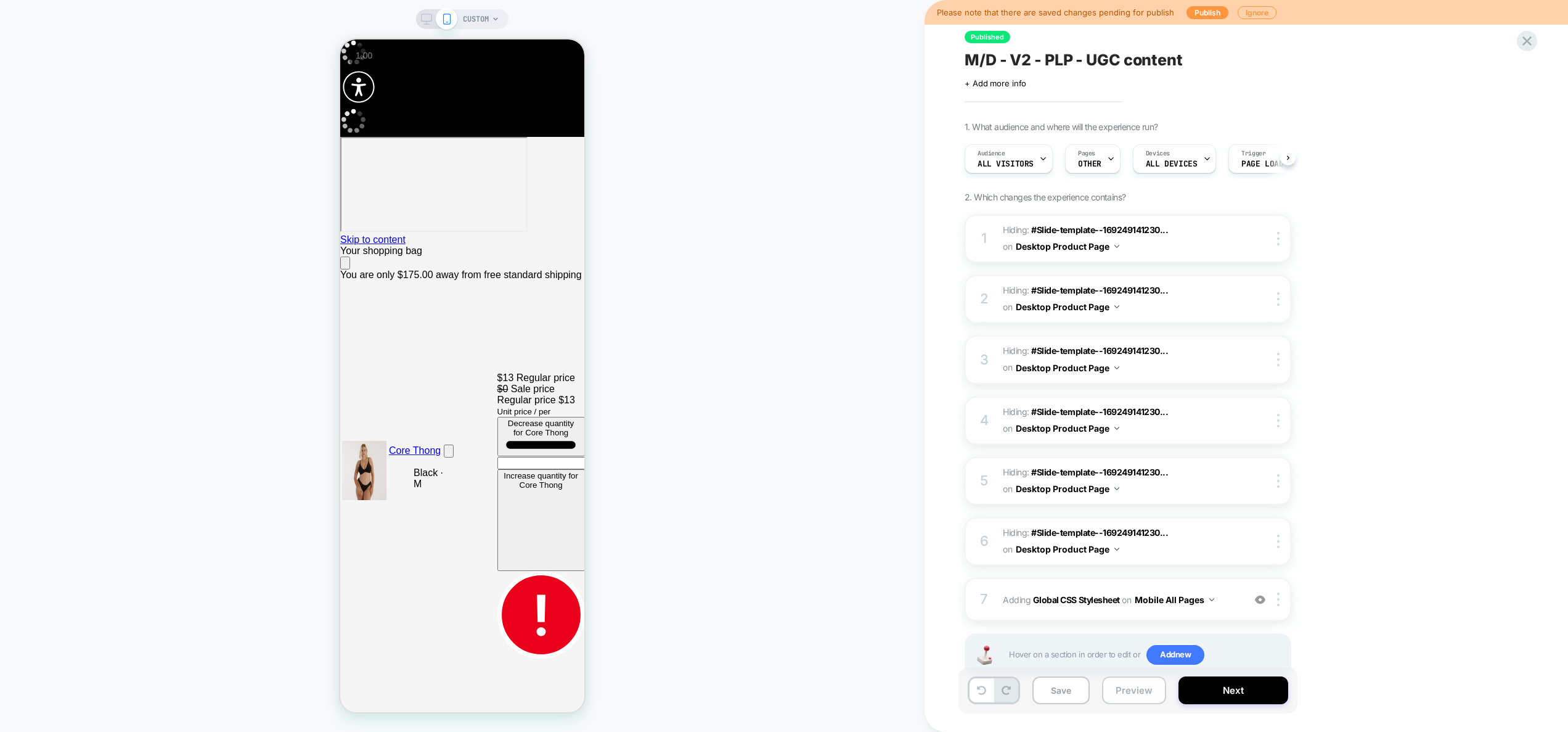
scroll to position [0, 1]
click at [1163, 599] on button "Mobile All Pages" at bounding box center [1175, 599] width 80 height 18
click at [1431, 540] on div "Published M/D - V2 - PLP - UGC content Click to edit experience details + Add m…" at bounding box center [1196, 366] width 542 height 732
click at [1138, 692] on button "Preview" at bounding box center [1134, 690] width 64 height 28
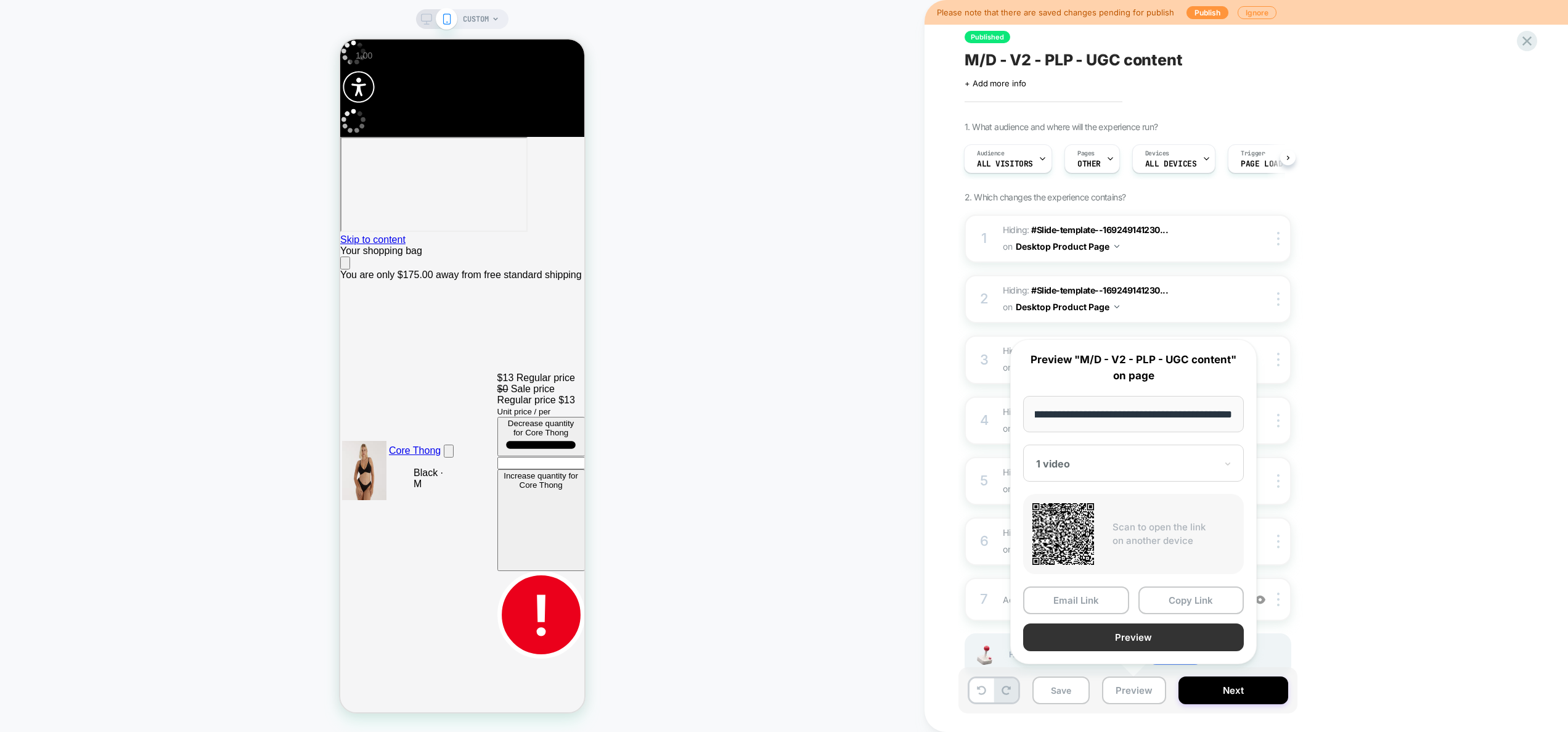
scroll to position [0, 0]
click at [1183, 635] on button "Preview" at bounding box center [1133, 637] width 221 height 28
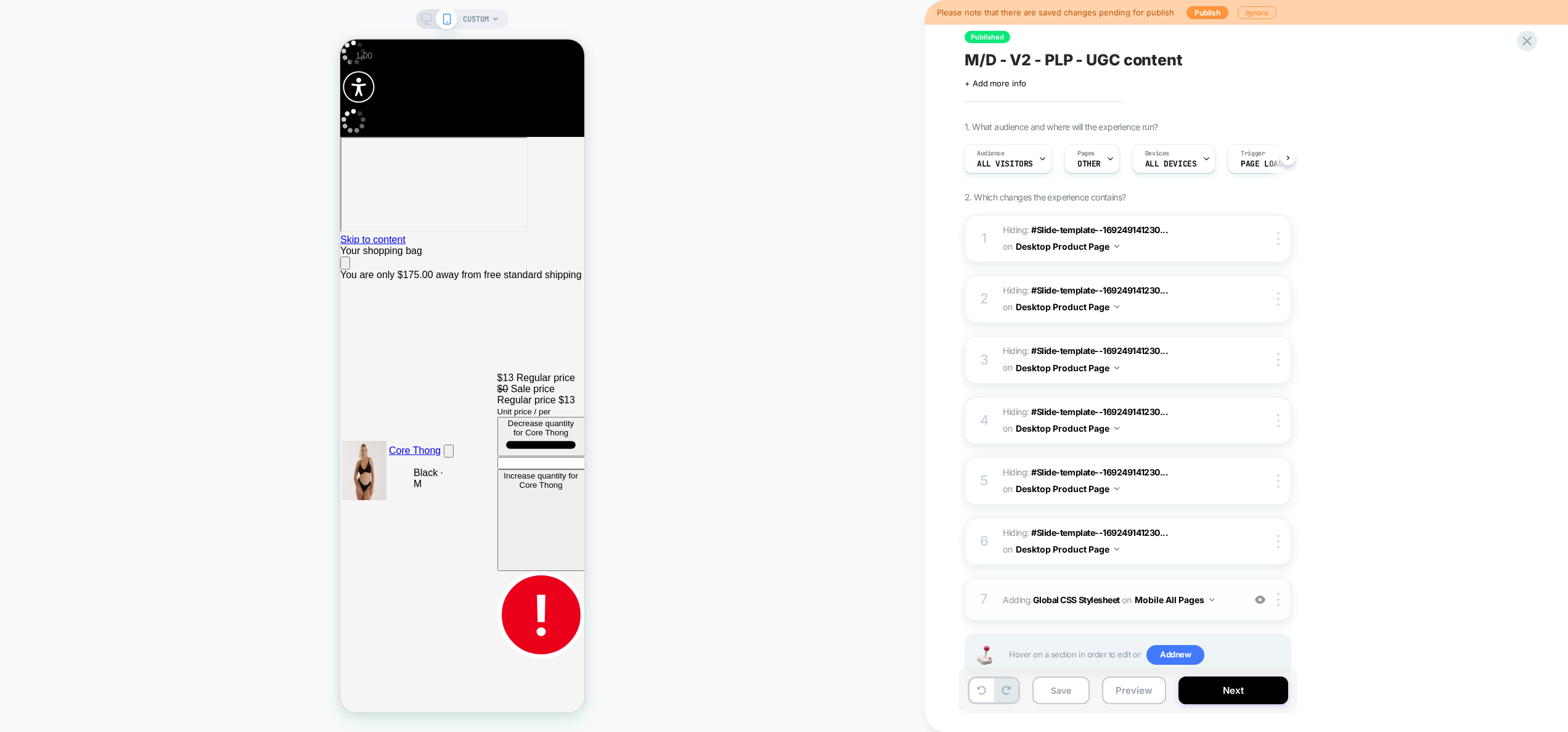
click at [1193, 601] on button "Mobile All Pages" at bounding box center [1175, 599] width 80 height 18
click at [1073, 562] on div "Mobile Product Page" at bounding box center [1054, 560] width 149 height 27
click at [1071, 695] on button "Save" at bounding box center [1061, 690] width 57 height 28
